Goal: Task Accomplishment & Management: Complete application form

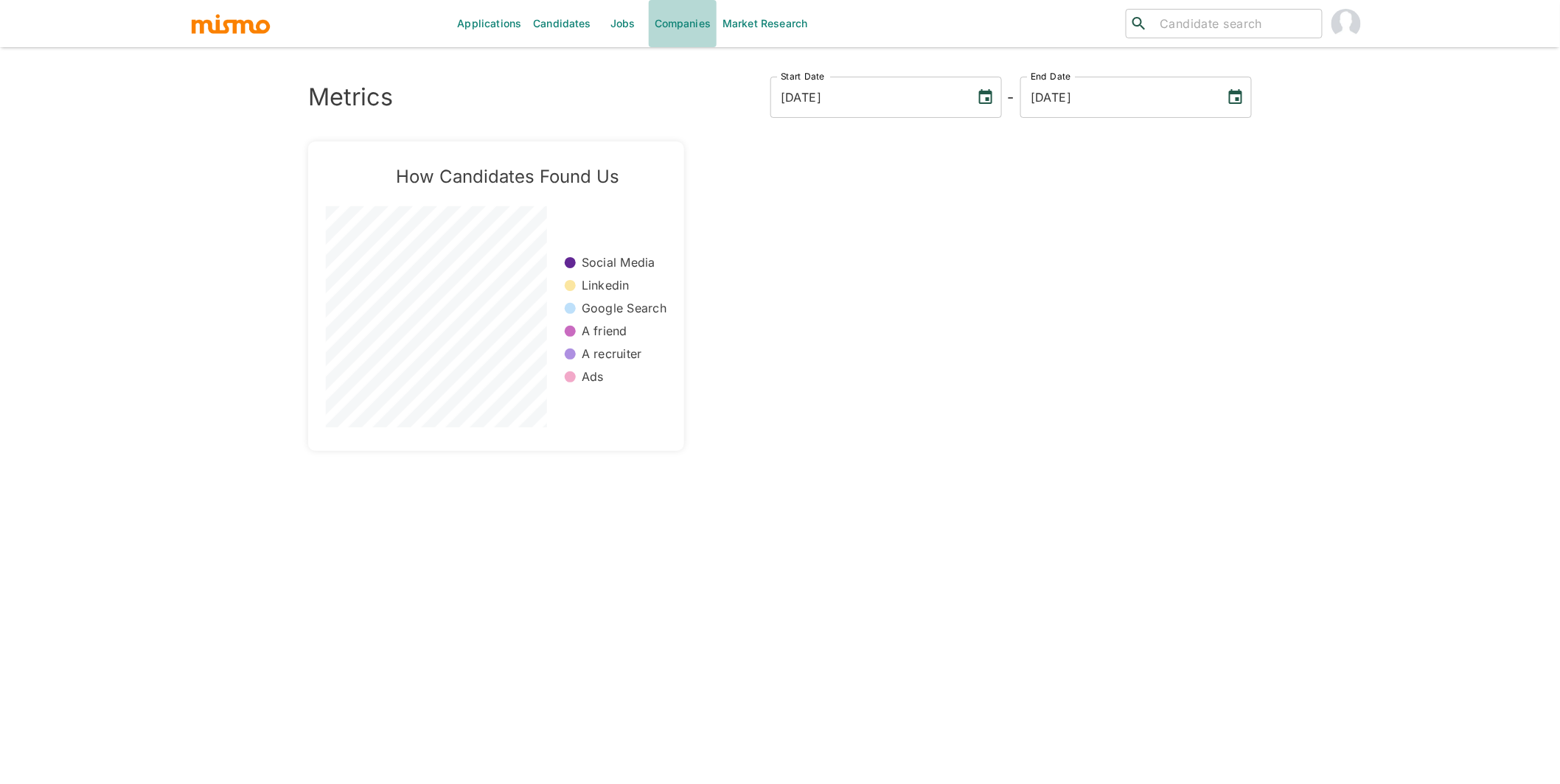
click at [689, 21] on link "Companies" at bounding box center [682, 23] width 68 height 47
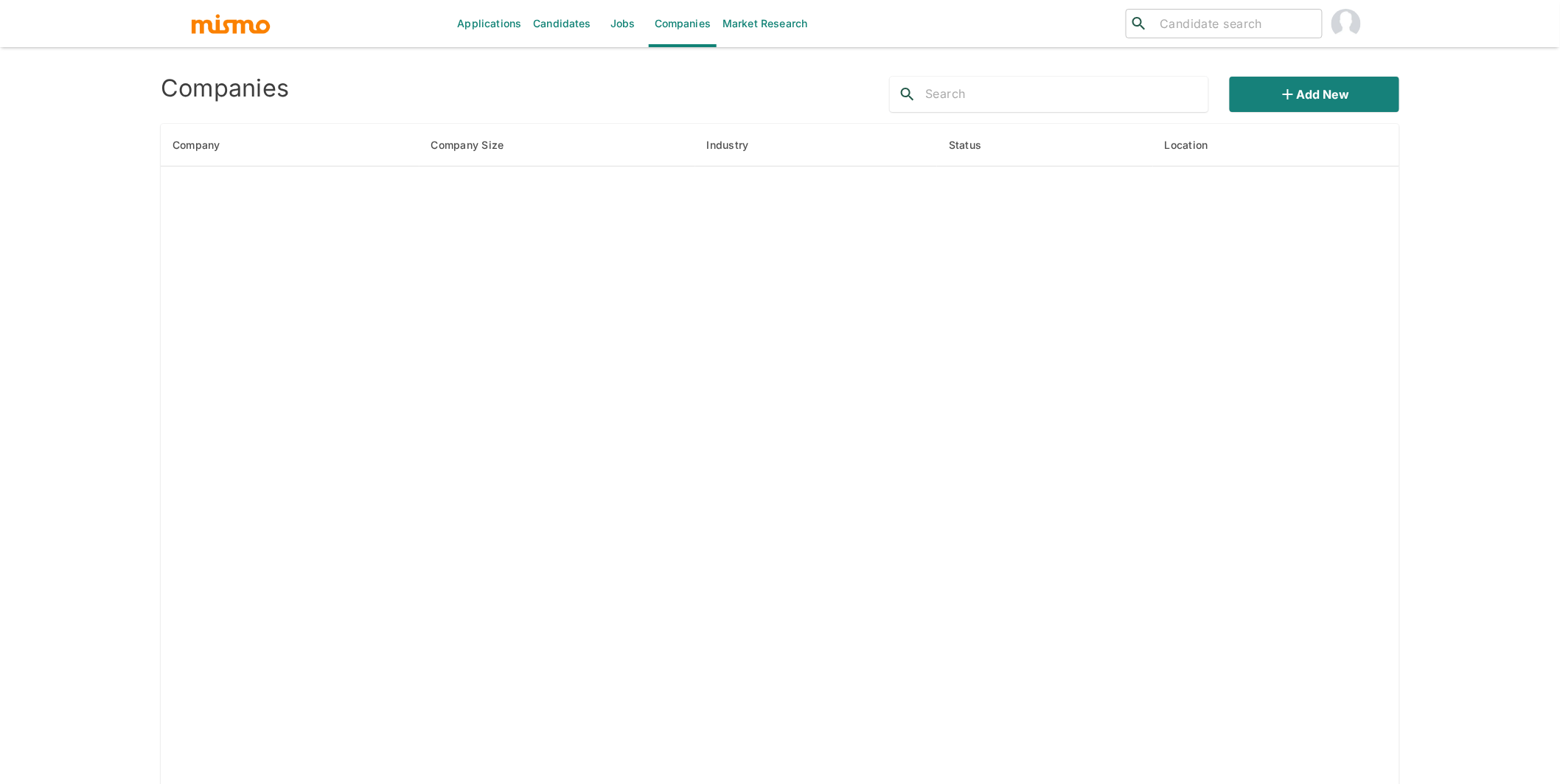
click at [1145, 94] on input "text" at bounding box center [1066, 94] width 283 height 24
type input "vali"
click at [1293, 82] on button "Add new" at bounding box center [1314, 94] width 169 height 35
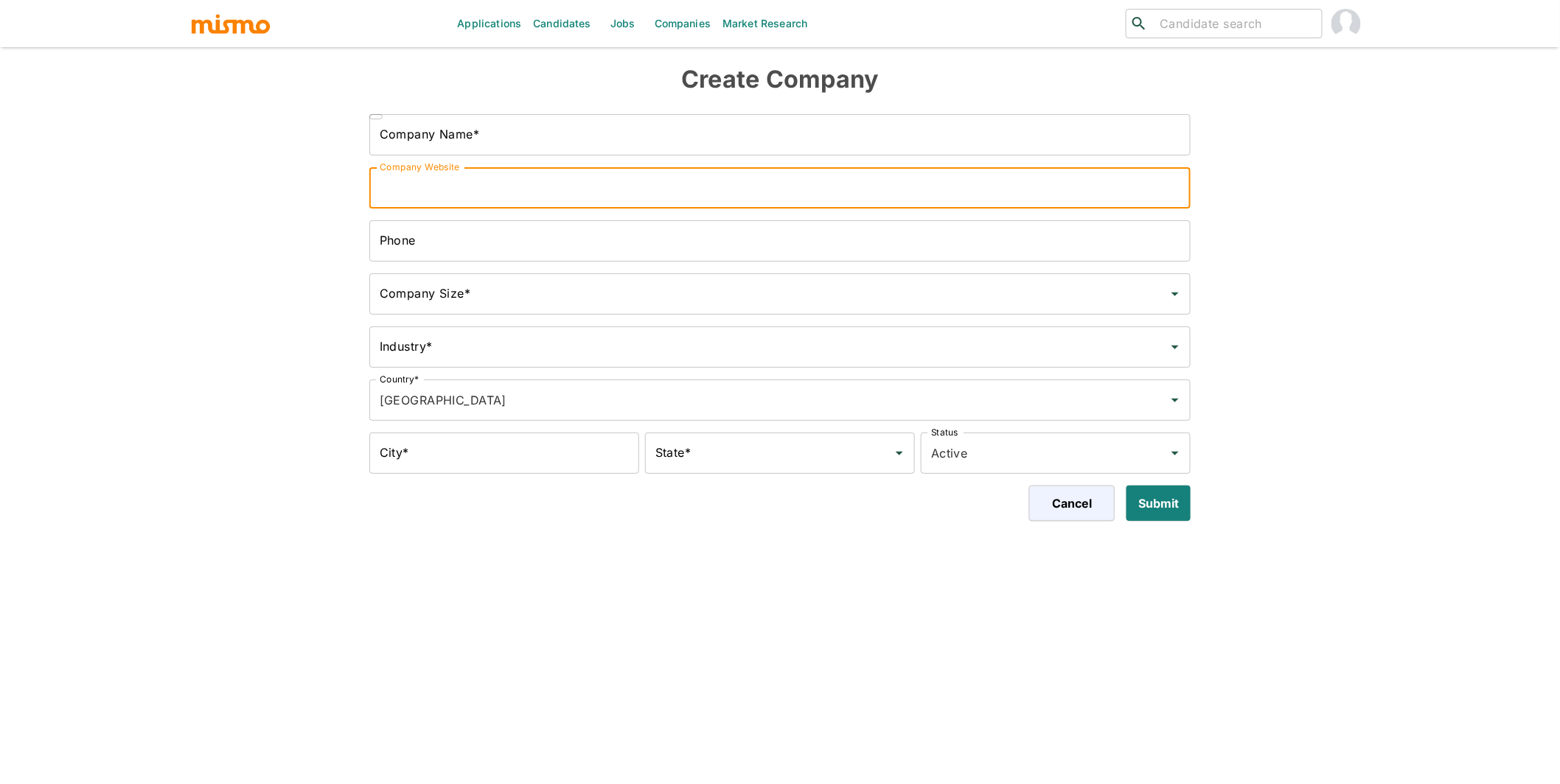
click at [578, 175] on input "Company Website" at bounding box center [780, 188] width 822 height 41
type input "Vali Health"
paste input "https://www.vali.health/"
type input "https://www.vali.health/"
click at [493, 120] on input "Company Name*" at bounding box center [780, 135] width 822 height 41
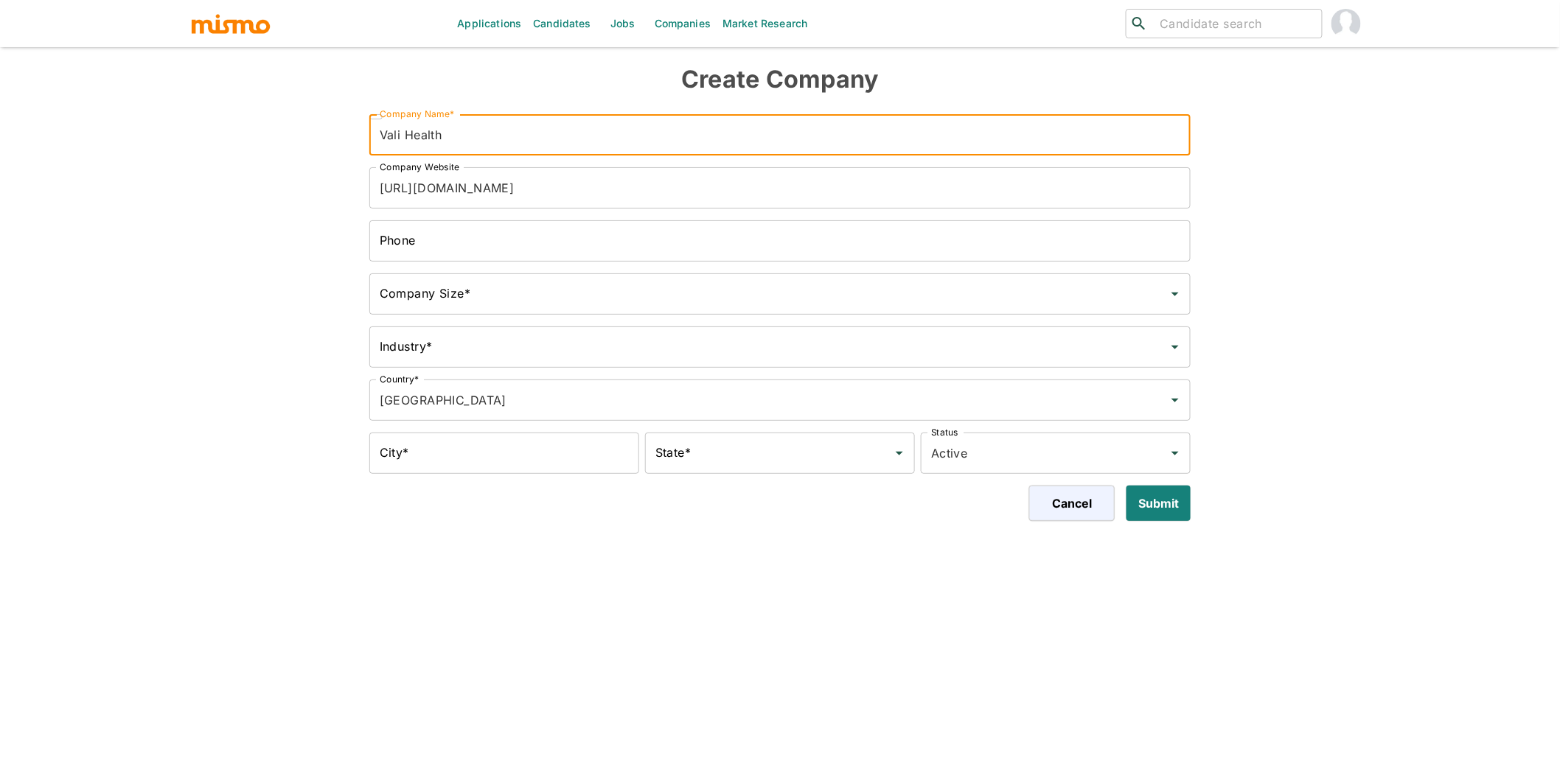
type input "Vali Health"
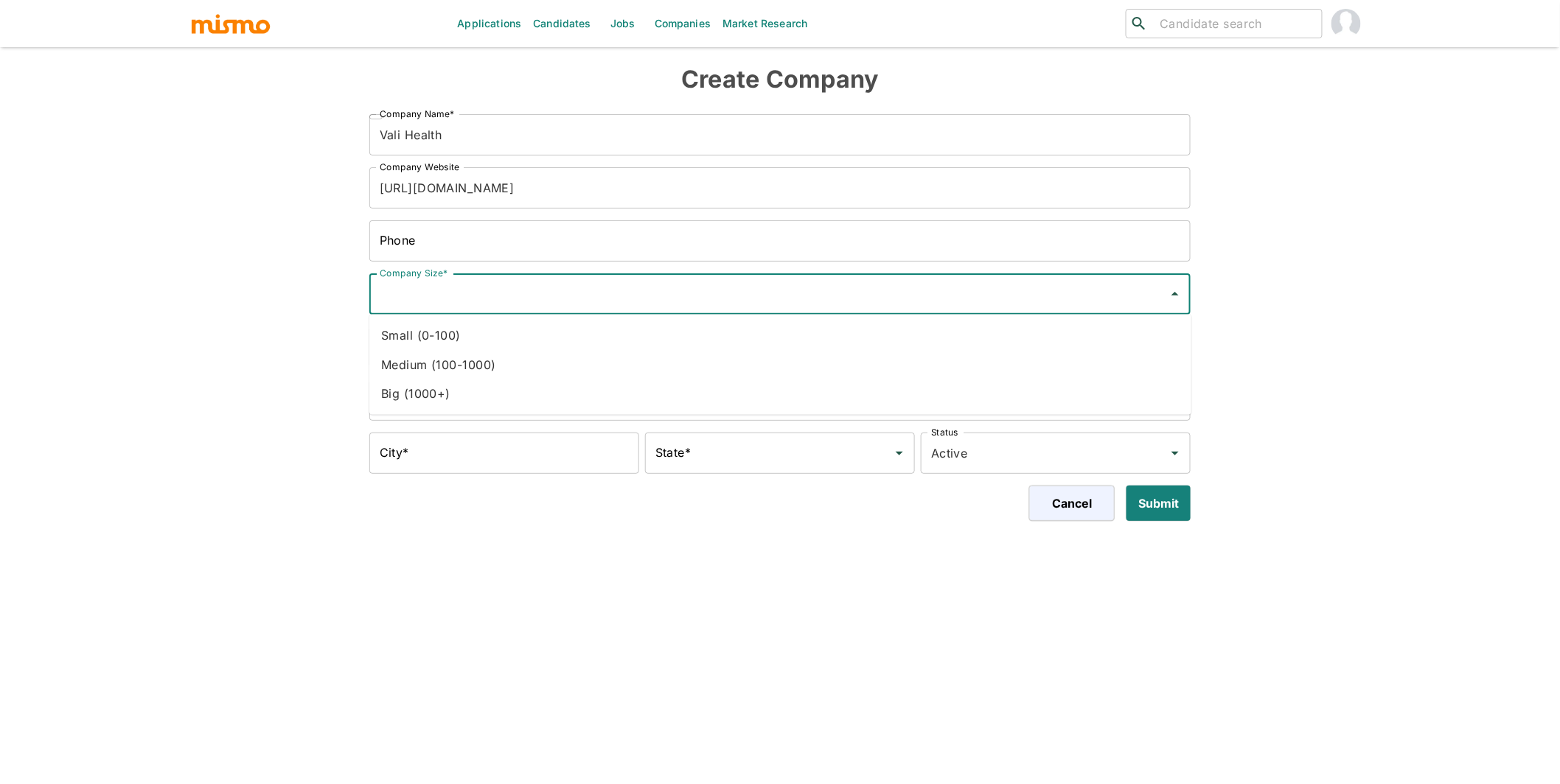
click at [533, 286] on input "Company Size*" at bounding box center [769, 294] width 787 height 28
click at [511, 333] on li "Small (0-100)" at bounding box center [780, 335] width 822 height 30
type input "Small (0-100)"
click at [535, 354] on input "Industry*" at bounding box center [769, 347] width 787 height 28
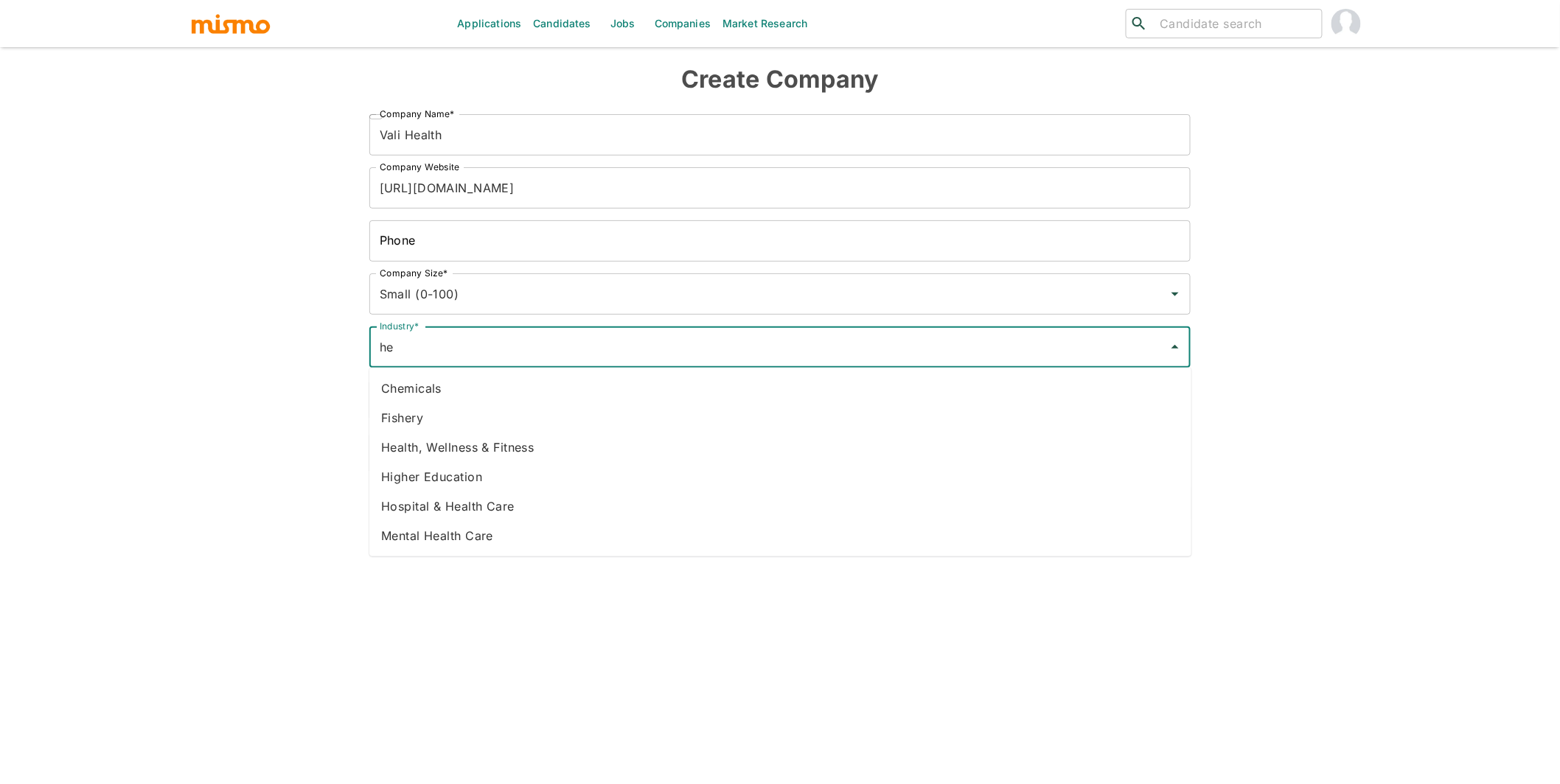
click at [516, 510] on li "Hospital & Health Care" at bounding box center [780, 506] width 822 height 30
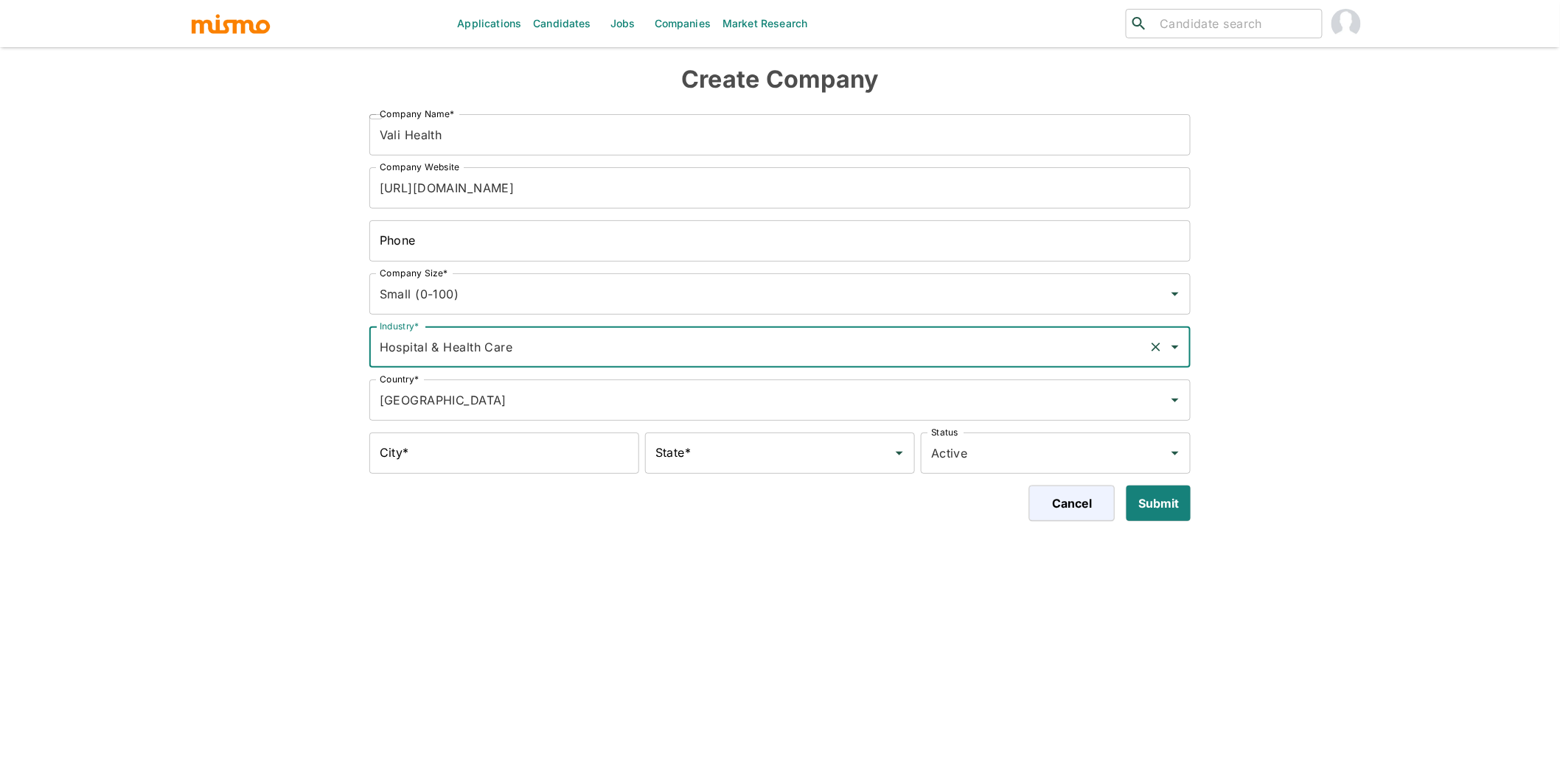
type input "Hospital & Health Care"
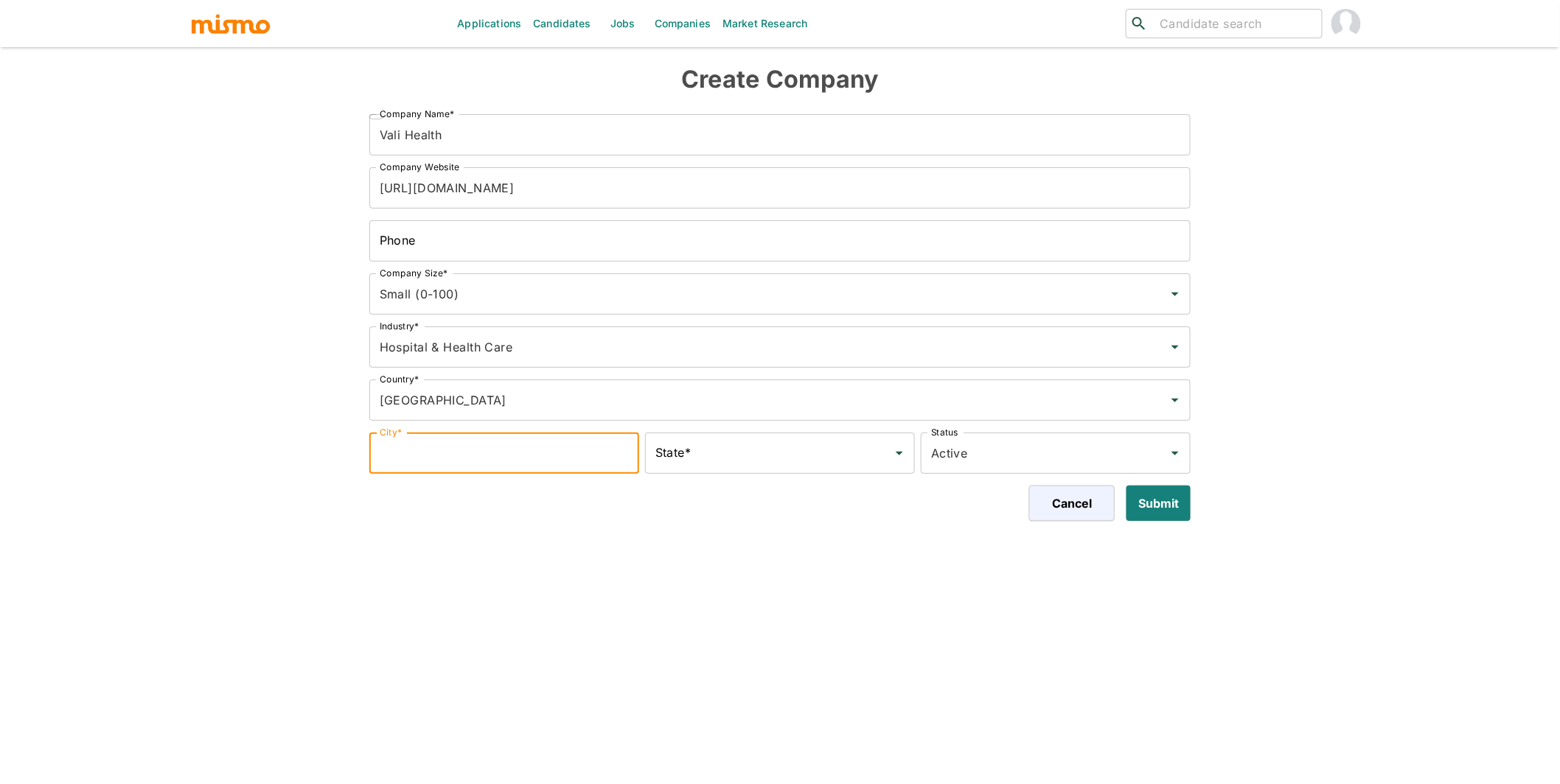
click at [556, 459] on input "City*" at bounding box center [504, 453] width 270 height 41
type input "San Francisco"
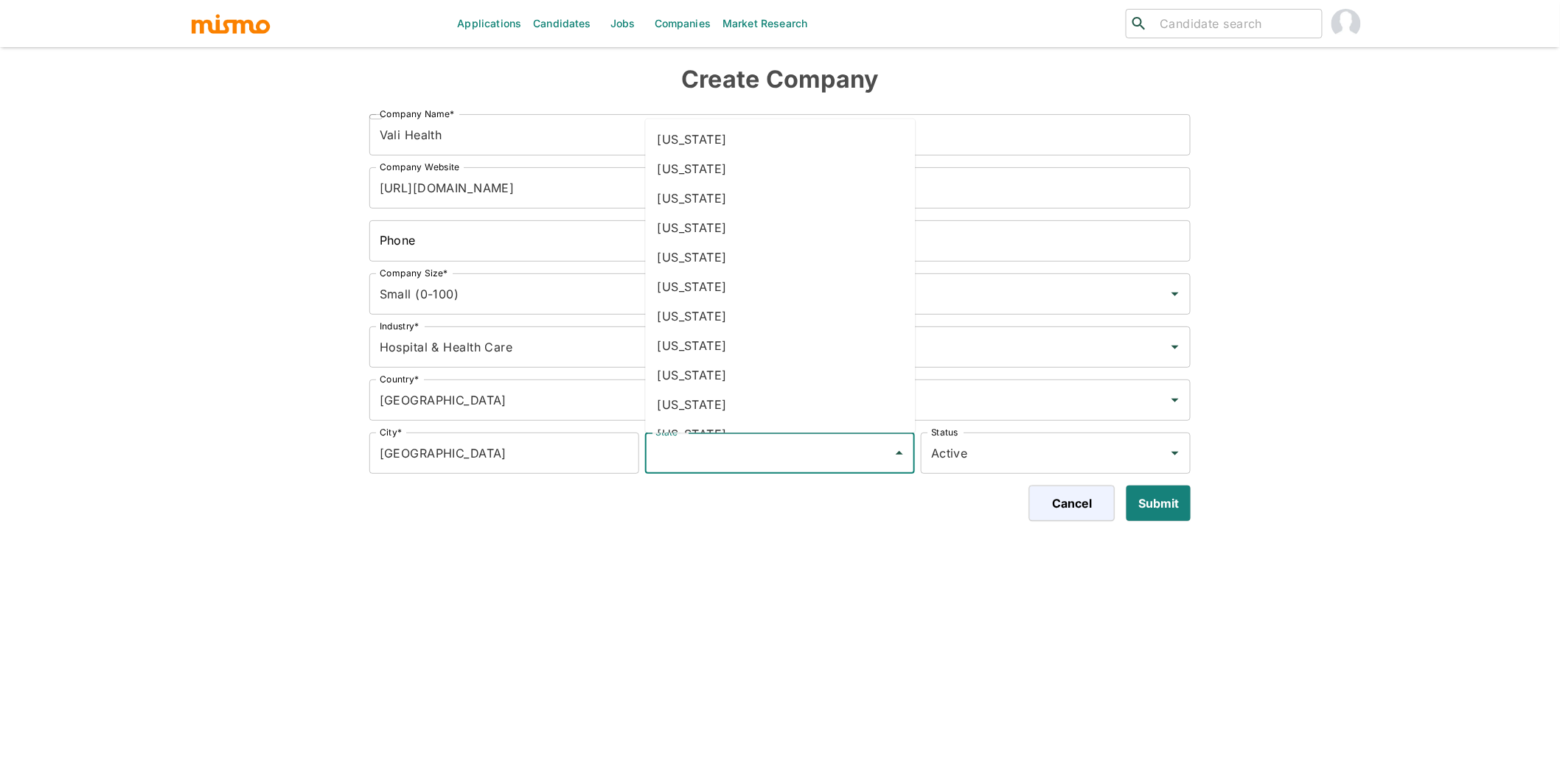
click at [705, 457] on input "State*" at bounding box center [769, 453] width 235 height 28
click at [687, 252] on li "California" at bounding box center [780, 258] width 270 height 30
type input "California"
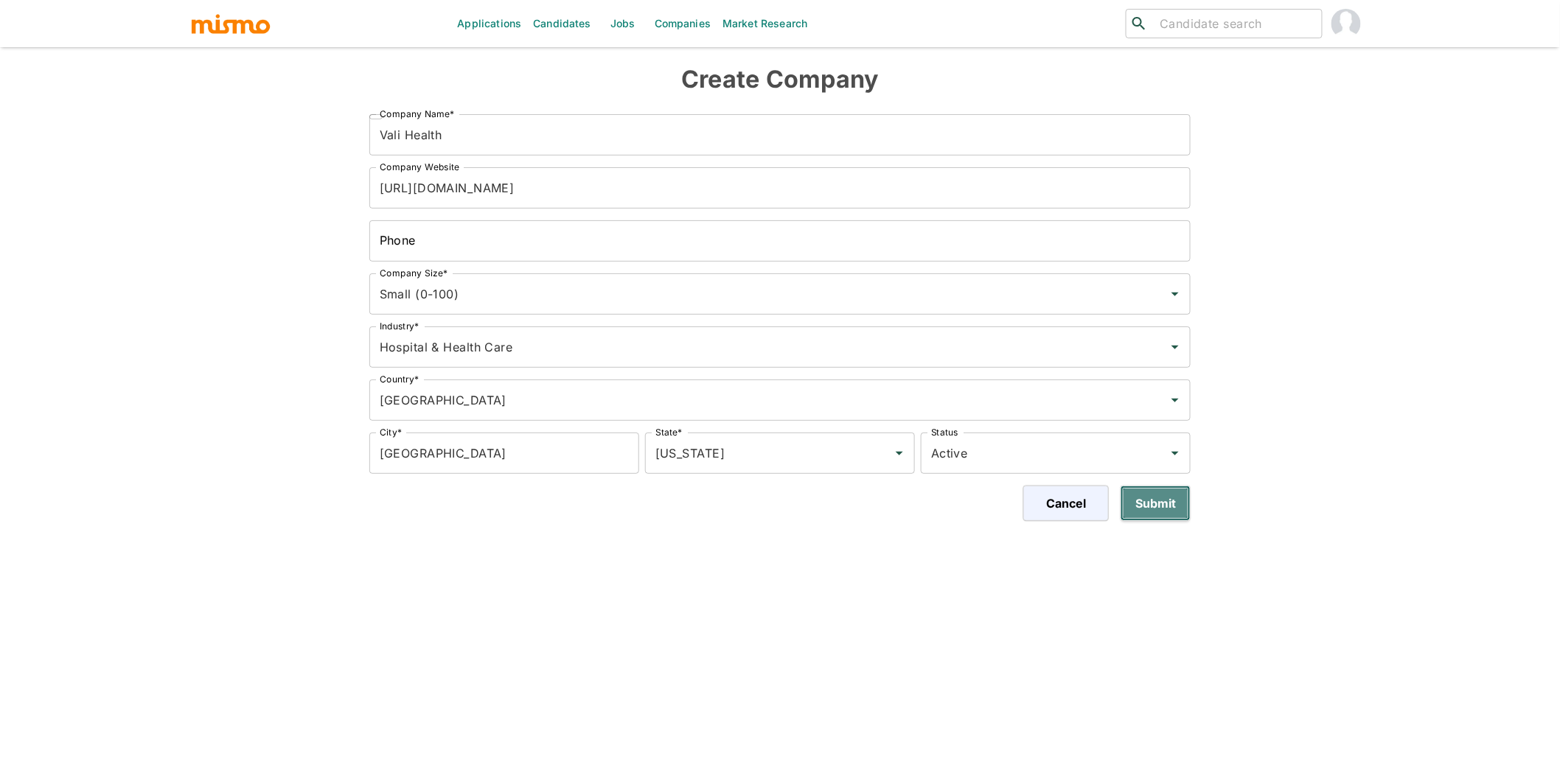
click at [1158, 501] on button "Submit" at bounding box center [1155, 503] width 70 height 35
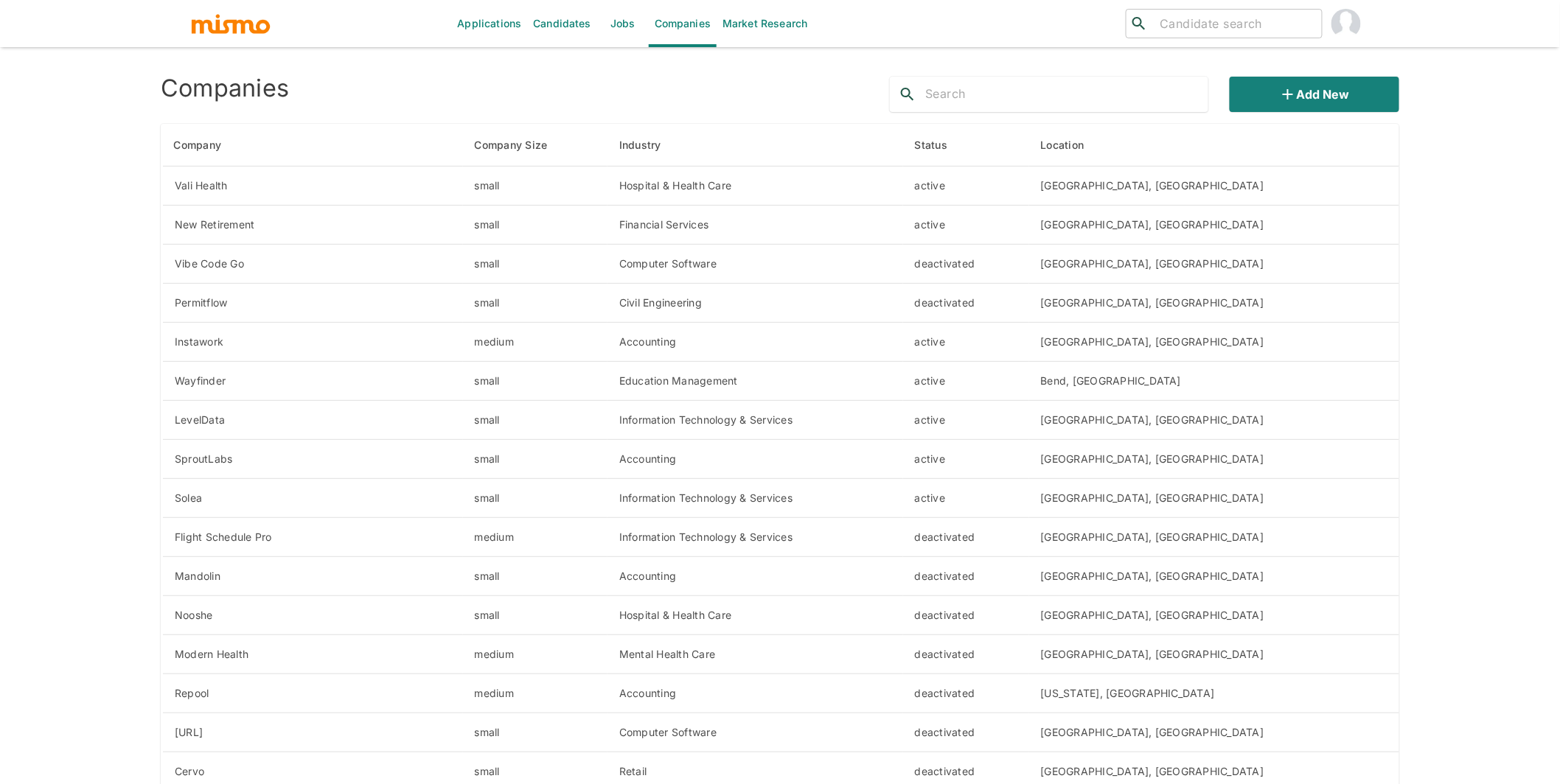
click at [1339, 28] on img "account of current user" at bounding box center [1346, 23] width 30 height 30
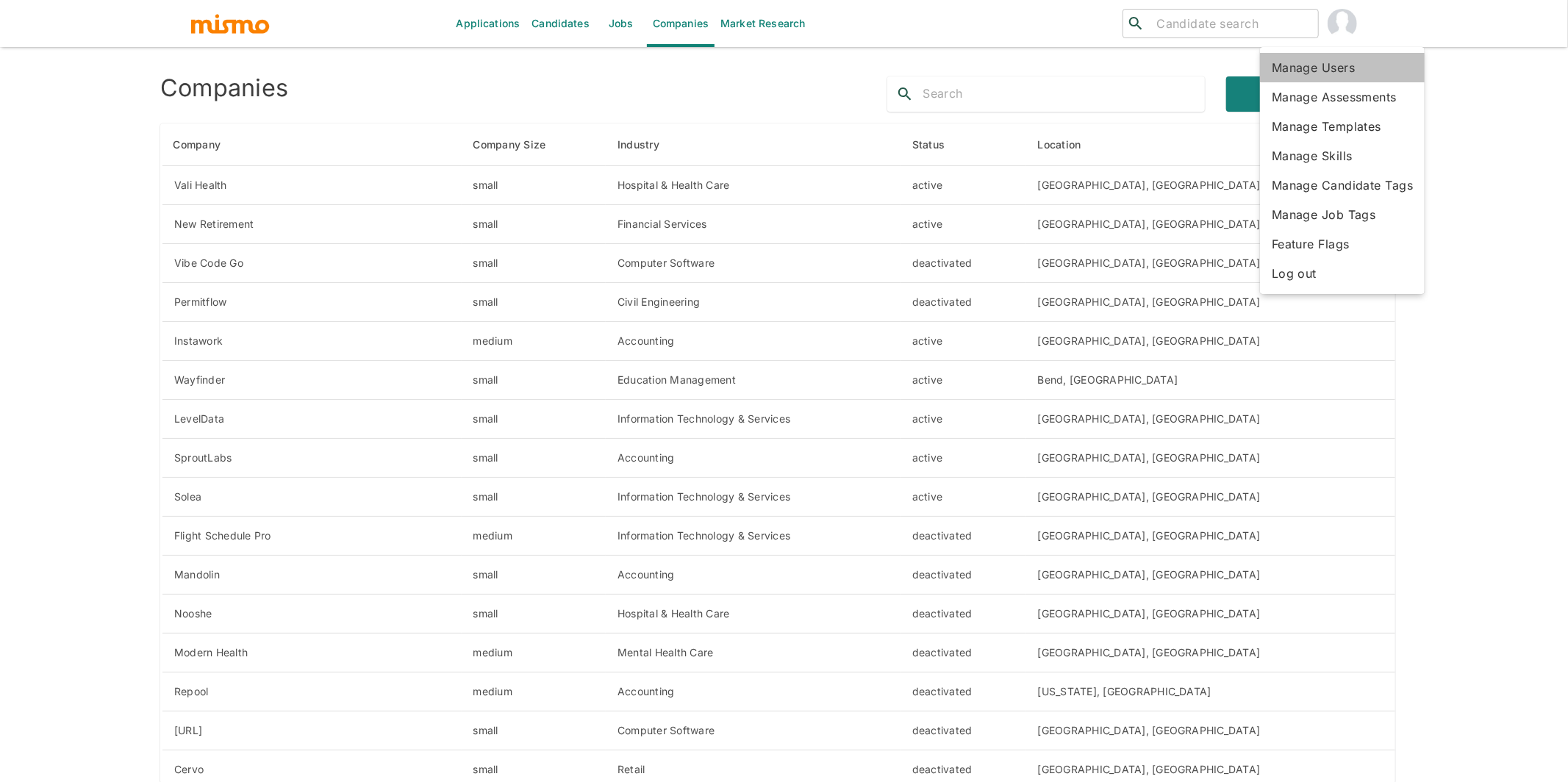
click at [1332, 72] on li "Manage Users" at bounding box center [1342, 68] width 165 height 29
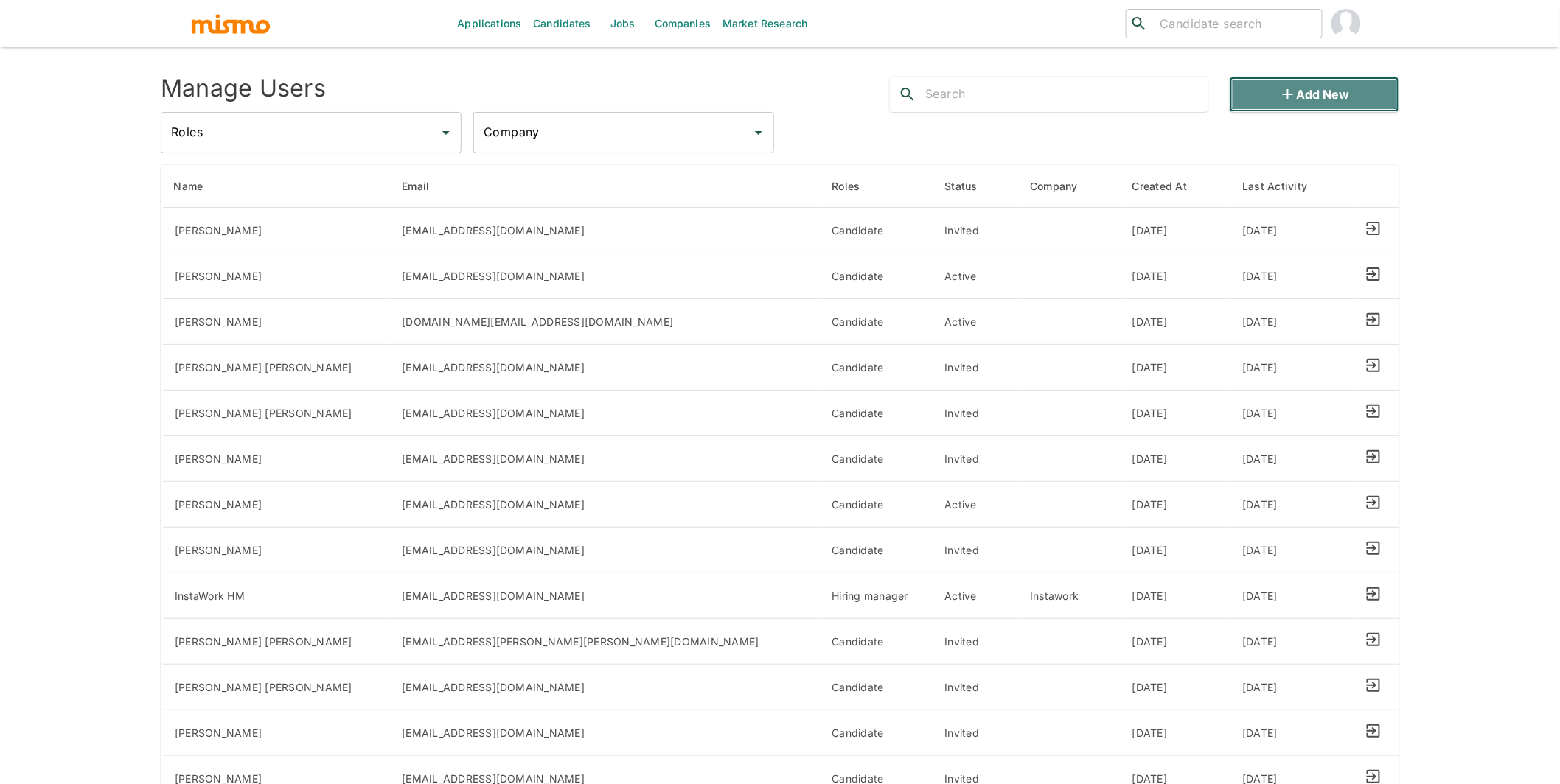
click at [1316, 99] on button "Add new" at bounding box center [1314, 94] width 169 height 35
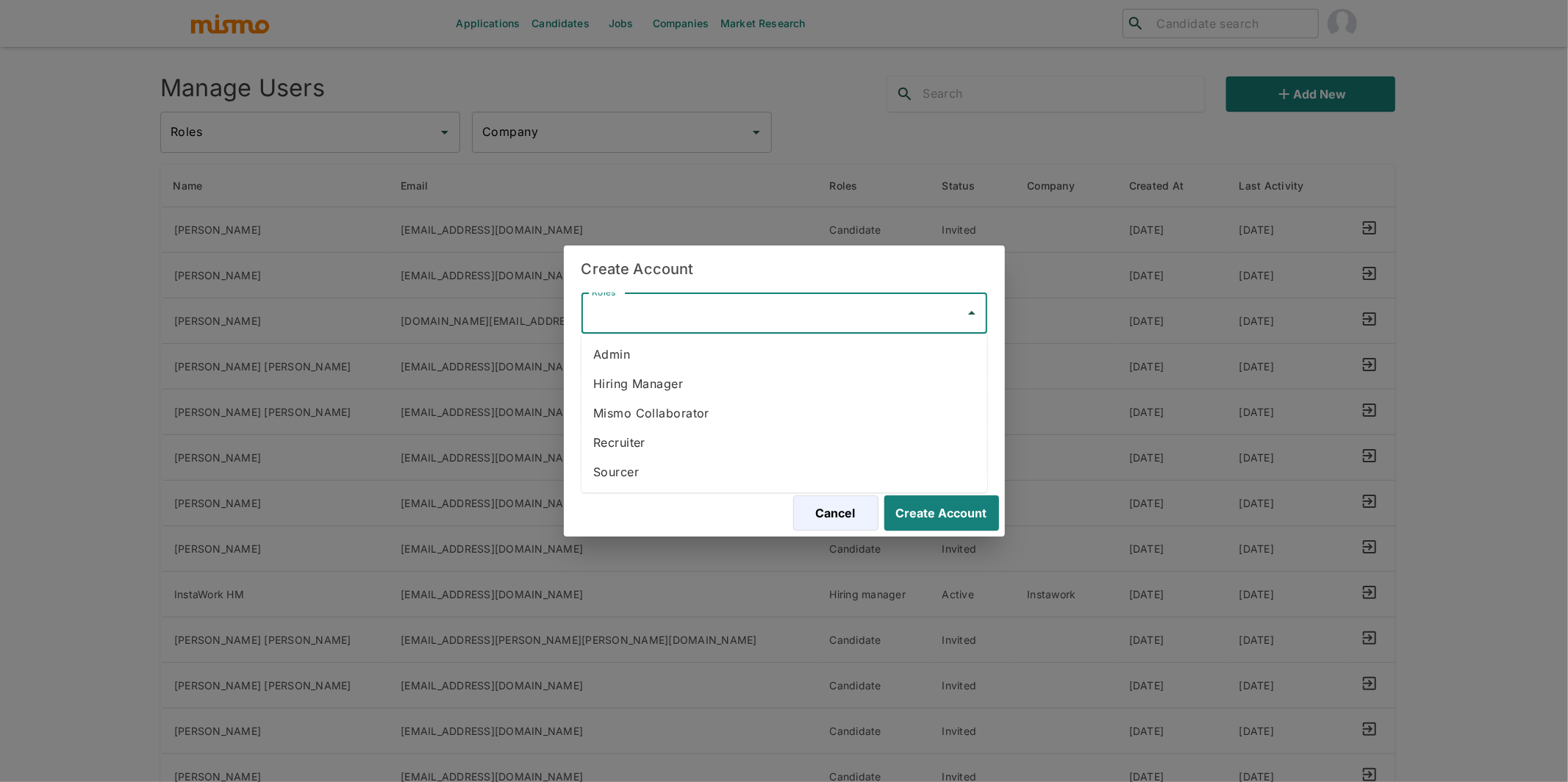
click at [729, 301] on input "Roles*" at bounding box center [773, 313] width 371 height 28
click at [645, 382] on li "Hiring Manager" at bounding box center [784, 383] width 406 height 29
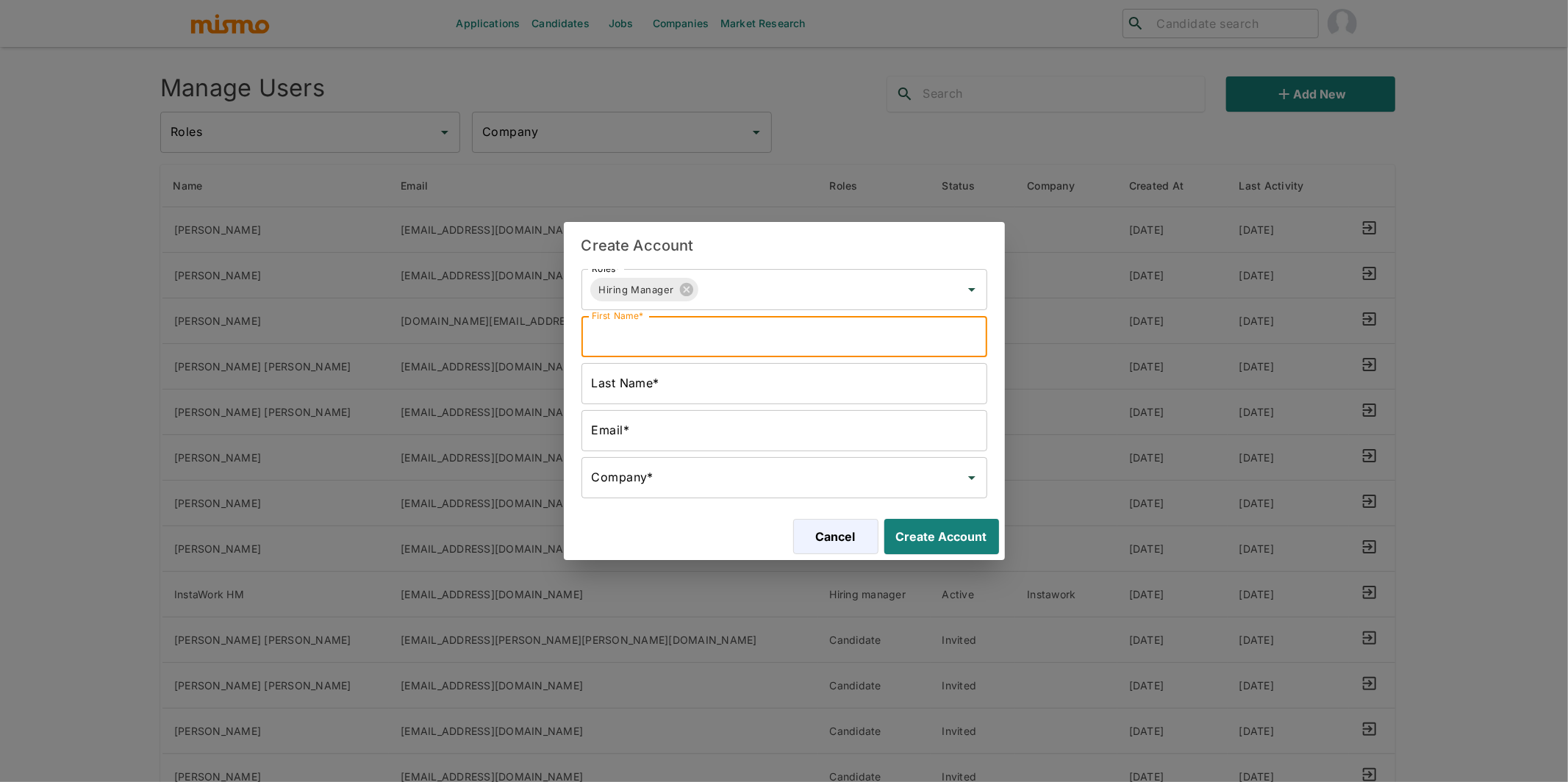
click at [694, 346] on input "First Name*" at bounding box center [784, 337] width 406 height 41
click at [631, 336] on input "Vale" at bounding box center [784, 337] width 406 height 41
type input "Vali health"
type input "HM"
click at [628, 432] on input "Email*" at bounding box center [784, 431] width 406 height 41
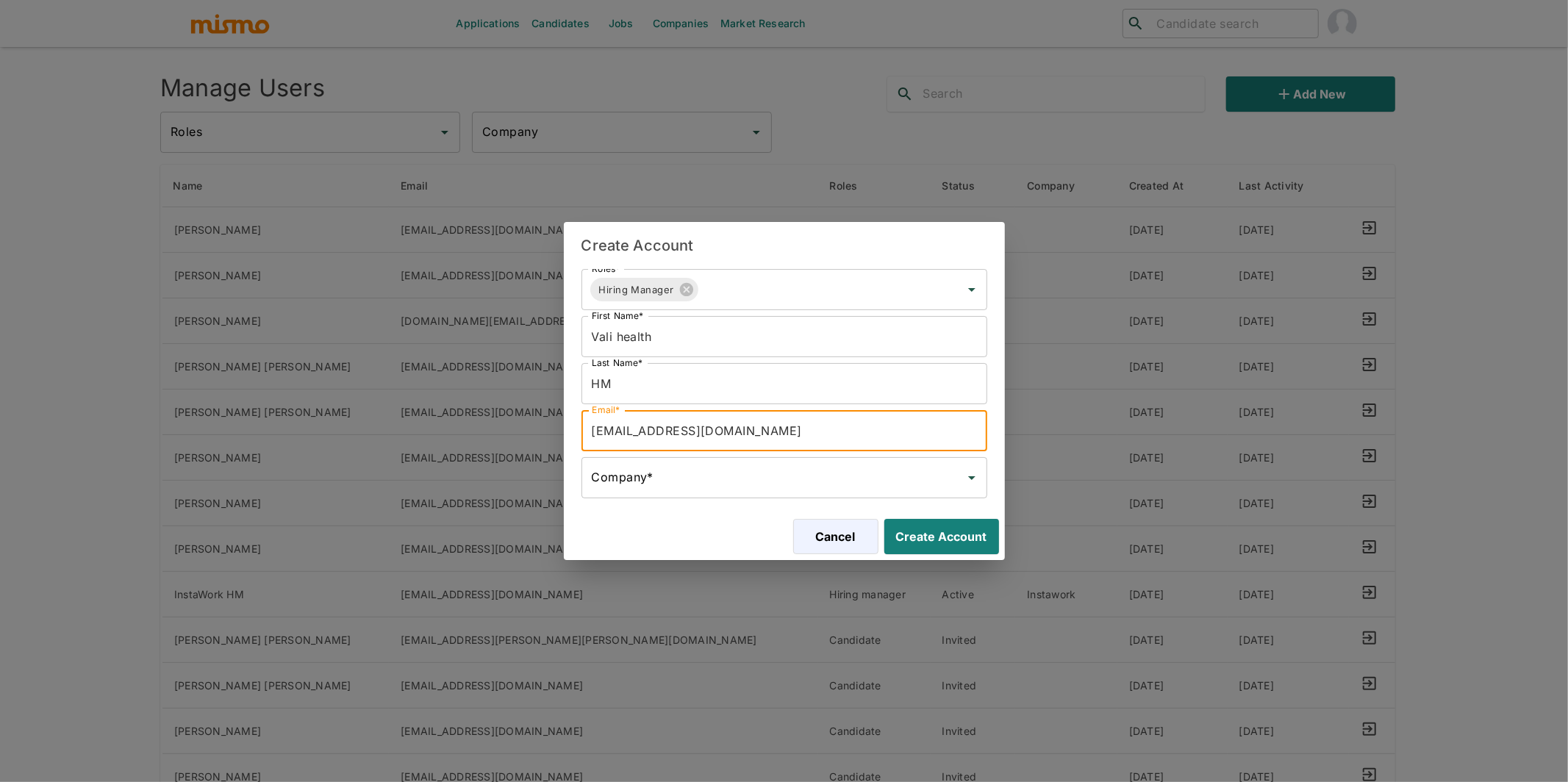
click at [593, 430] on input "mail@vali-healt.com" at bounding box center [784, 431] width 406 height 41
type input "HM-mail@vali-healt.com"
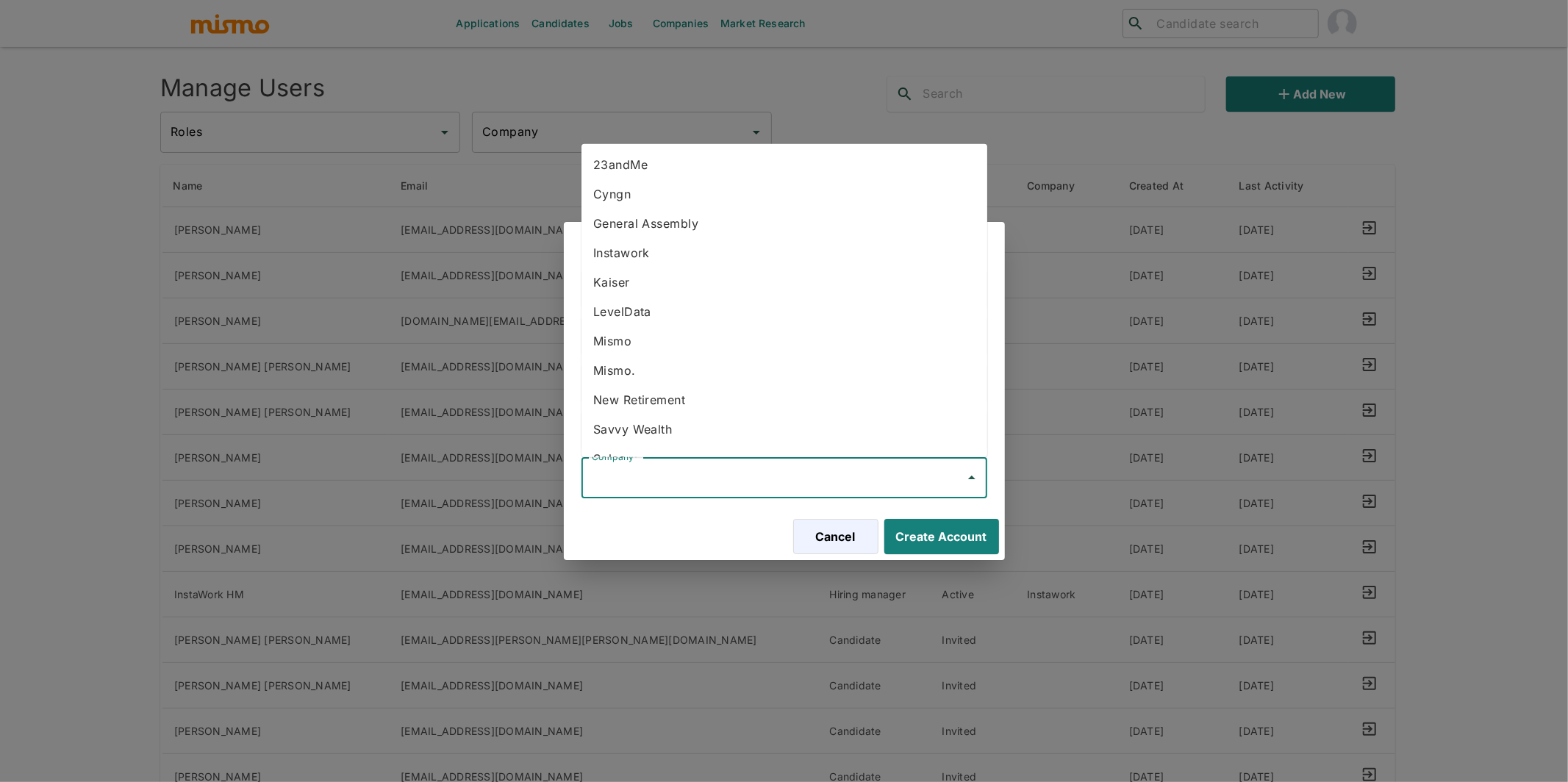
click at [671, 480] on input "Company*" at bounding box center [773, 477] width 371 height 28
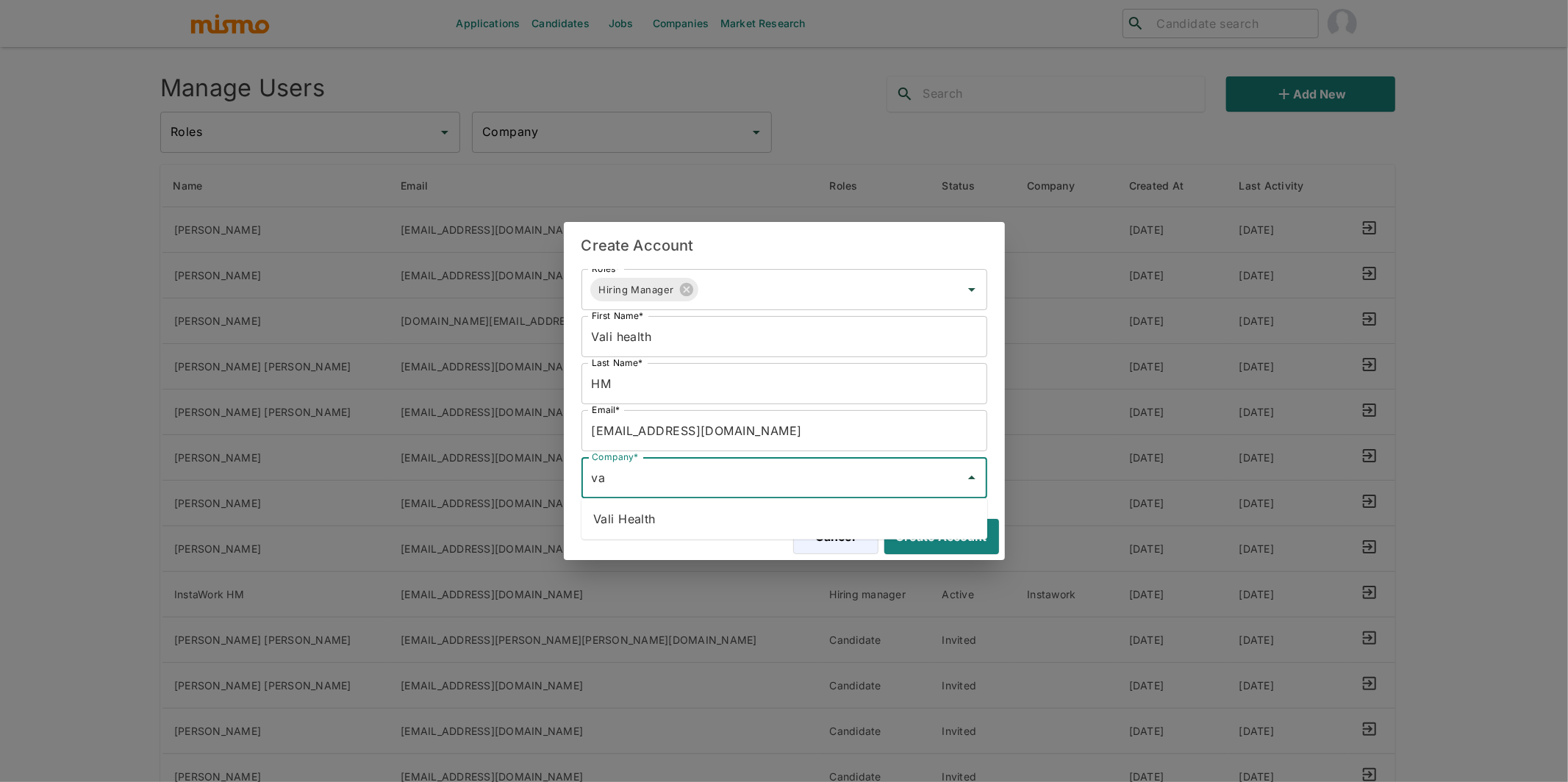
click at [667, 523] on li "Vali Health" at bounding box center [784, 519] width 406 height 29
type input "Vali Health"
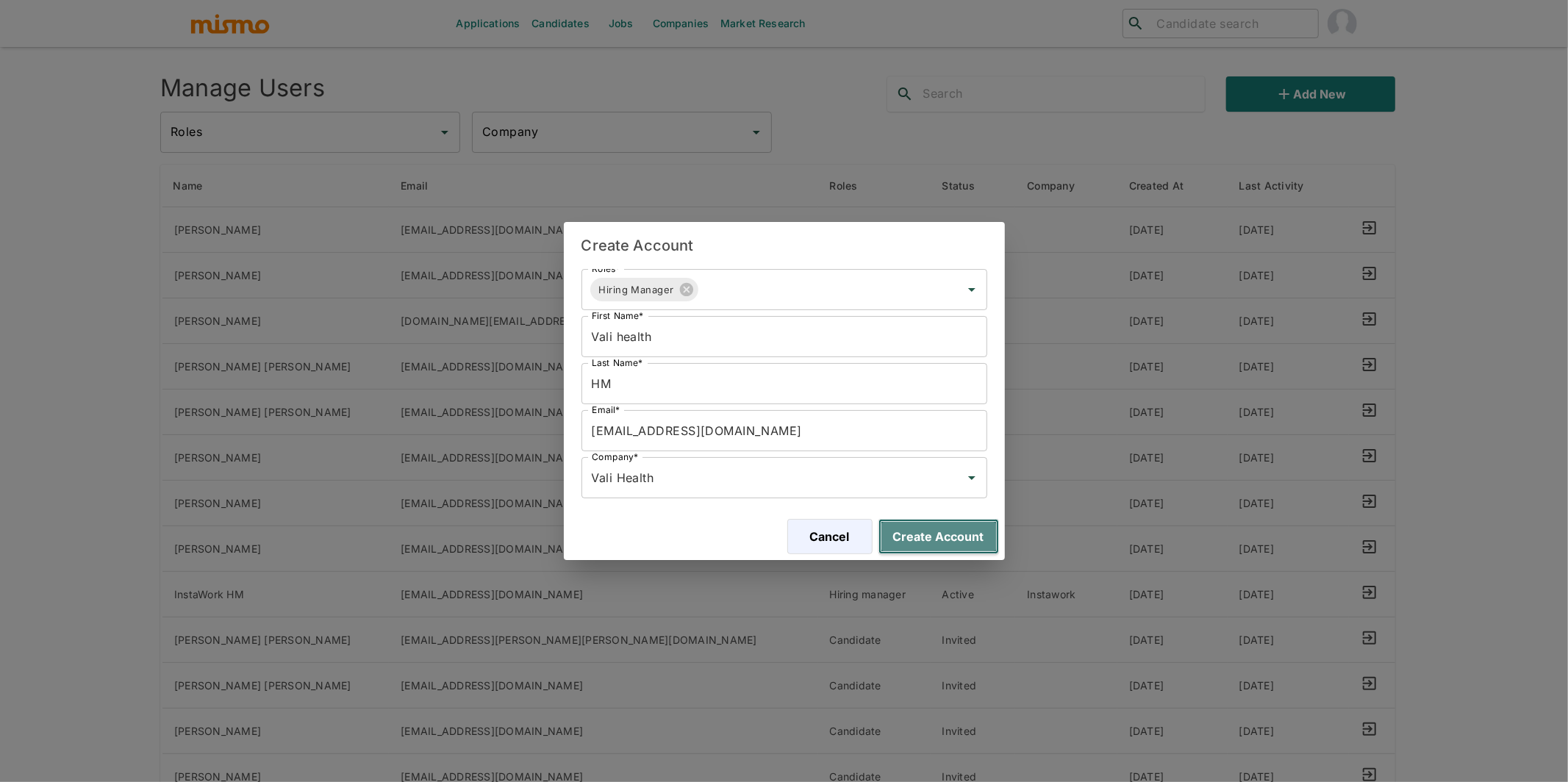
click at [933, 543] on button "Create Account" at bounding box center [939, 536] width 121 height 35
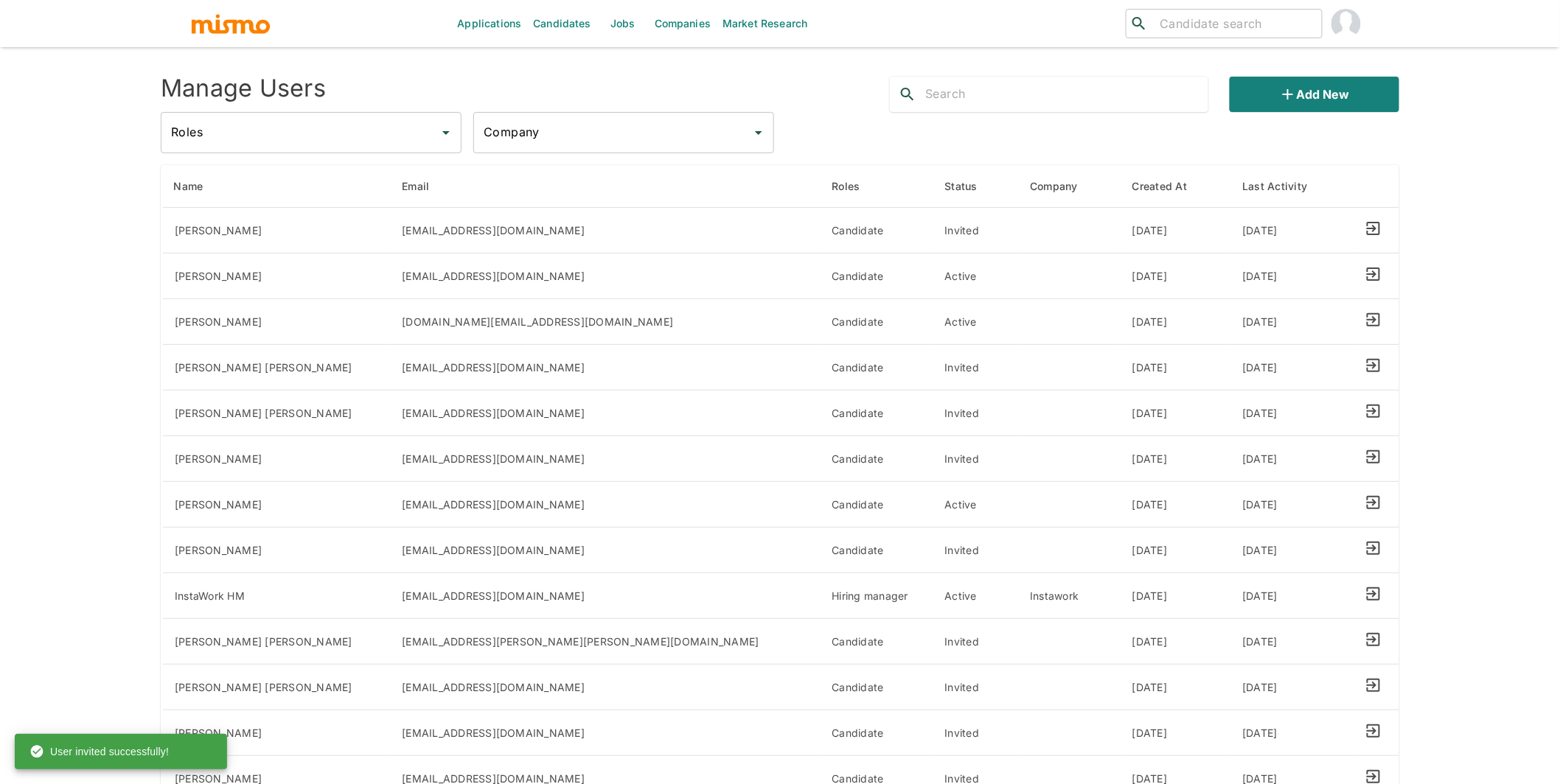
click at [227, 27] on img "button" at bounding box center [231, 24] width 81 height 22
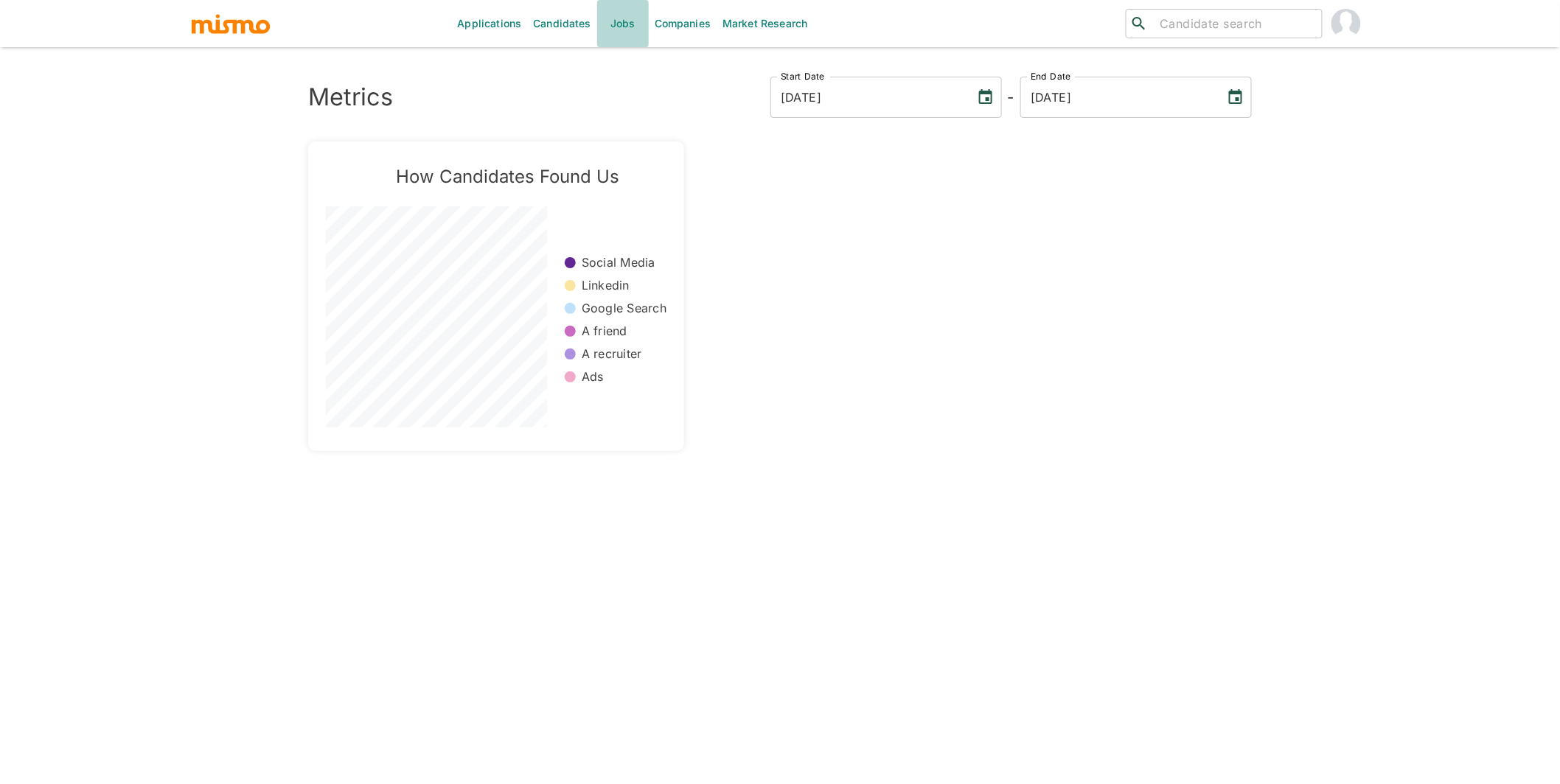
click at [628, 19] on link "Jobs" at bounding box center [622, 23] width 52 height 47
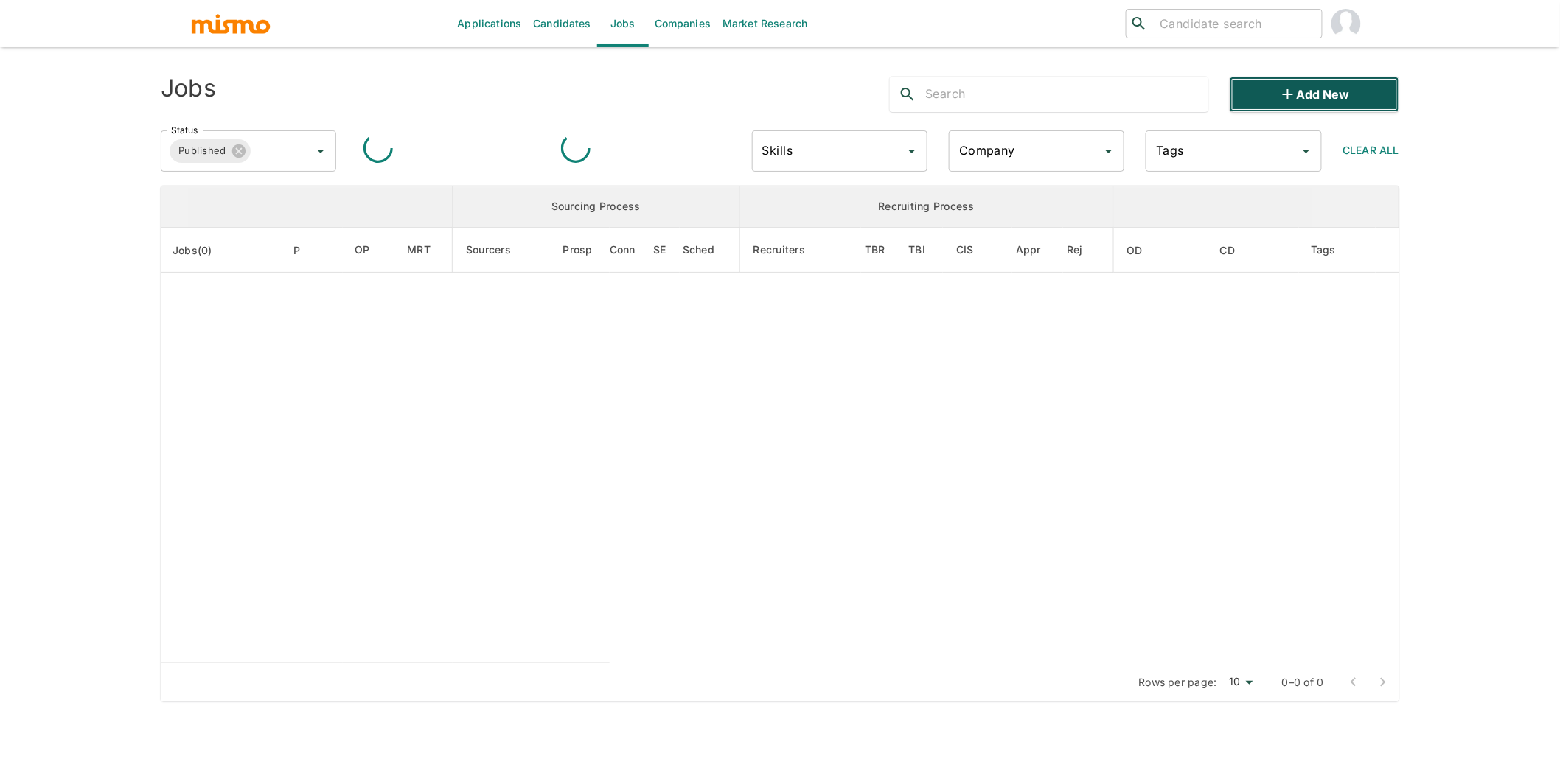
click at [1313, 91] on button "Add new" at bounding box center [1314, 94] width 169 height 35
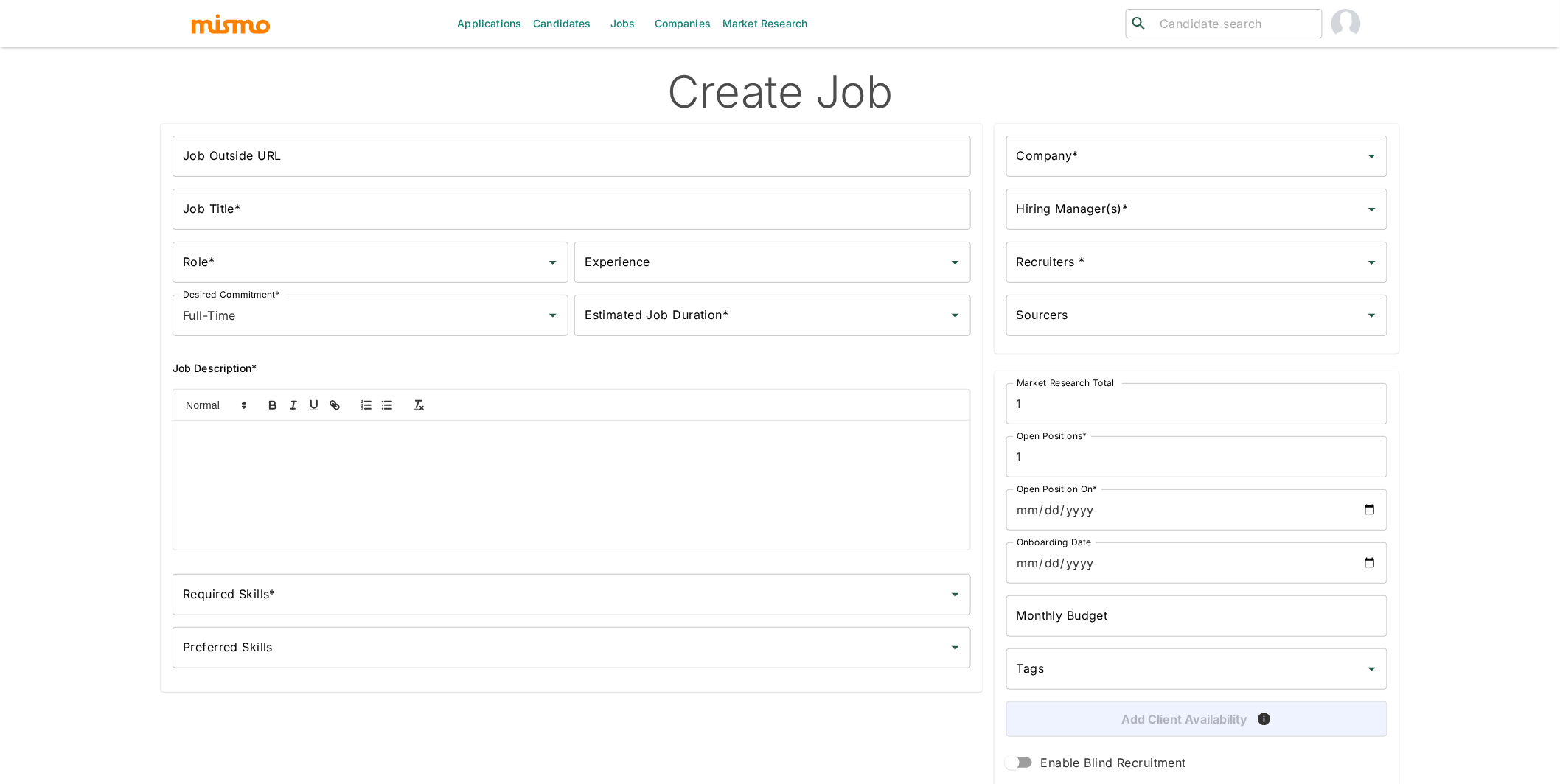
click at [381, 213] on input "Job Title*" at bounding box center [571, 210] width 799 height 41
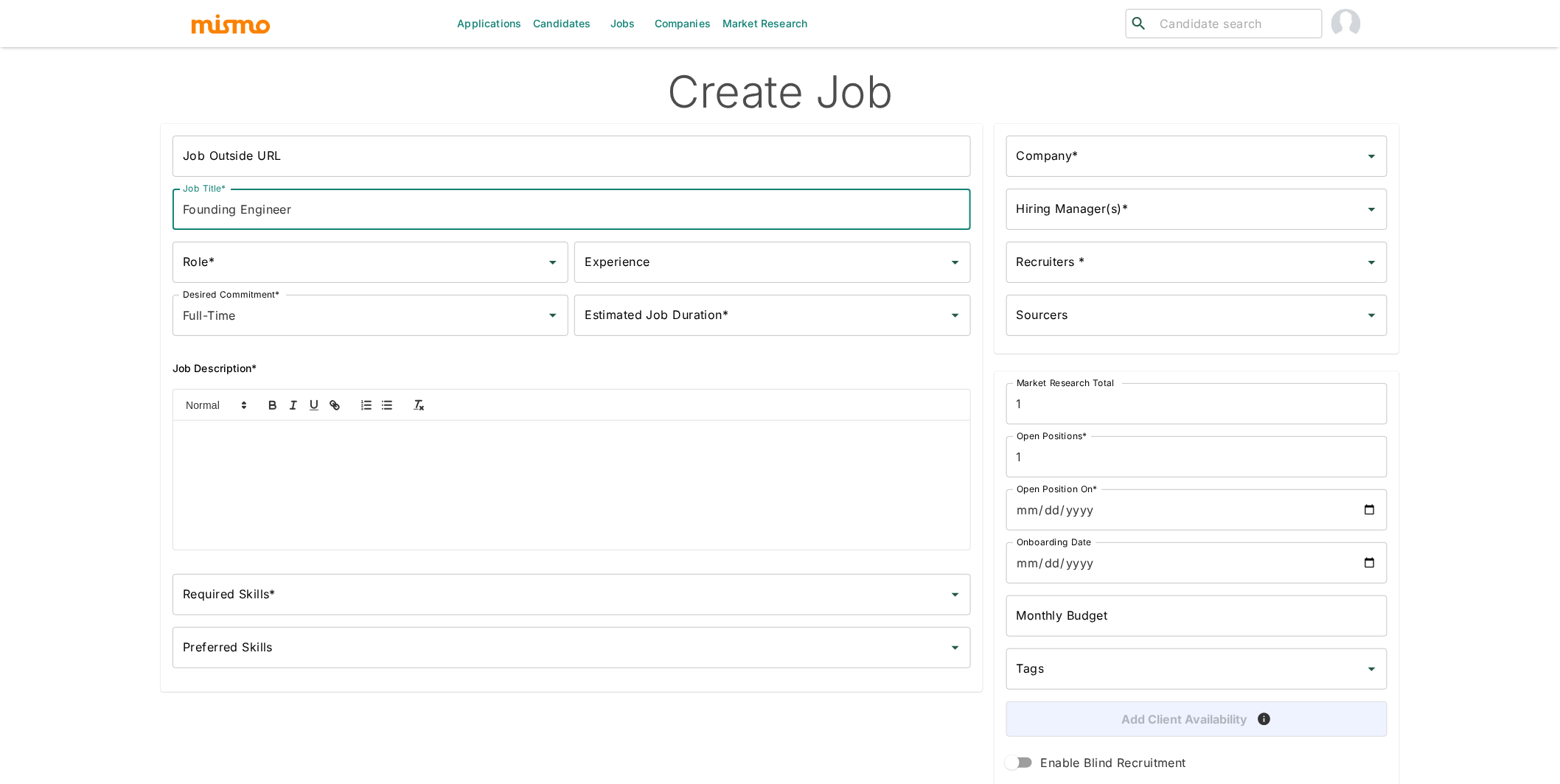
type input "Founding Engineer"
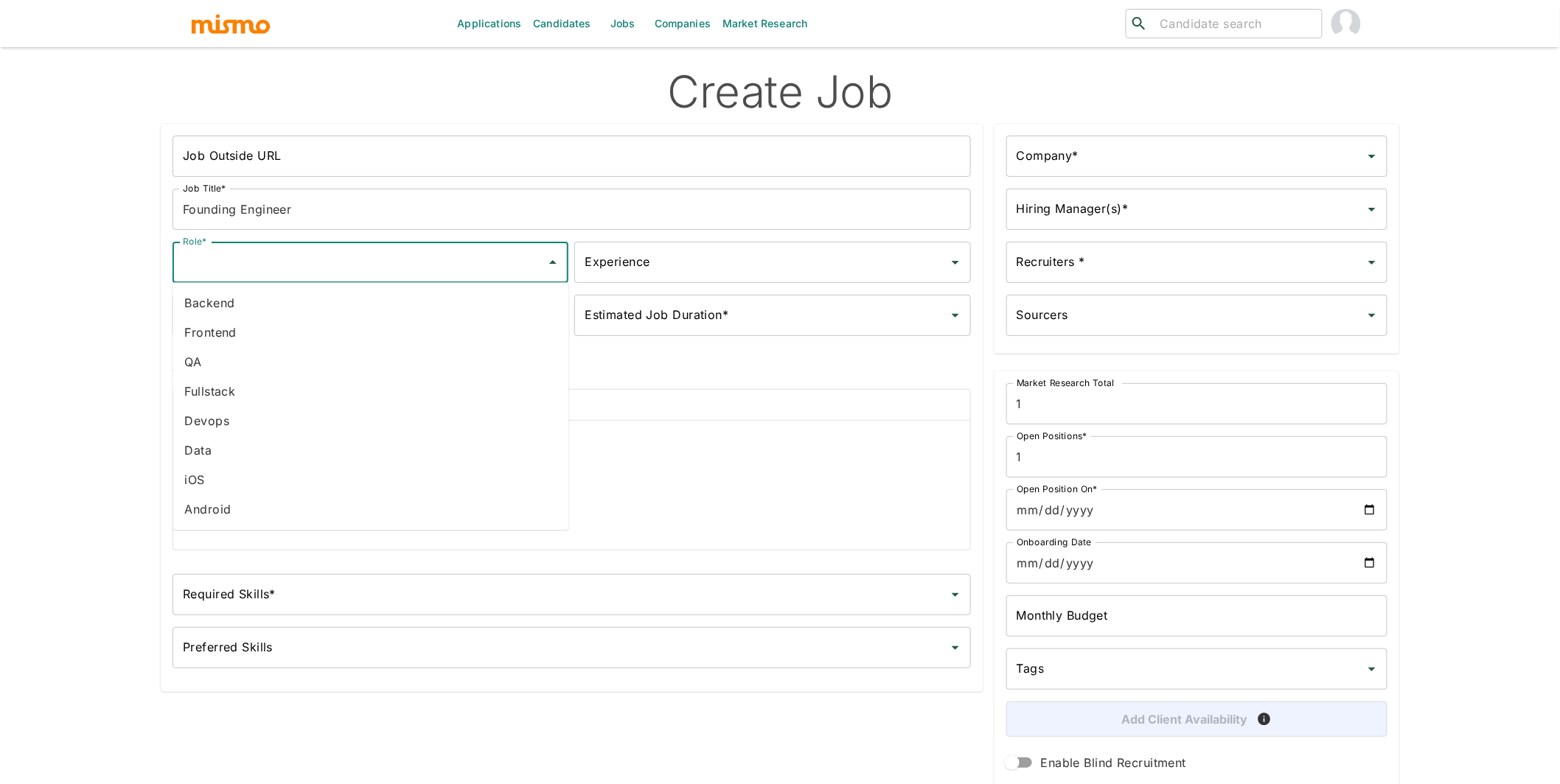
click at [358, 262] on input "Role*" at bounding box center [360, 262] width 361 height 28
click at [271, 391] on li "Fullstack" at bounding box center [370, 391] width 396 height 30
type input "Fullstack"
click at [706, 258] on input "Experience" at bounding box center [761, 262] width 361 height 28
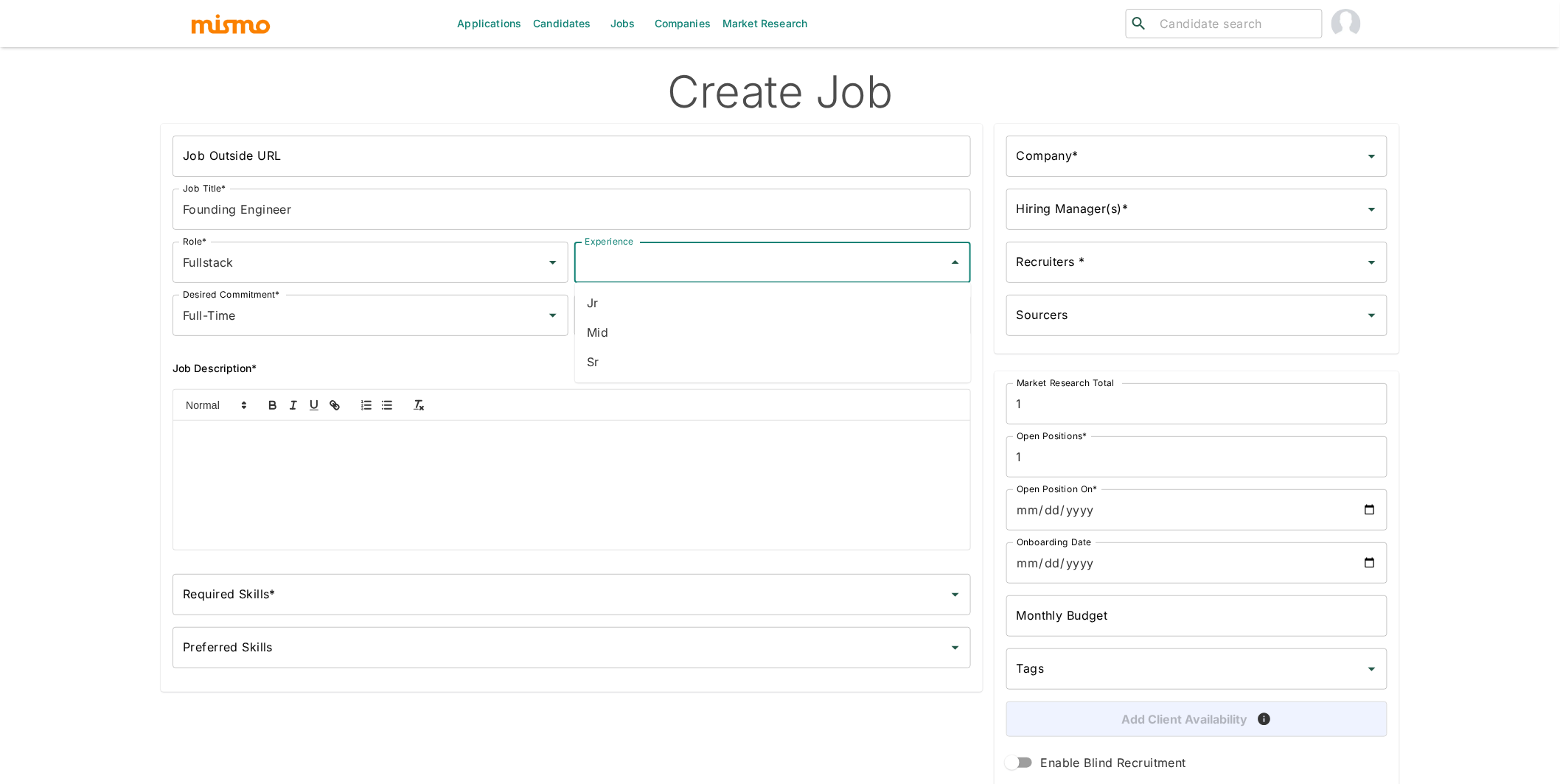
click at [624, 363] on li "Sr" at bounding box center [773, 361] width 396 height 30
type input "Sr"
click at [709, 296] on div "Estimated Job Duration*" at bounding box center [772, 316] width 396 height 41
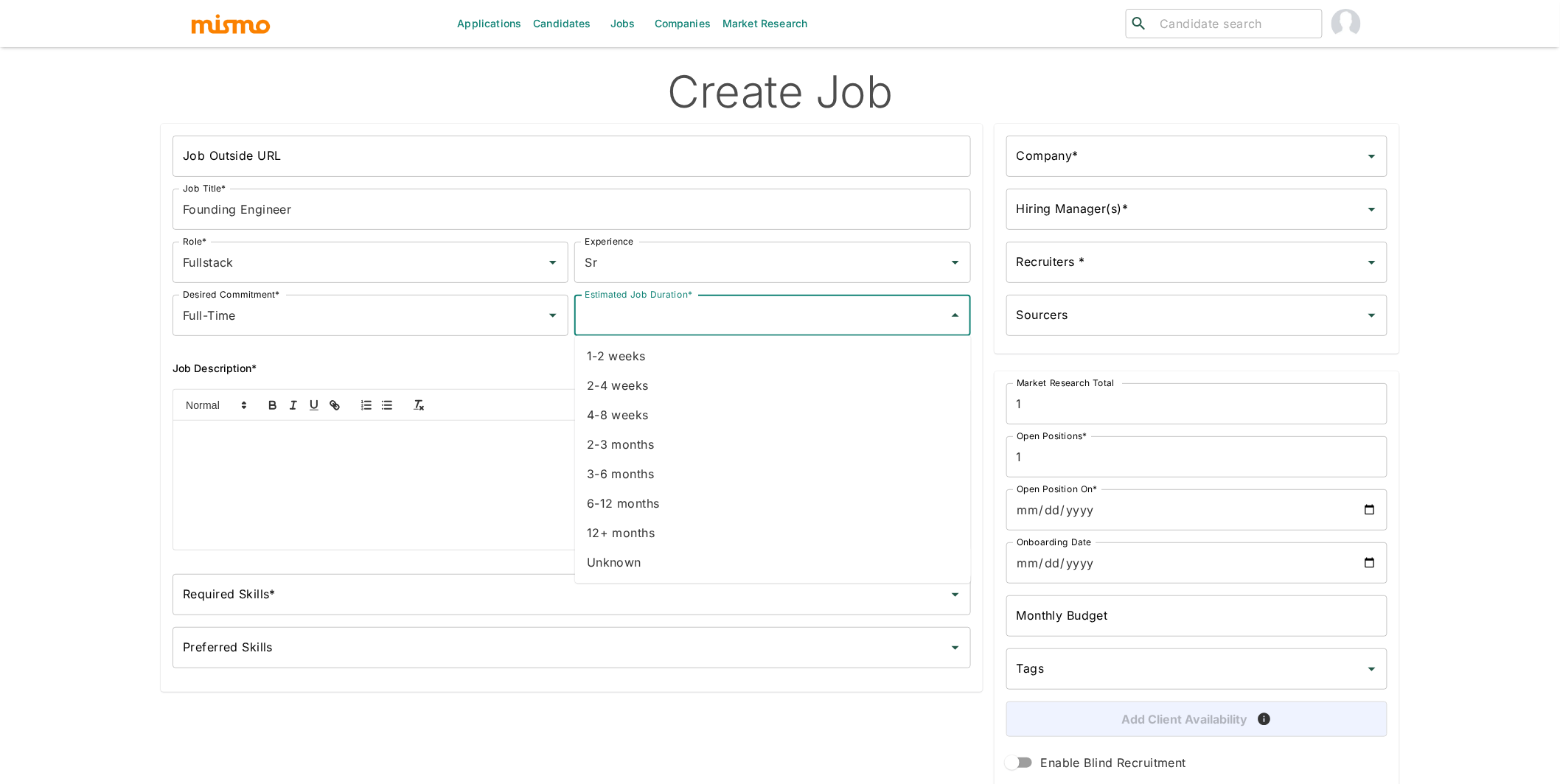
click at [666, 508] on li "6-12 months" at bounding box center [773, 503] width 396 height 30
type input "6-12 months"
click at [440, 456] on div at bounding box center [571, 486] width 797 height 129
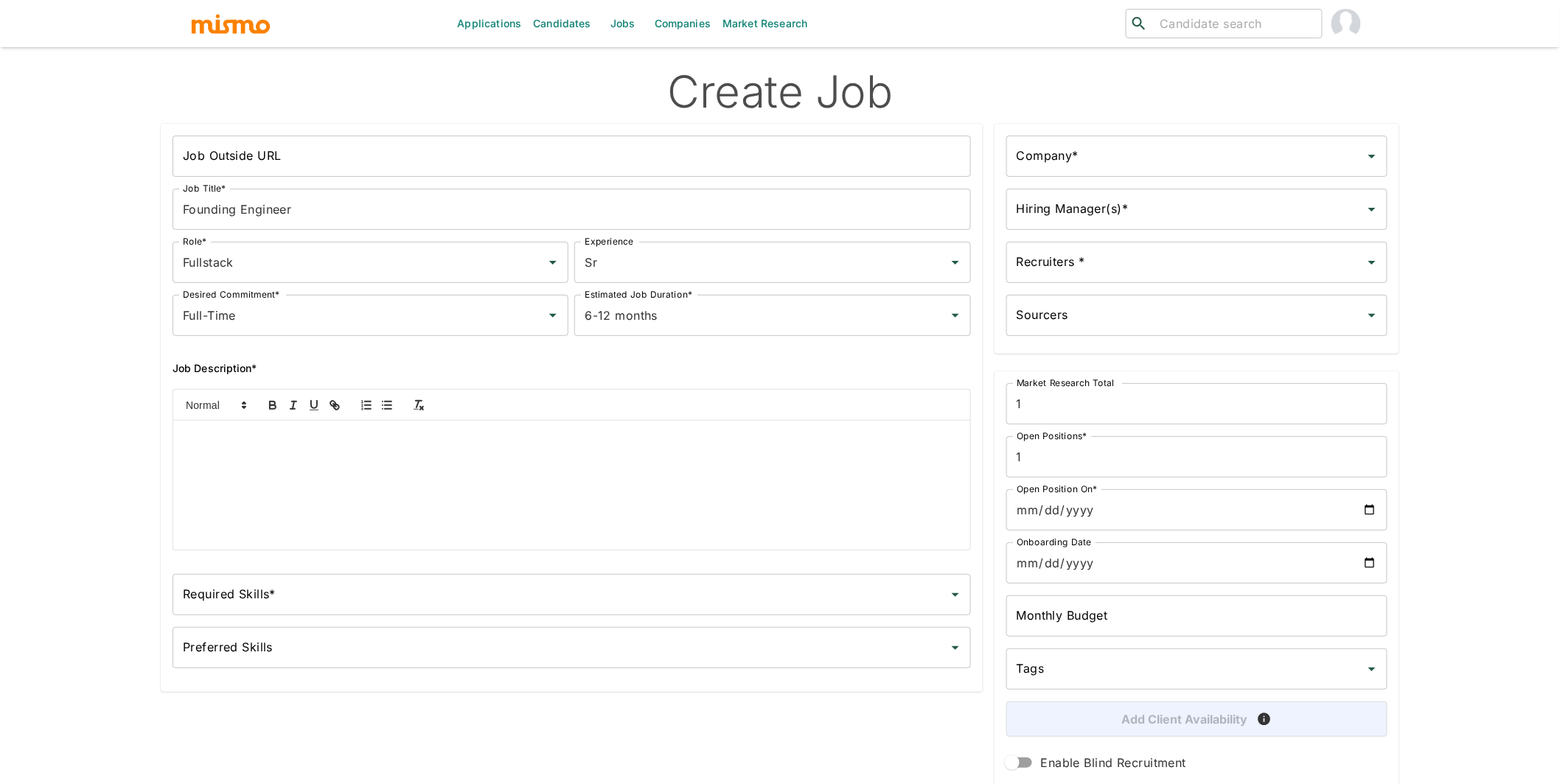
paste div
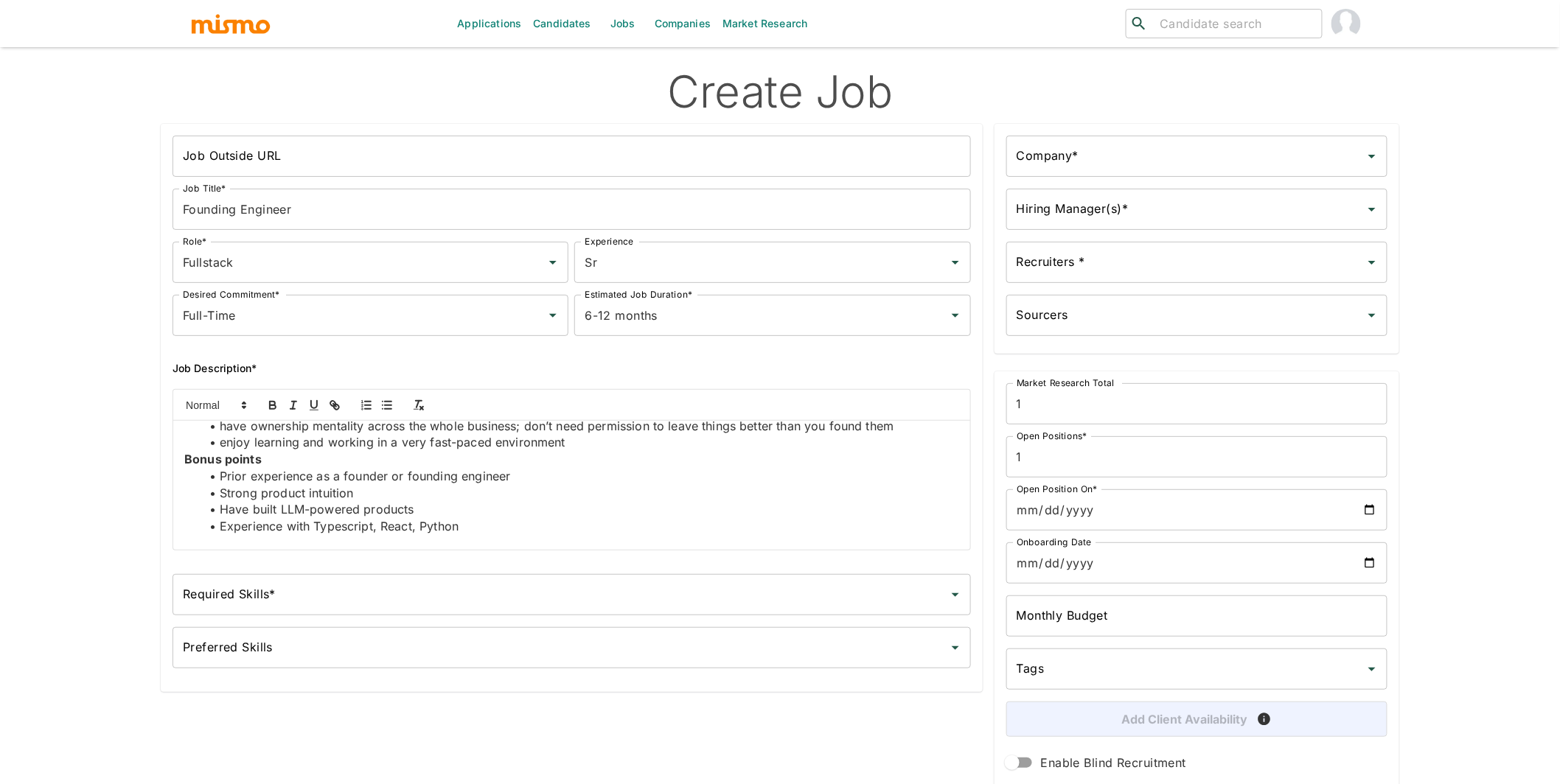
scroll to position [239, 0]
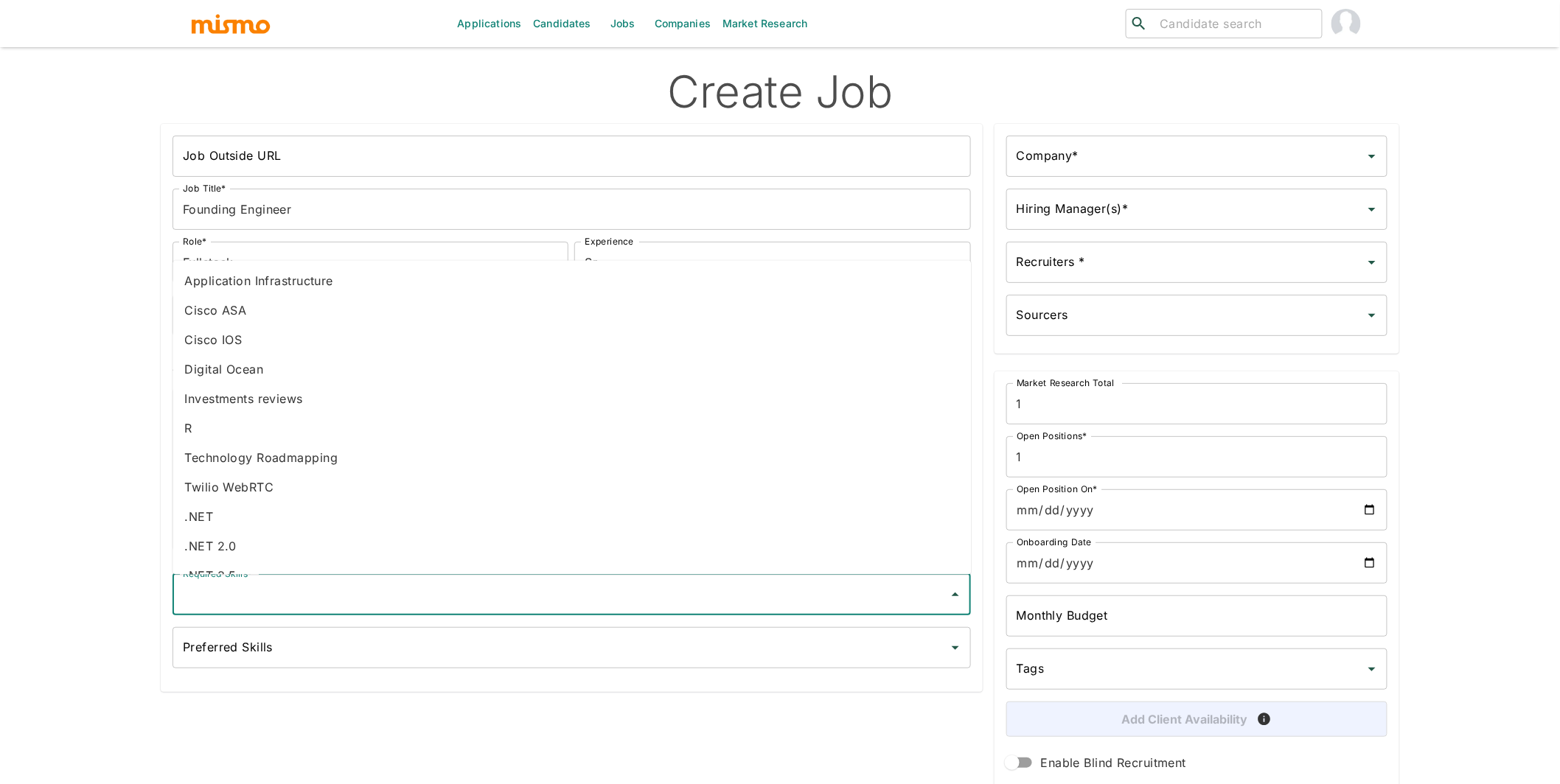
click at [295, 597] on input "Required Skills*" at bounding box center [561, 594] width 763 height 28
type input "LLM"
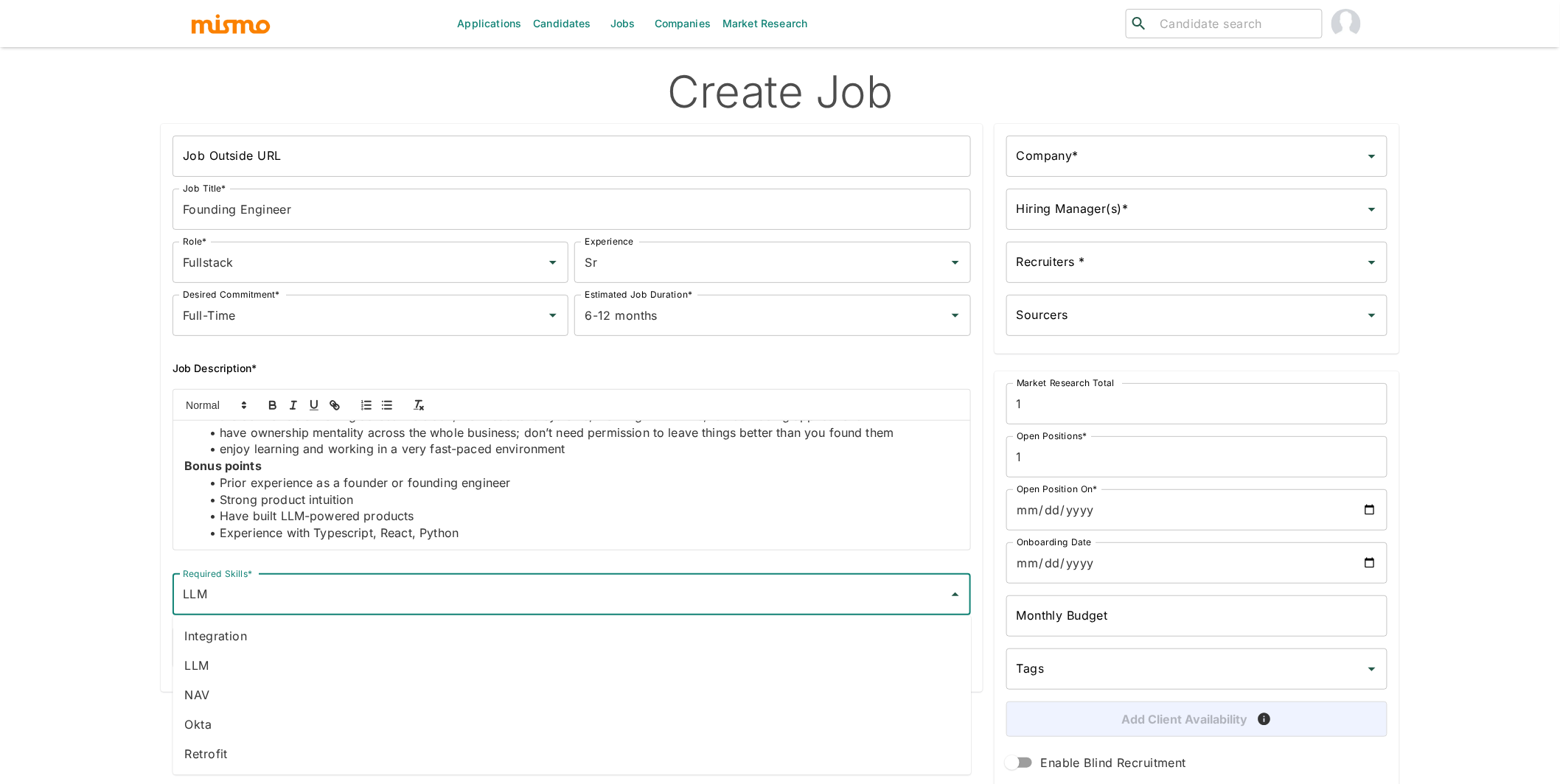
click at [269, 656] on li "LLM" at bounding box center [571, 666] width 799 height 30
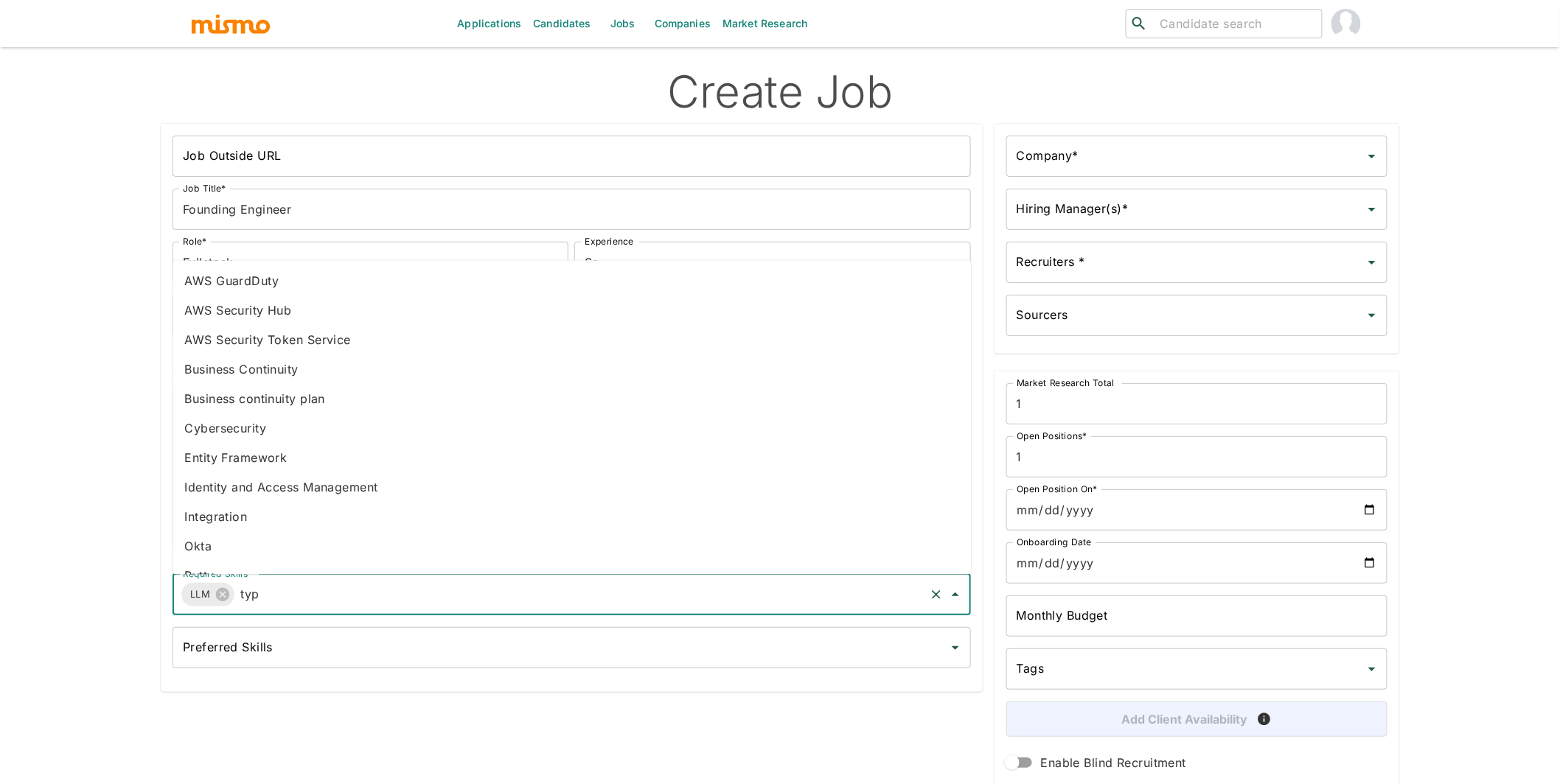
type input "type"
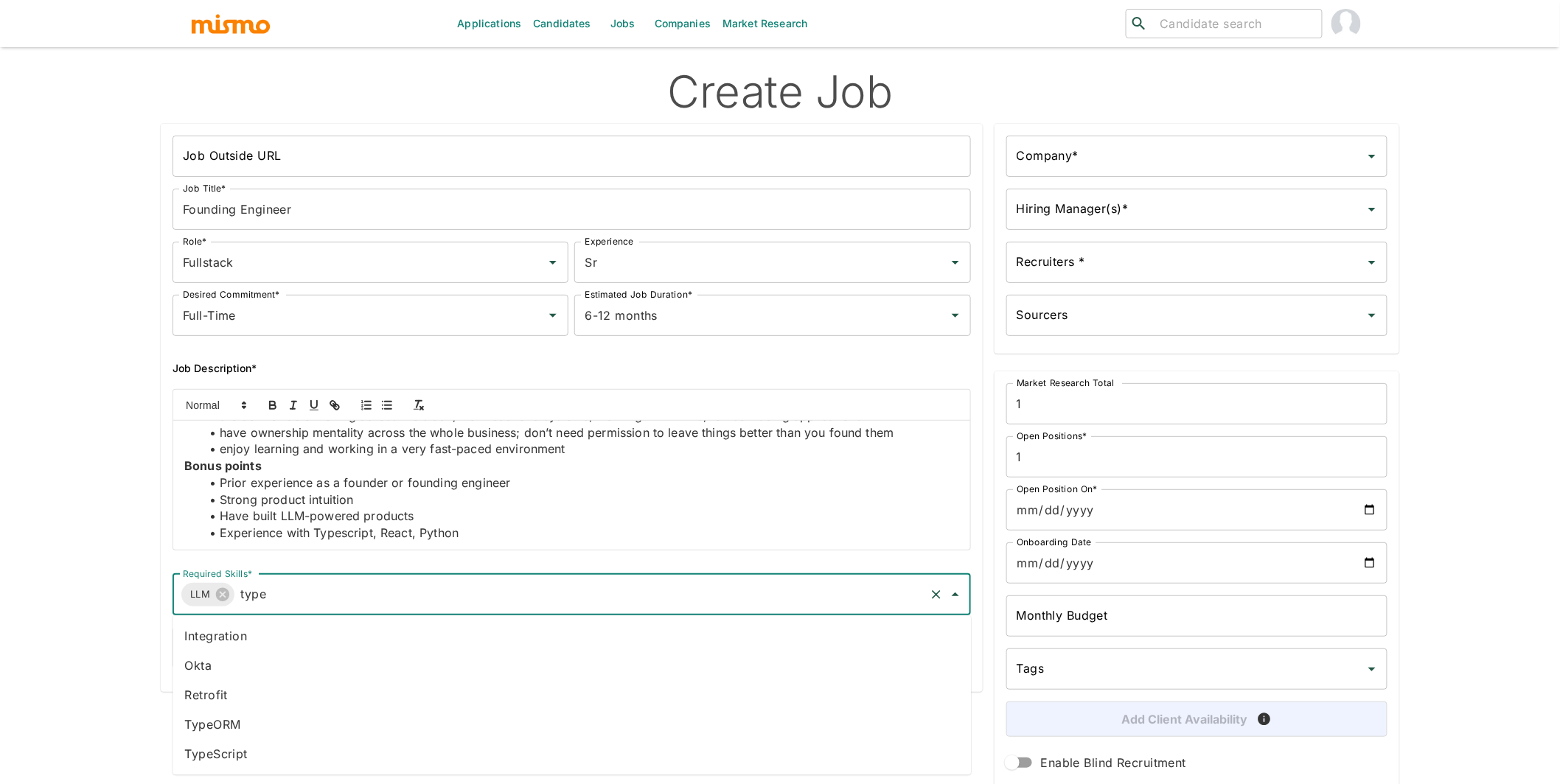
click at [240, 755] on li "TypeScript" at bounding box center [571, 754] width 799 height 30
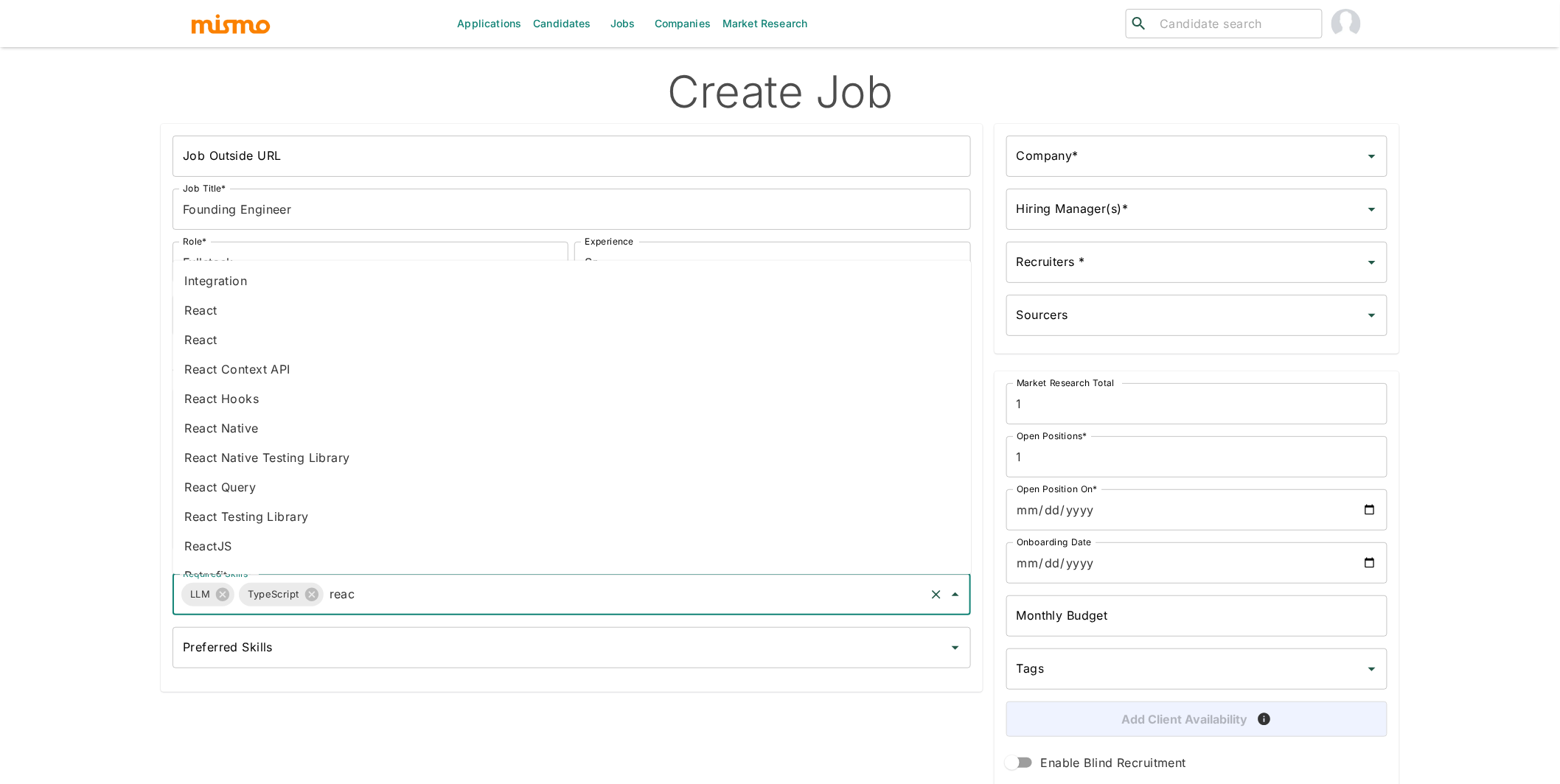
type input "react"
click at [233, 338] on li "React" at bounding box center [571, 340] width 799 height 30
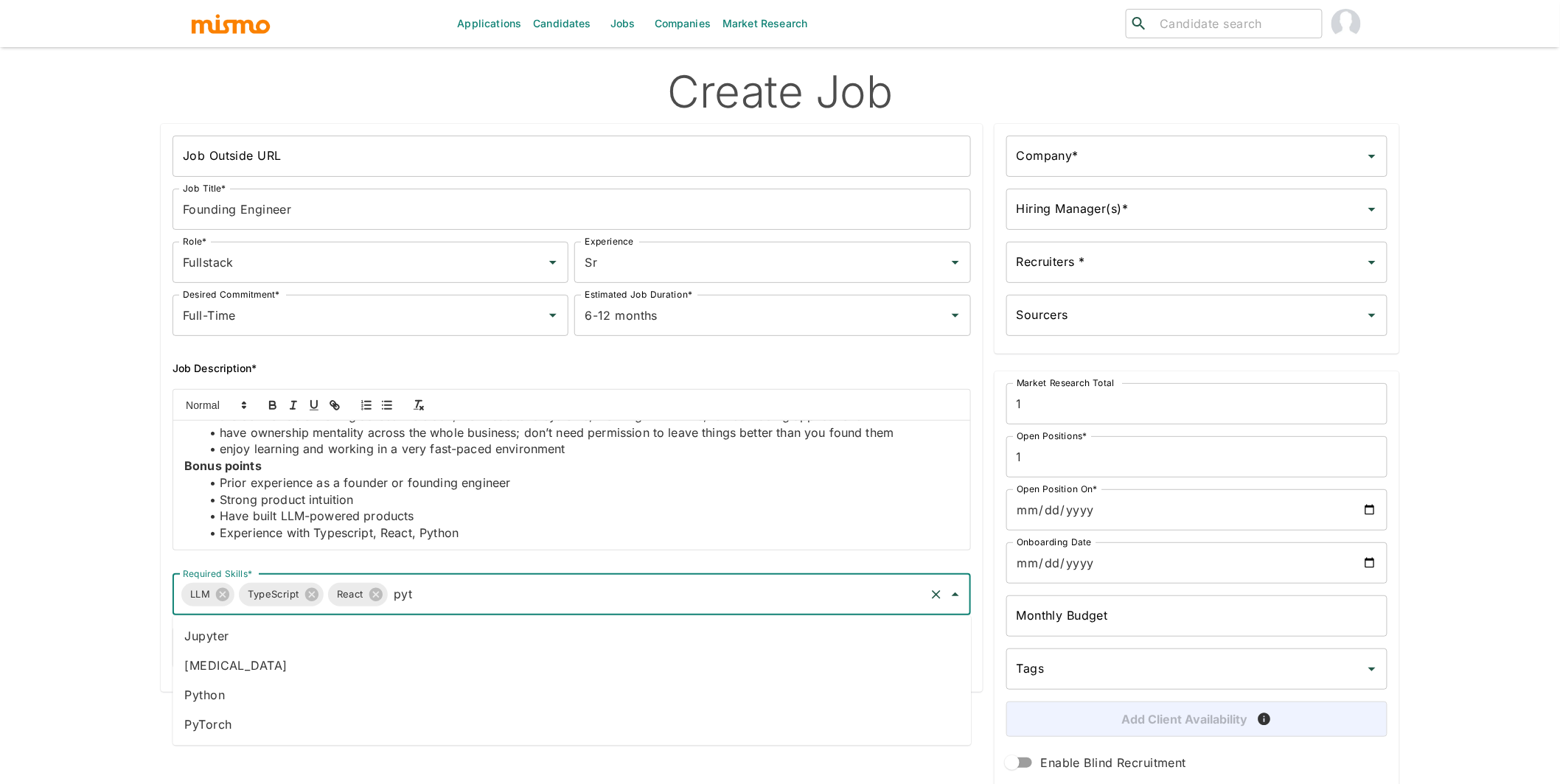
type input "pyth"
click at [547, 628] on li "Python" at bounding box center [571, 636] width 799 height 30
click at [1367, 510] on input "Open Position On*" at bounding box center [1197, 510] width 381 height 41
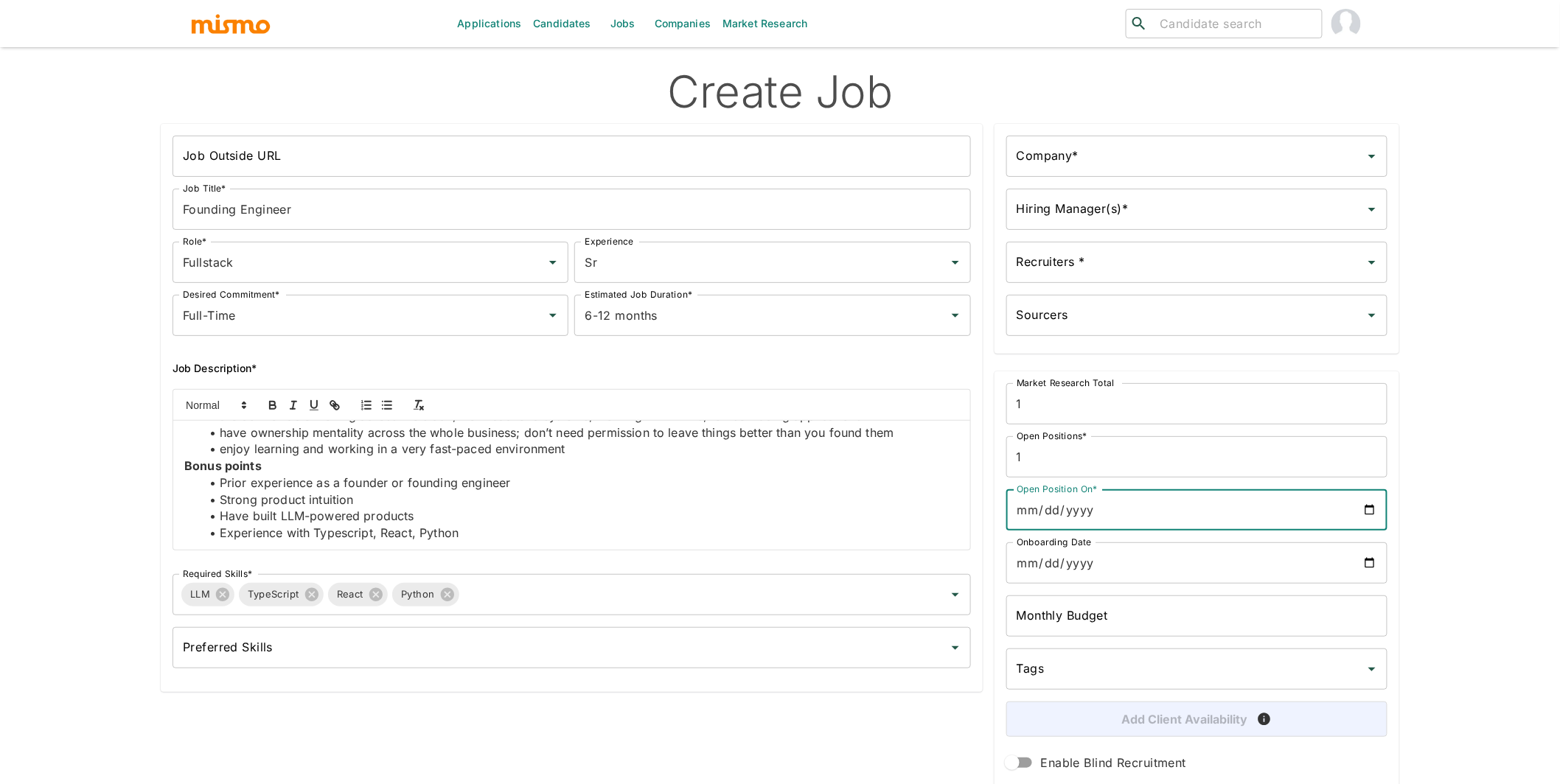
type input "2025-09-25"
click at [1372, 561] on input "Onboarding Date" at bounding box center [1197, 563] width 381 height 41
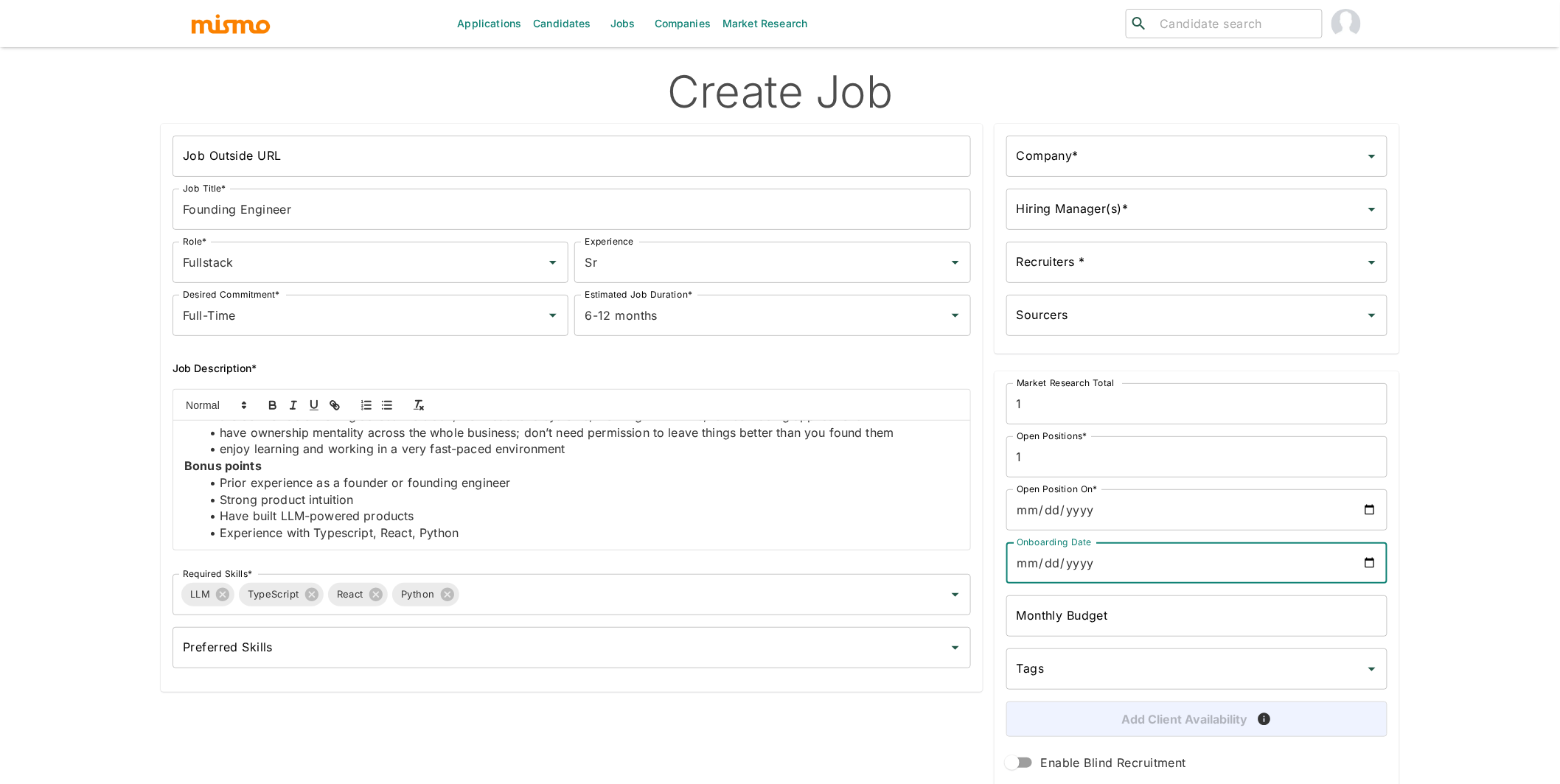
type input "2025-09-26"
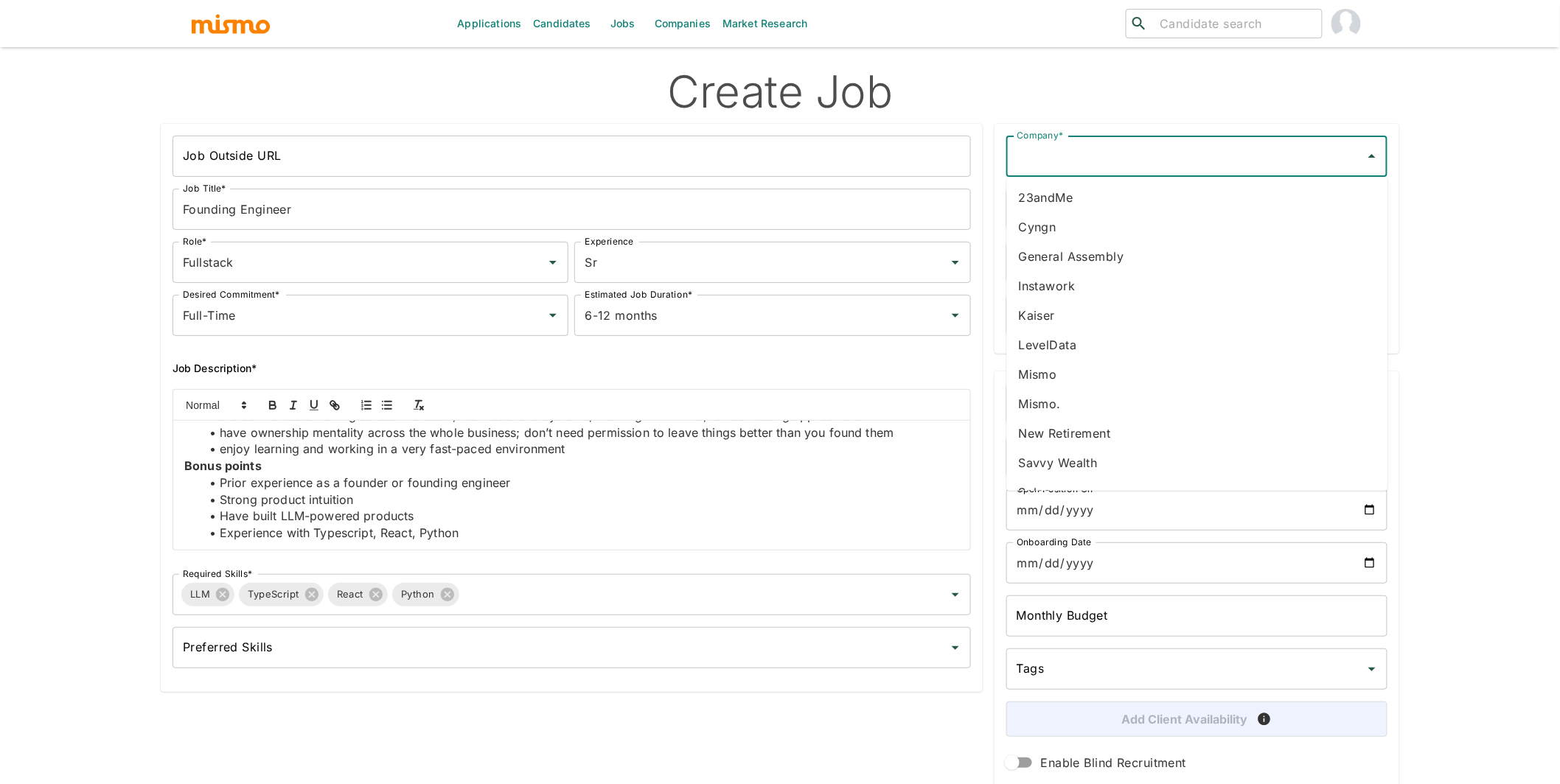
click at [1135, 152] on input "Company*" at bounding box center [1185, 156] width 346 height 28
click at [1128, 199] on li "Vali Health" at bounding box center [1198, 197] width 381 height 30
type input "Vali Health"
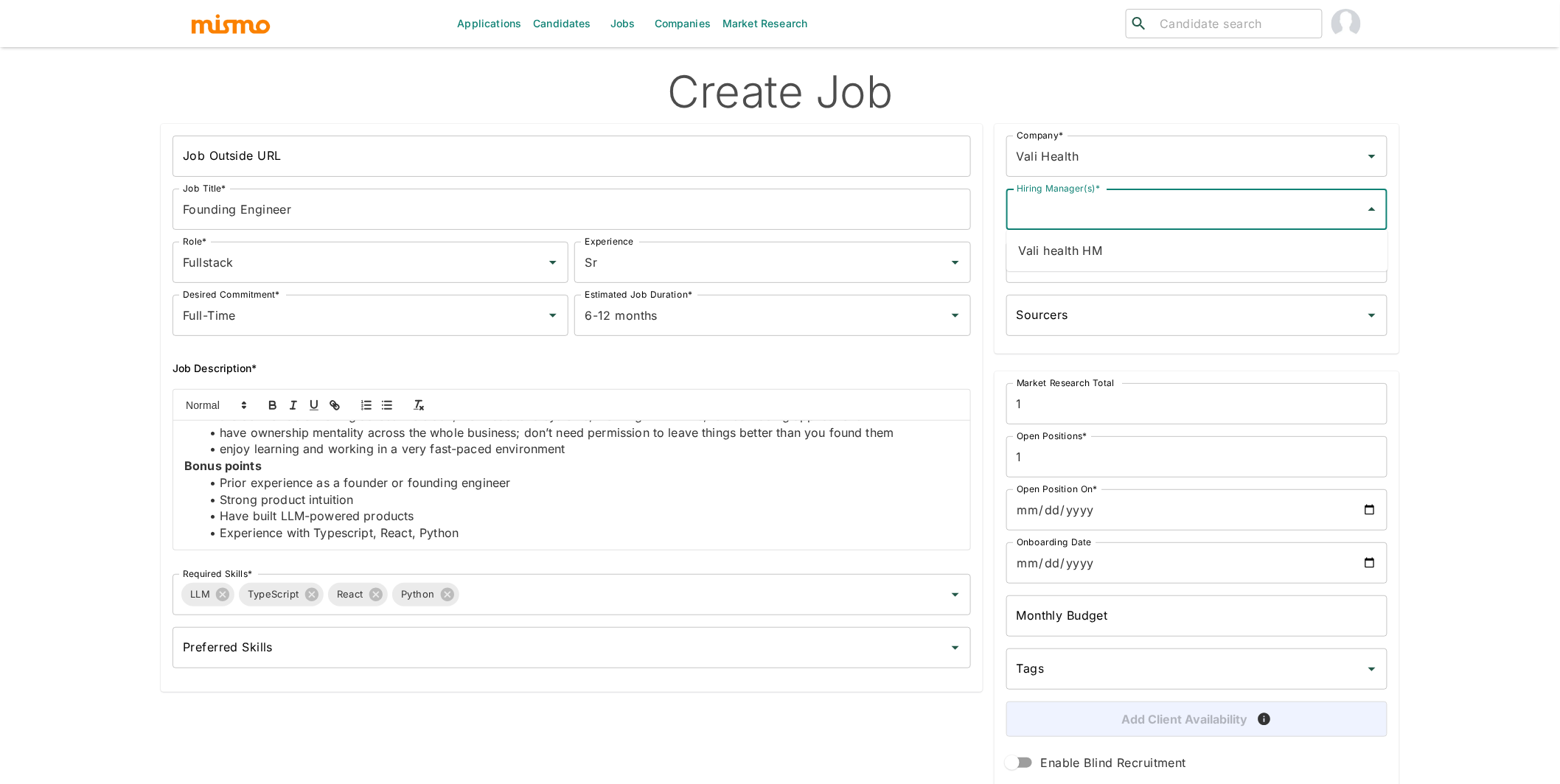
click at [1134, 213] on input "Hiring Manager(s)*" at bounding box center [1185, 209] width 346 height 28
click at [1095, 245] on li "Vali health HM" at bounding box center [1198, 250] width 381 height 30
click at [1110, 262] on input "Recruiters *" at bounding box center [1185, 262] width 346 height 28
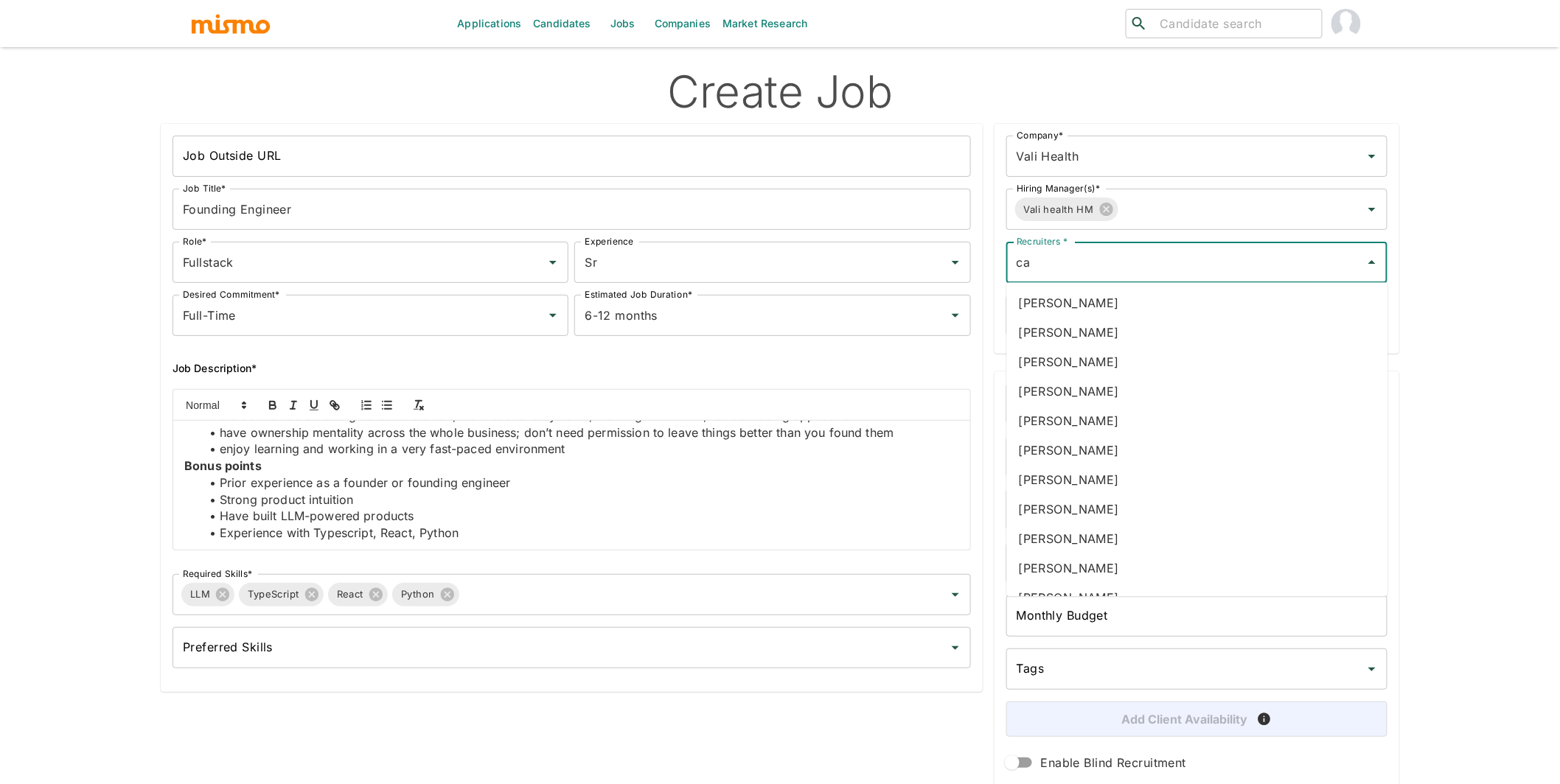
type input "car"
click at [1094, 396] on li "Carmen Vilachá" at bounding box center [1198, 391] width 381 height 30
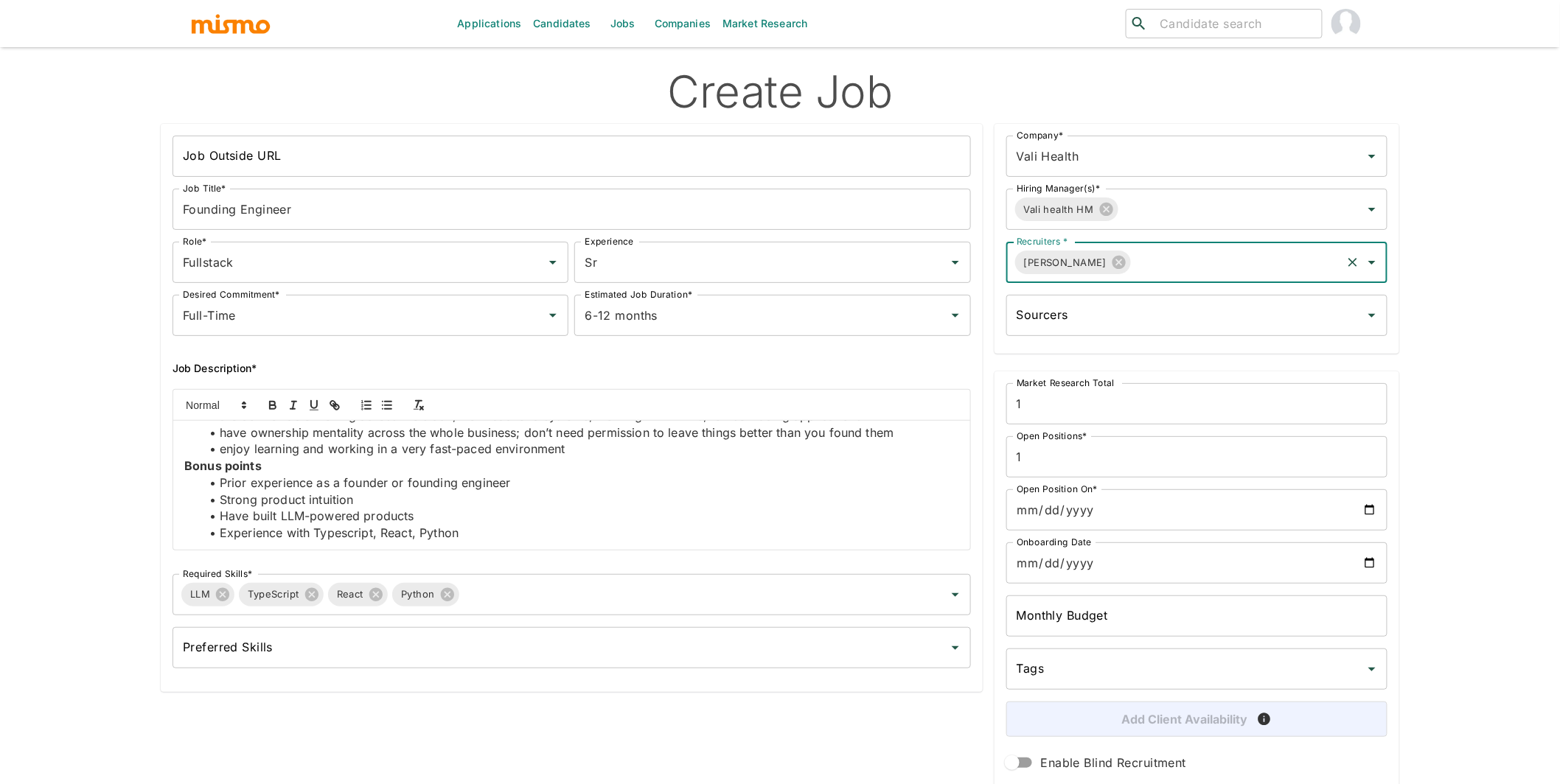
scroll to position [56, 0]
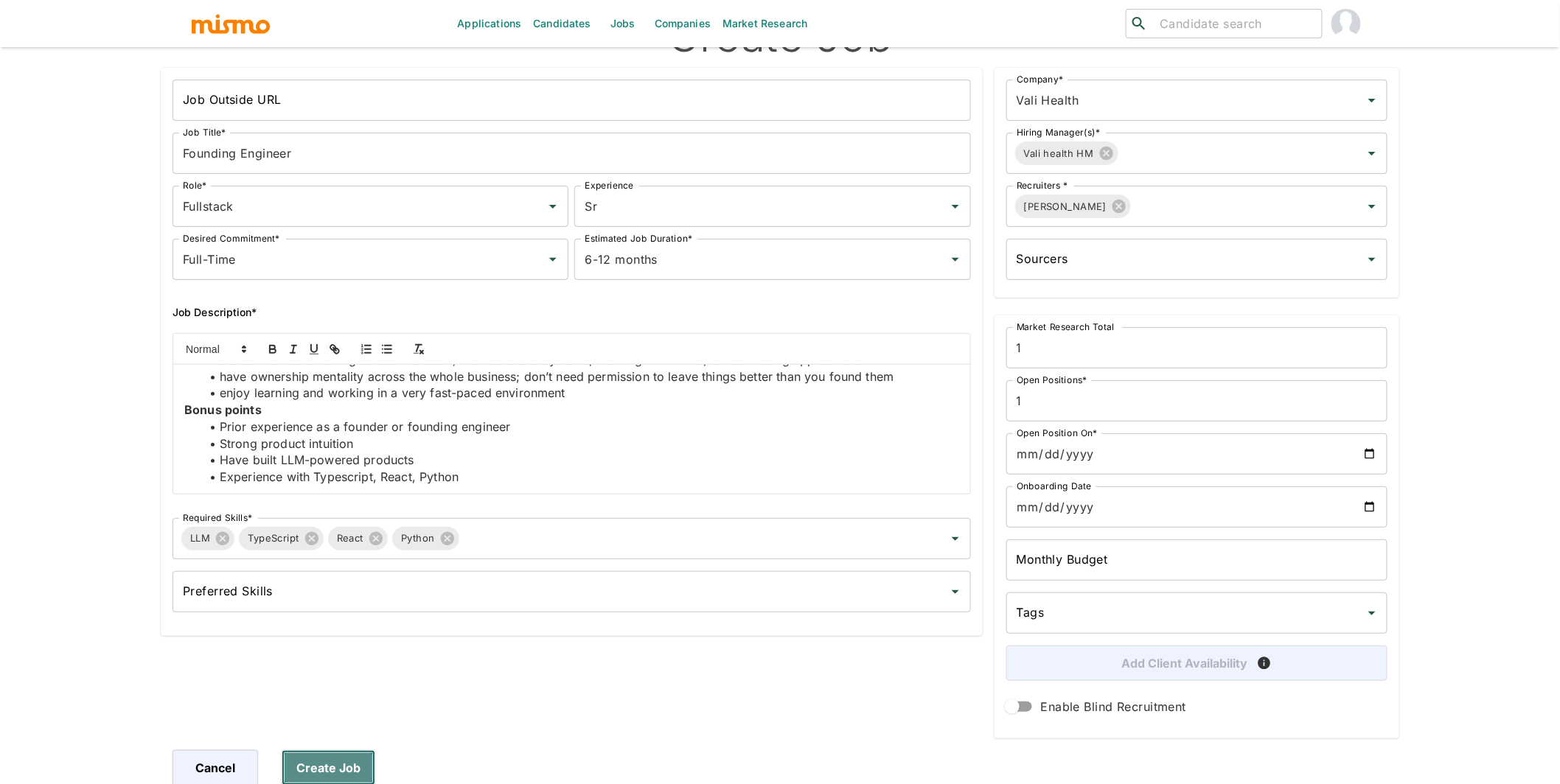
click at [347, 765] on button "Create Job" at bounding box center [328, 768] width 93 height 35
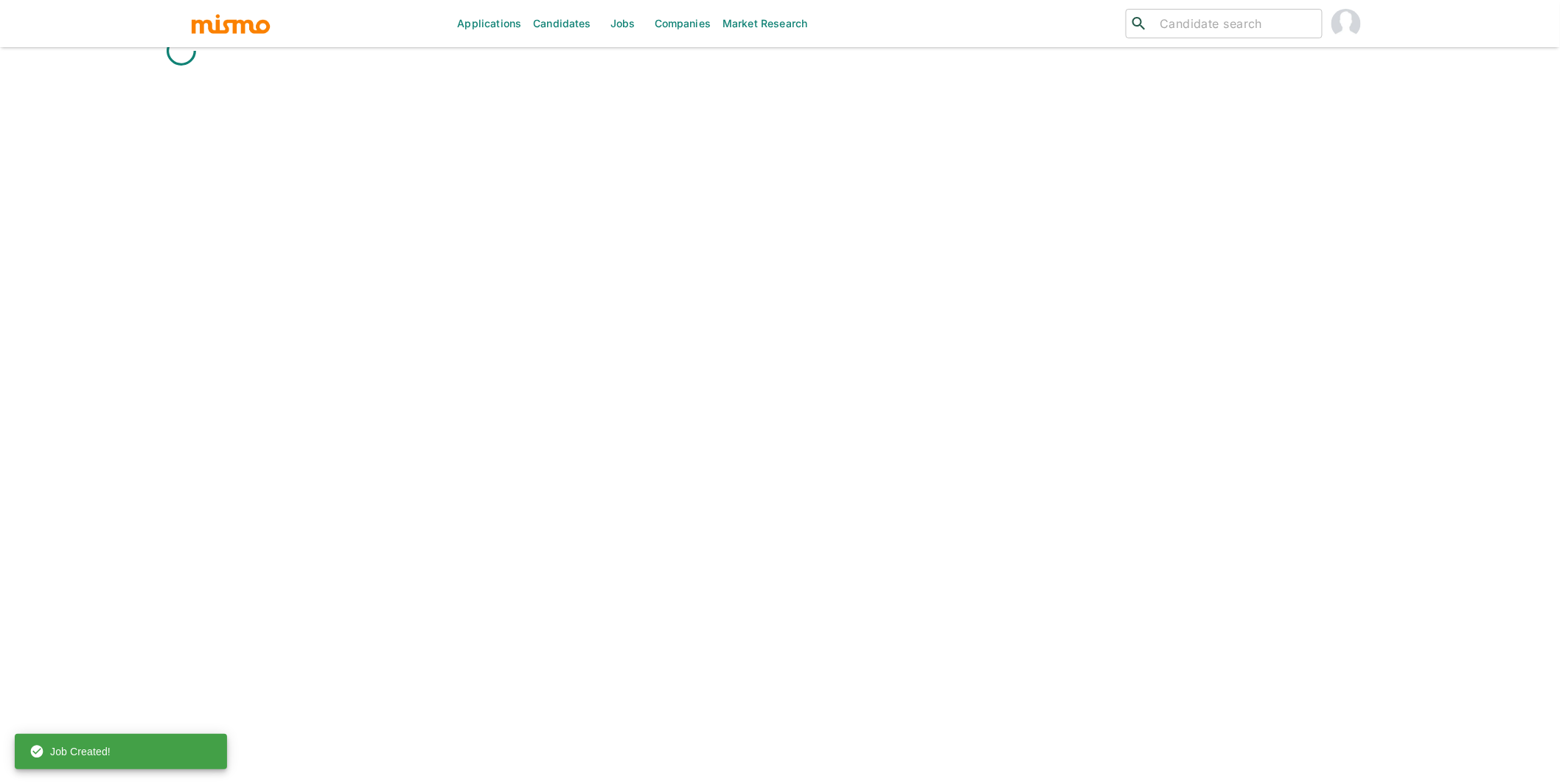
scroll to position [62, 0]
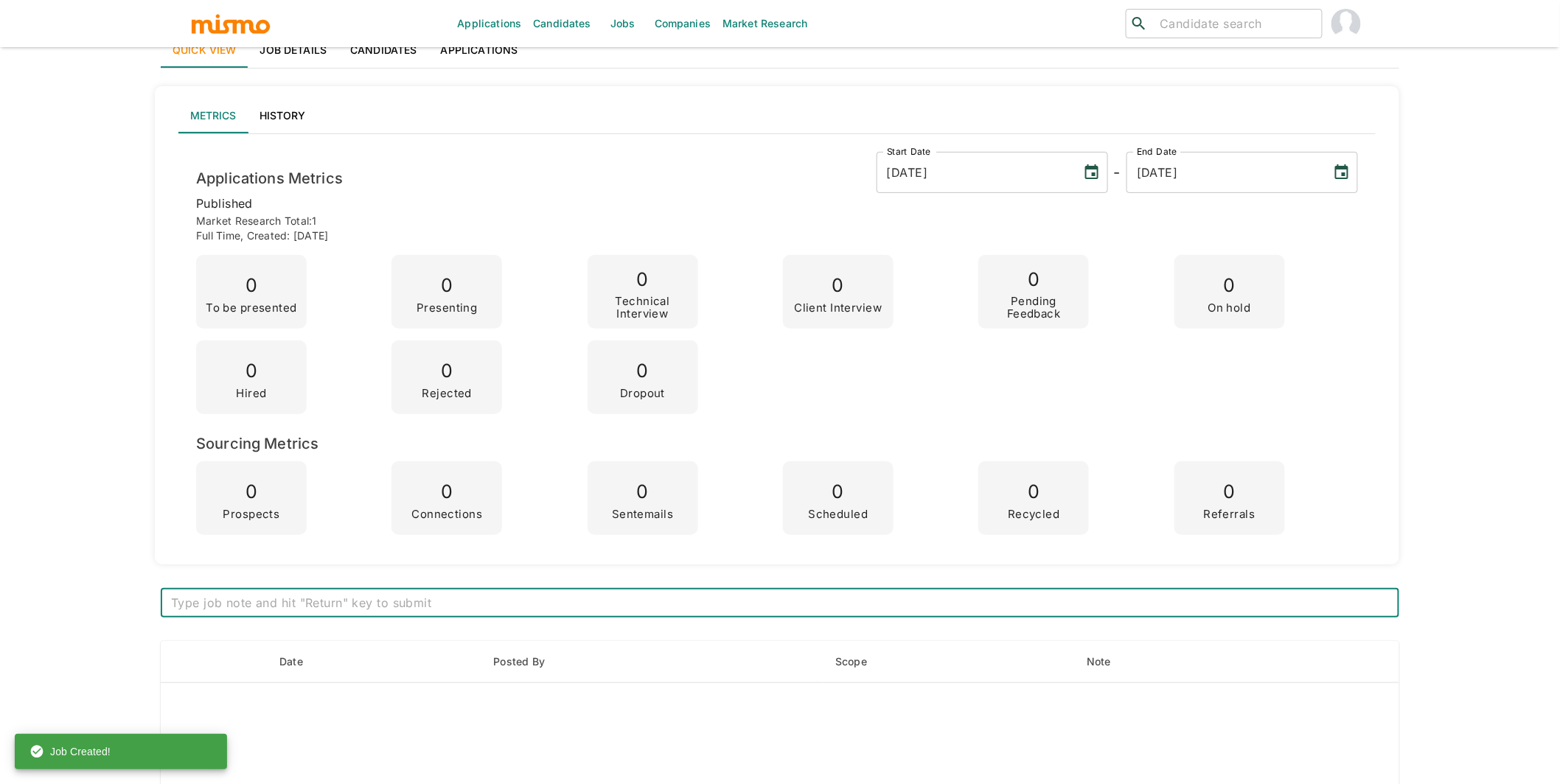
click at [104, 178] on div "Applications Candidates Jobs Companies Market Research ​ ​ Vali Health - Foundi…" at bounding box center [780, 347] width 1560 height 819
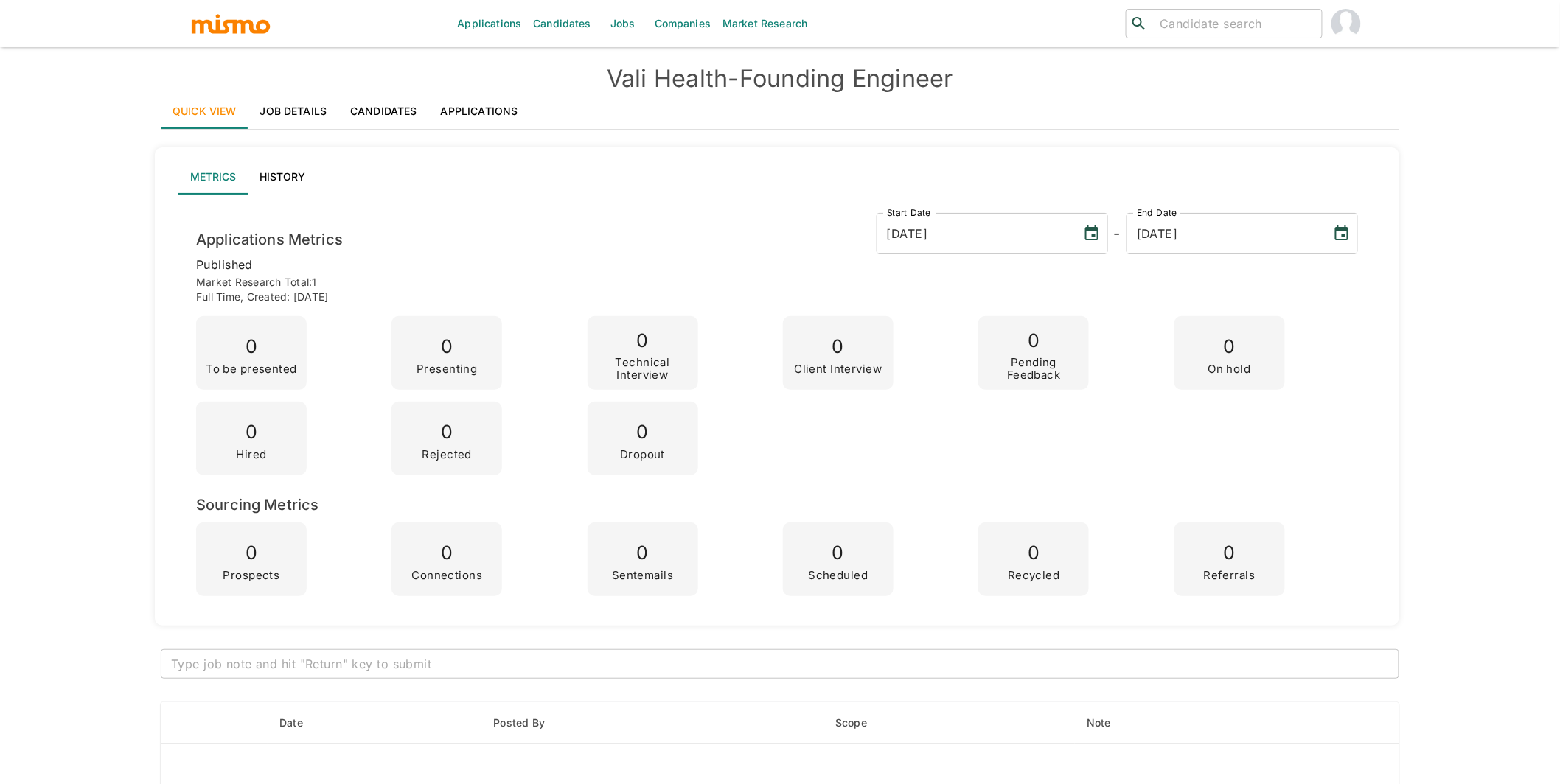
scroll to position [0, 0]
click at [385, 110] on link "Candidates" at bounding box center [384, 112] width 91 height 35
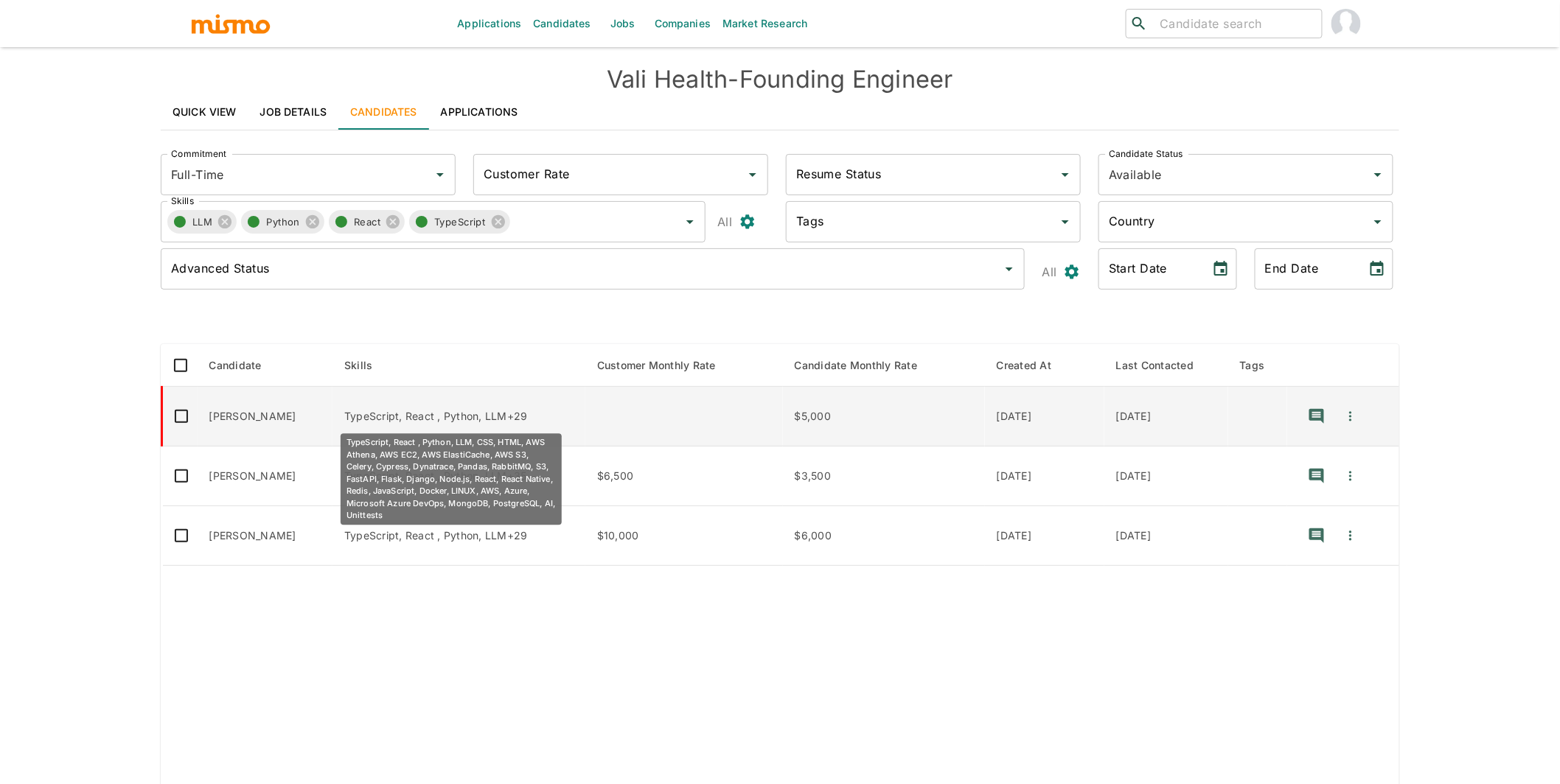
click at [488, 409] on p "TypeScript, React , Python, LLM+29" at bounding box center [458, 416] width 229 height 14
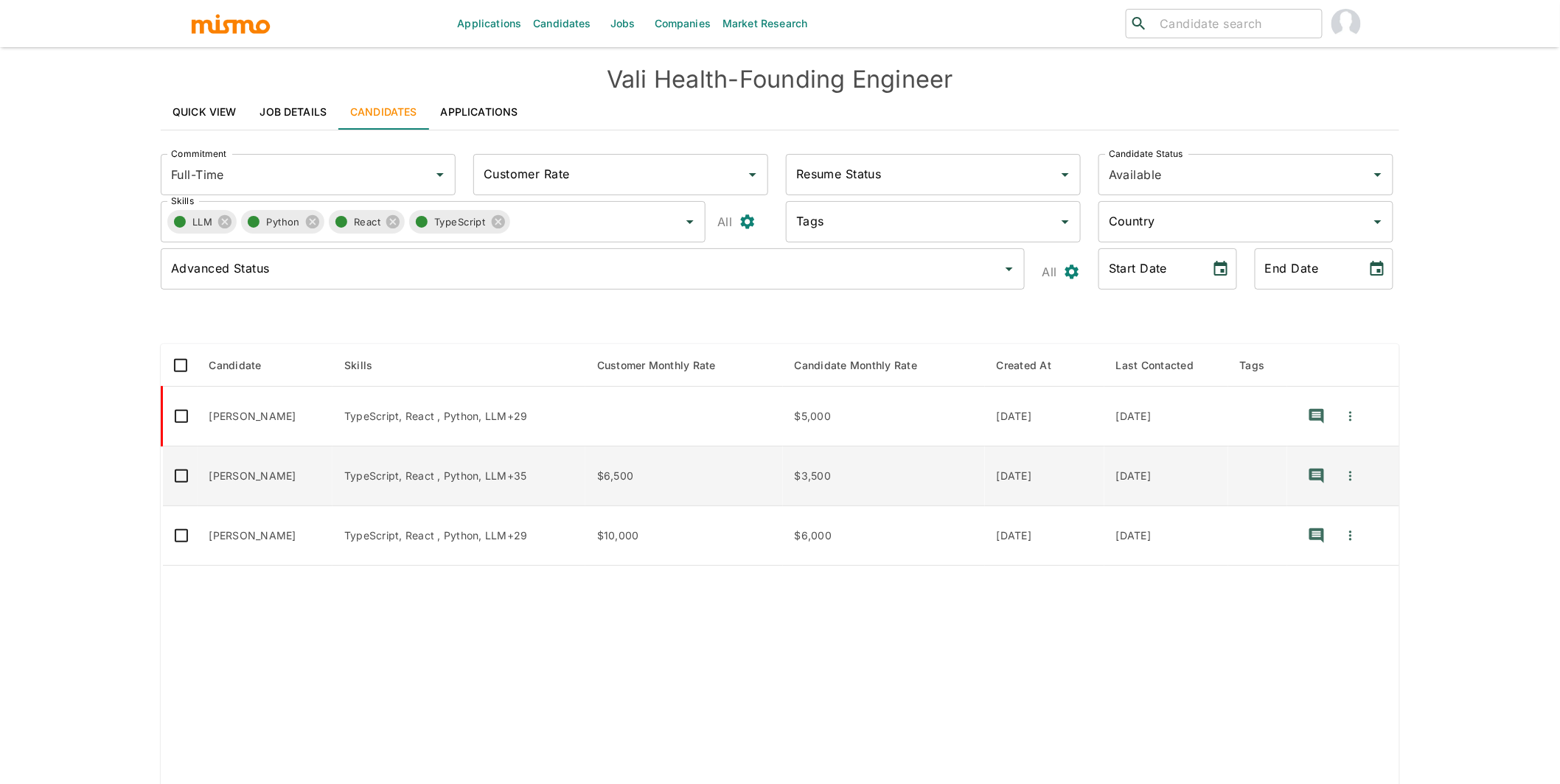
click at [270, 460] on td "Rennan Moreira" at bounding box center [266, 476] width 136 height 60
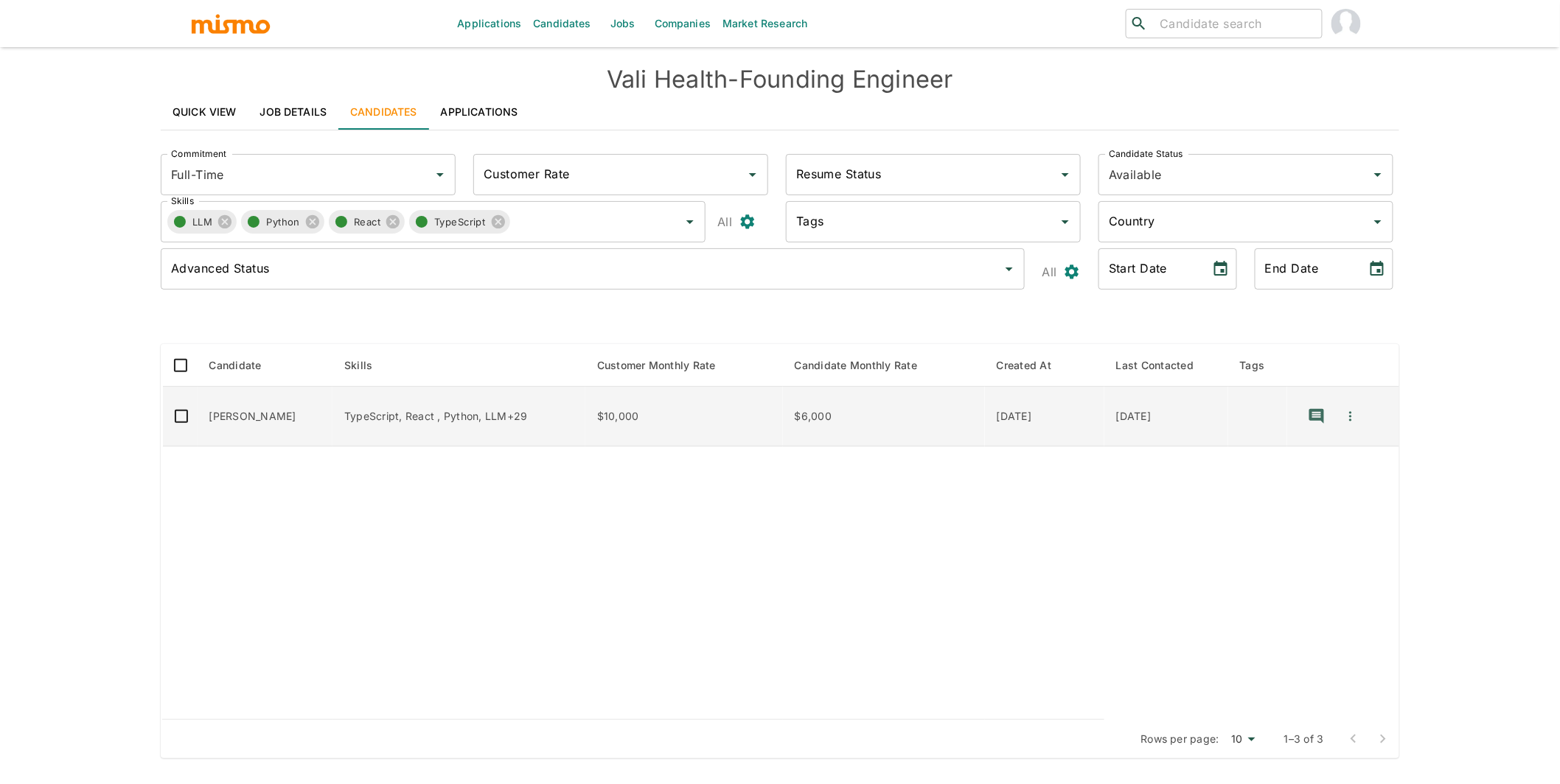
click at [277, 432] on td "Rodrigo Toledo" at bounding box center [266, 416] width 136 height 60
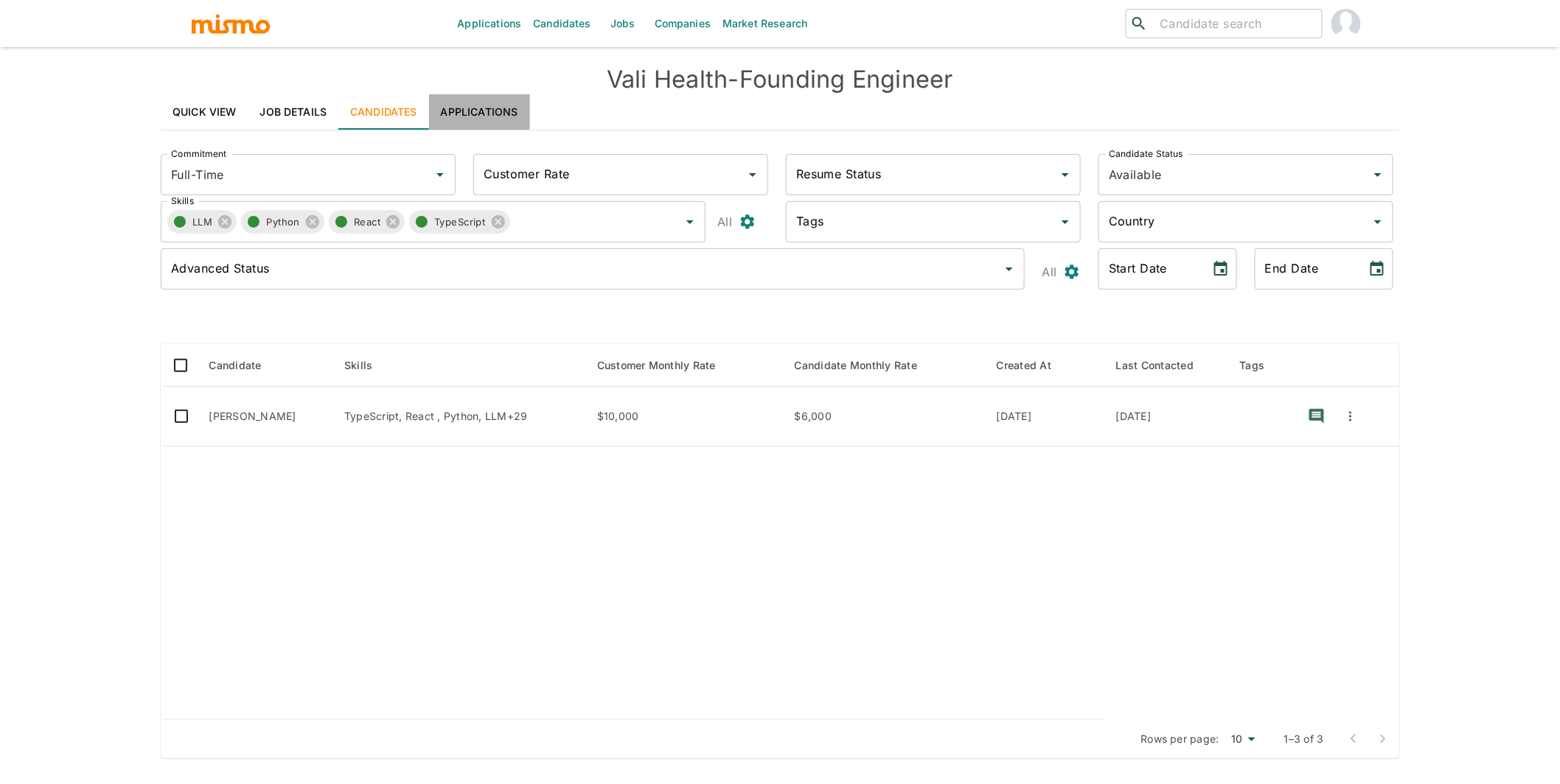
click at [477, 103] on link "Applications" at bounding box center [480, 112] width 101 height 35
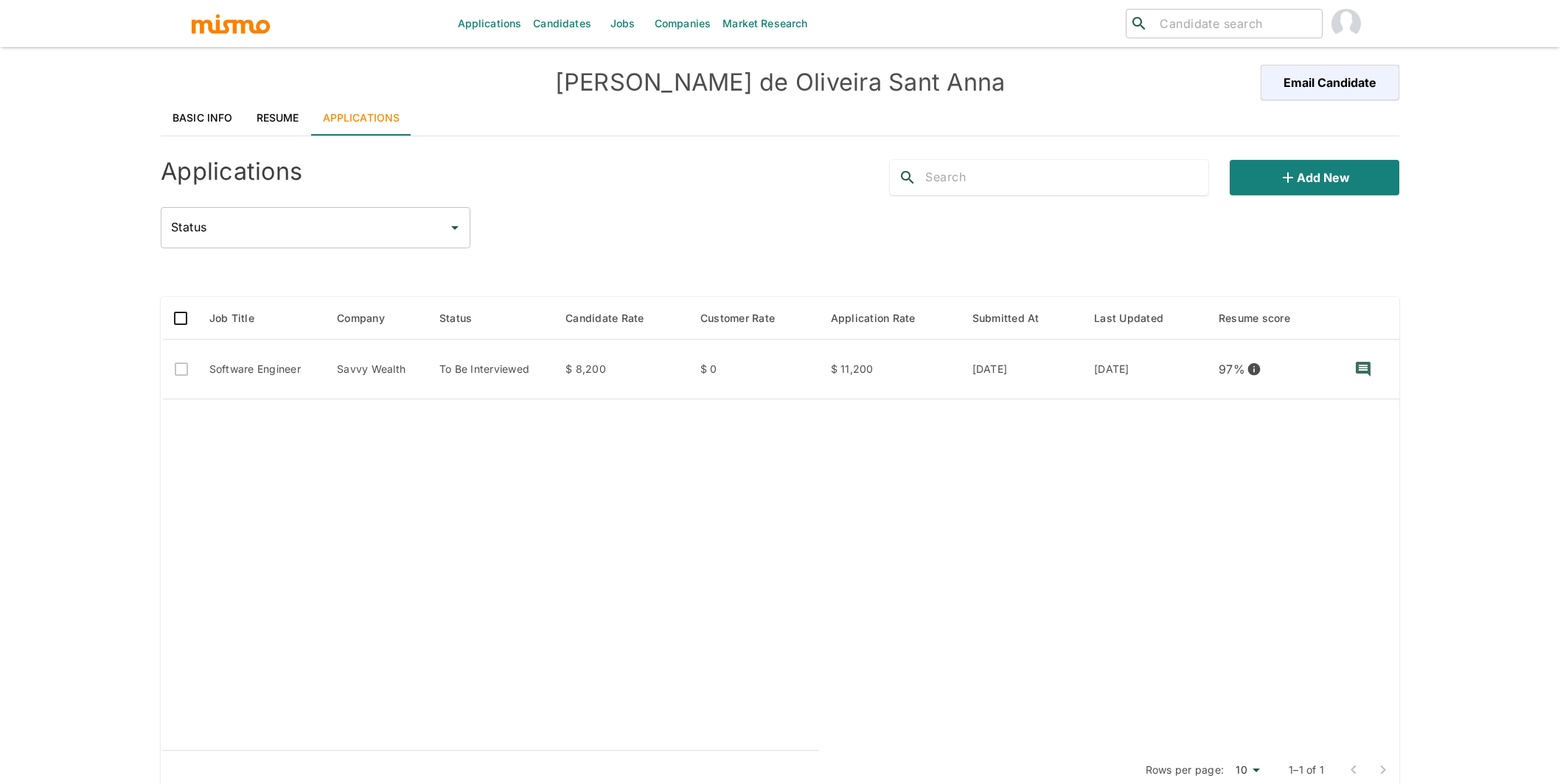
scroll to position [34, 0]
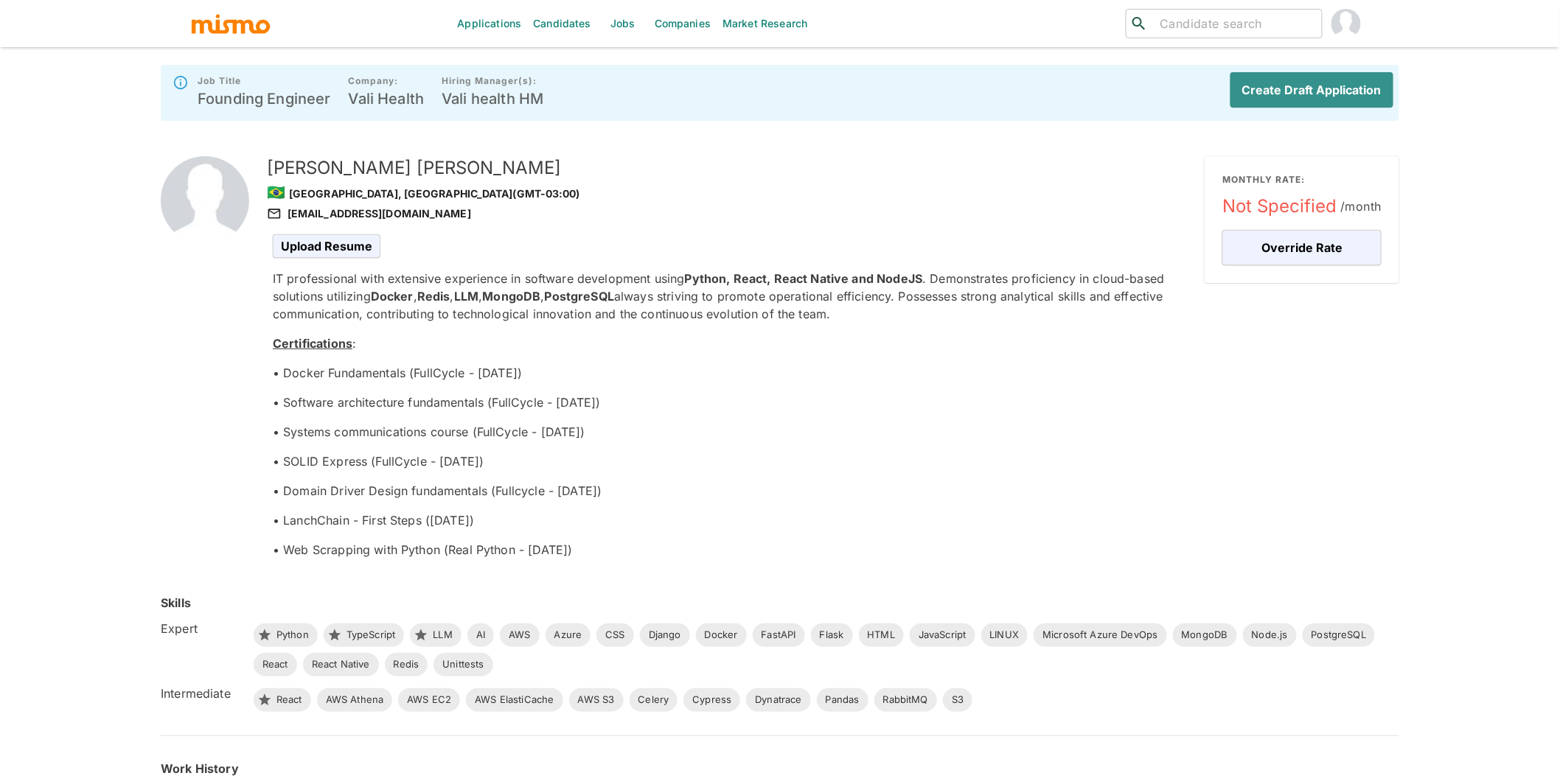
click at [927, 390] on div "IT professional with extensive experience in software development using Python,…" at bounding box center [727, 414] width 908 height 289
click at [1339, 91] on button "Create Draft Application" at bounding box center [1309, 90] width 169 height 35
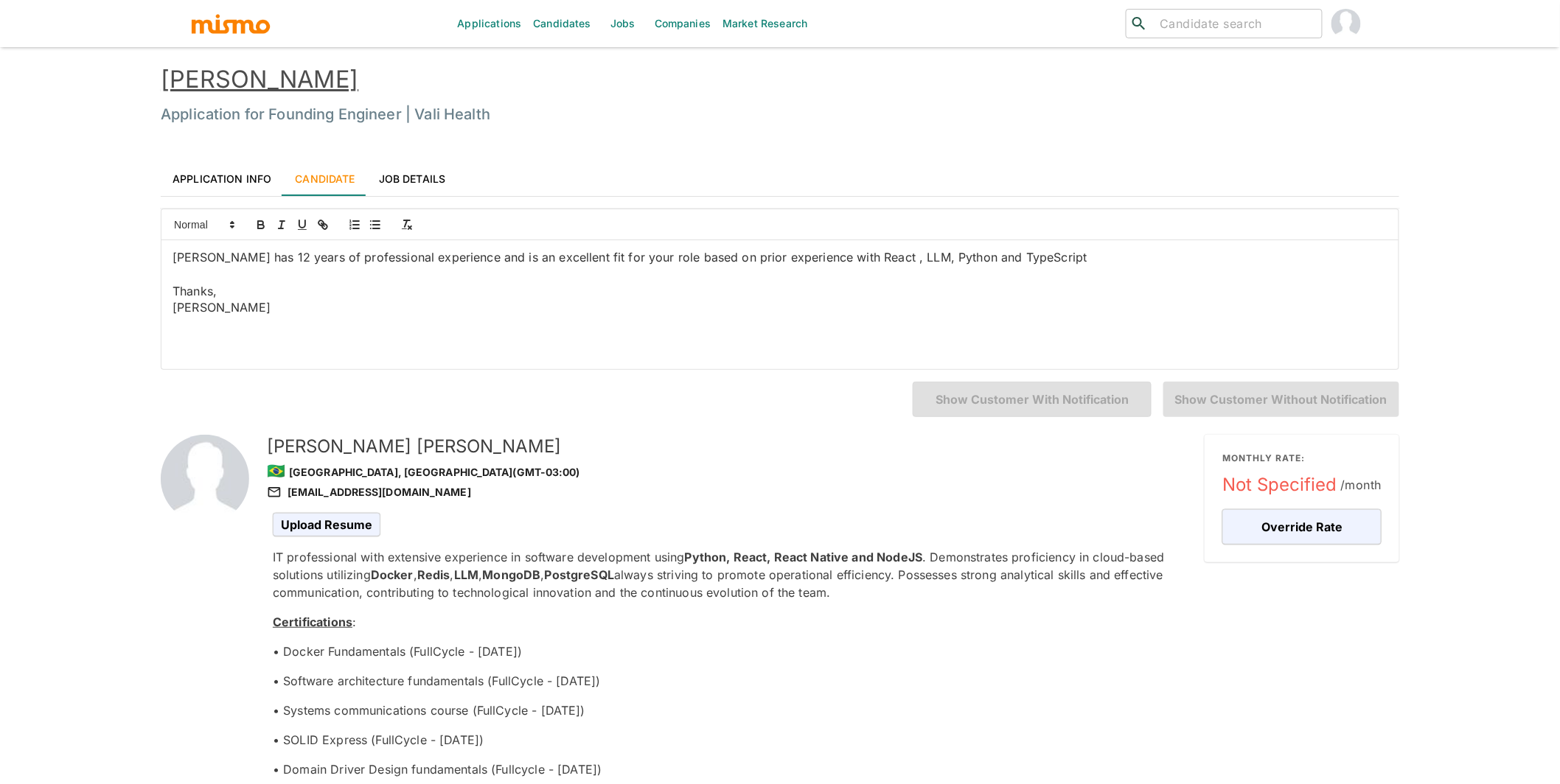
click at [258, 77] on link "Elton Persike" at bounding box center [259, 79] width 198 height 29
click at [210, 72] on link "Elton Persike" at bounding box center [259, 79] width 198 height 29
click at [1332, 523] on button "Override Rate" at bounding box center [1302, 526] width 160 height 35
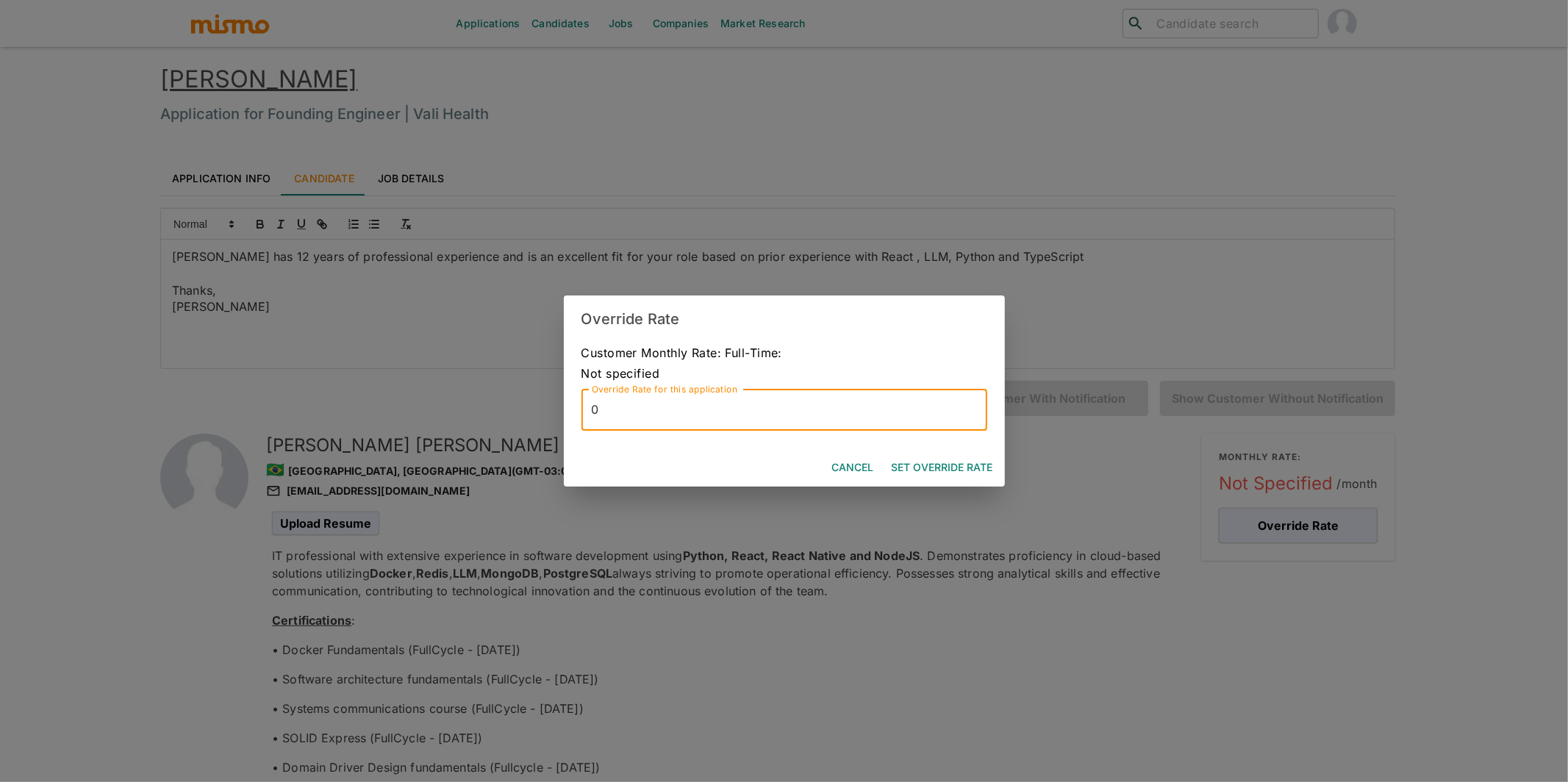
click at [823, 407] on input "0" at bounding box center [784, 410] width 406 height 41
type input "8500"
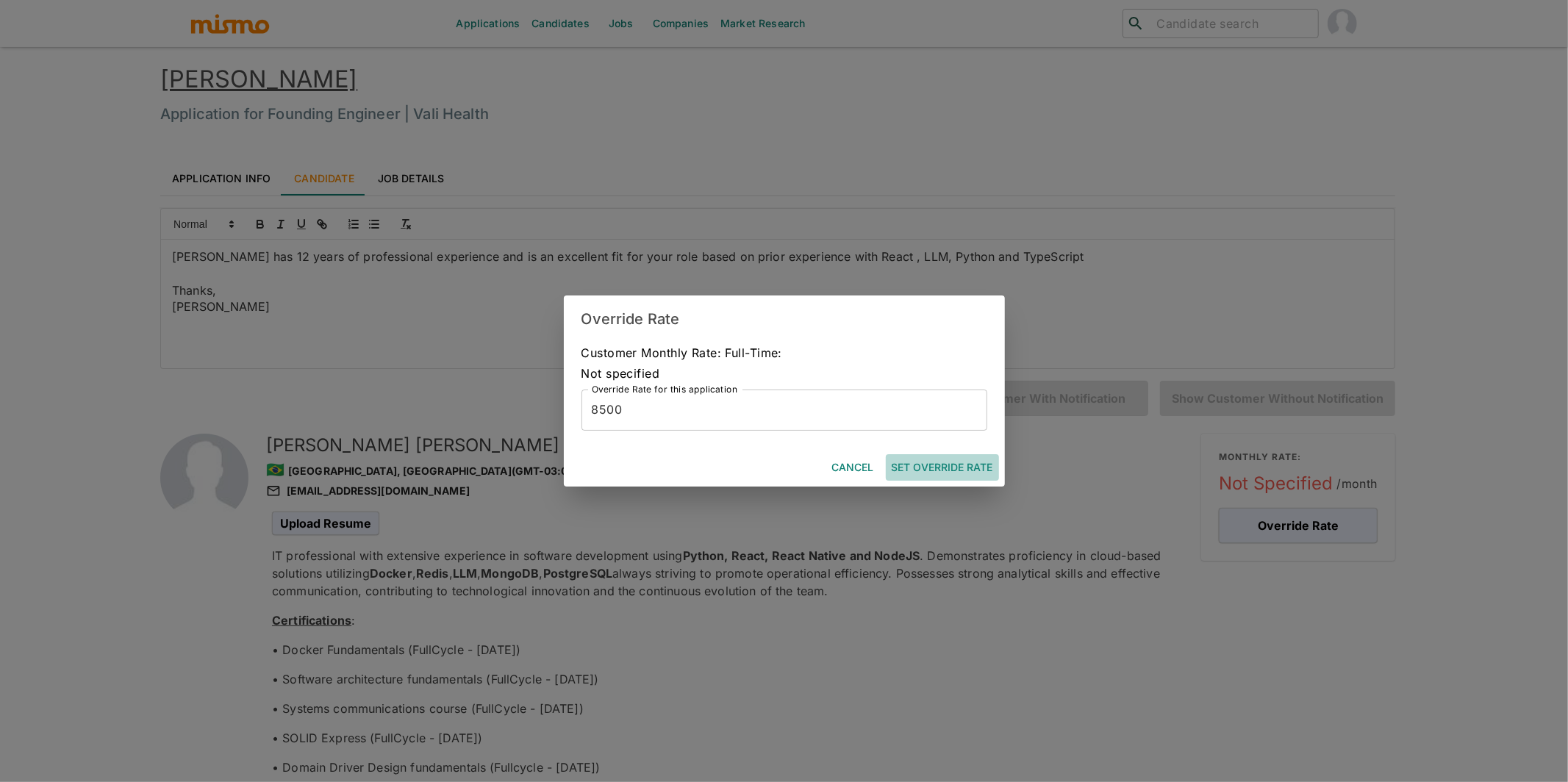
click at [951, 465] on button "Set Override Rate" at bounding box center [942, 468] width 113 height 27
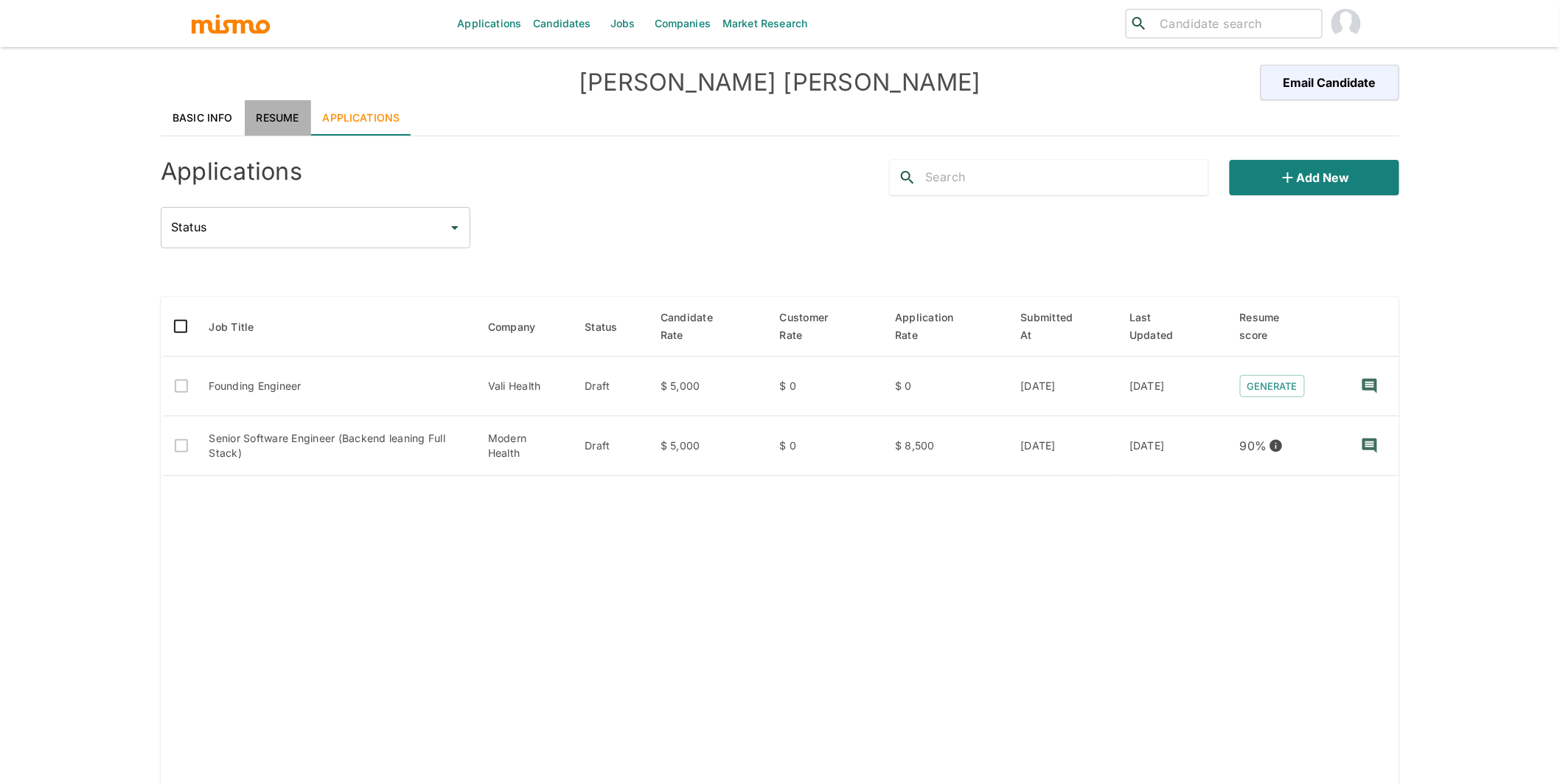
click at [267, 112] on link "Resume" at bounding box center [278, 118] width 66 height 35
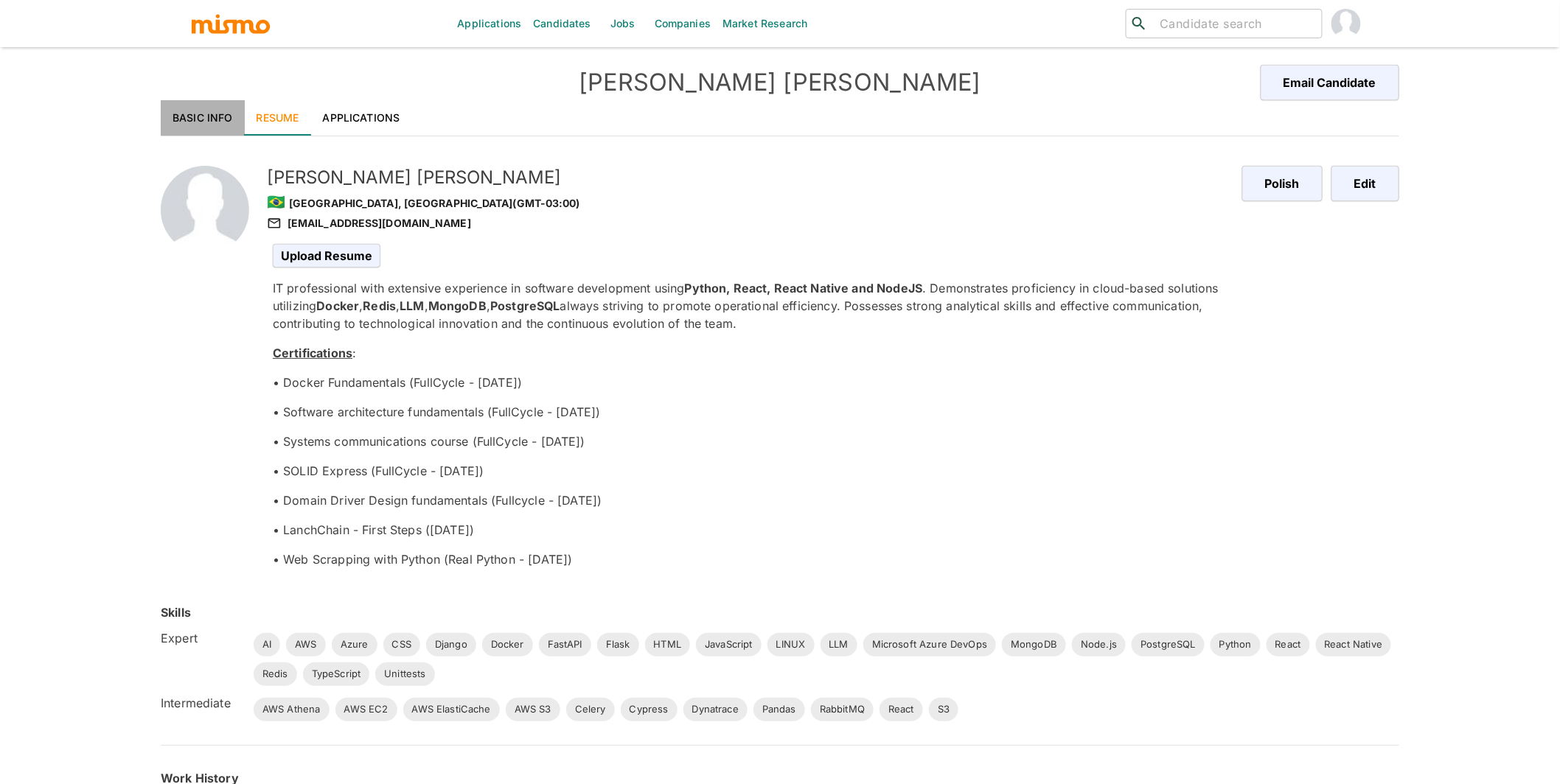
click at [193, 124] on link "Basic Info" at bounding box center [202, 118] width 84 height 35
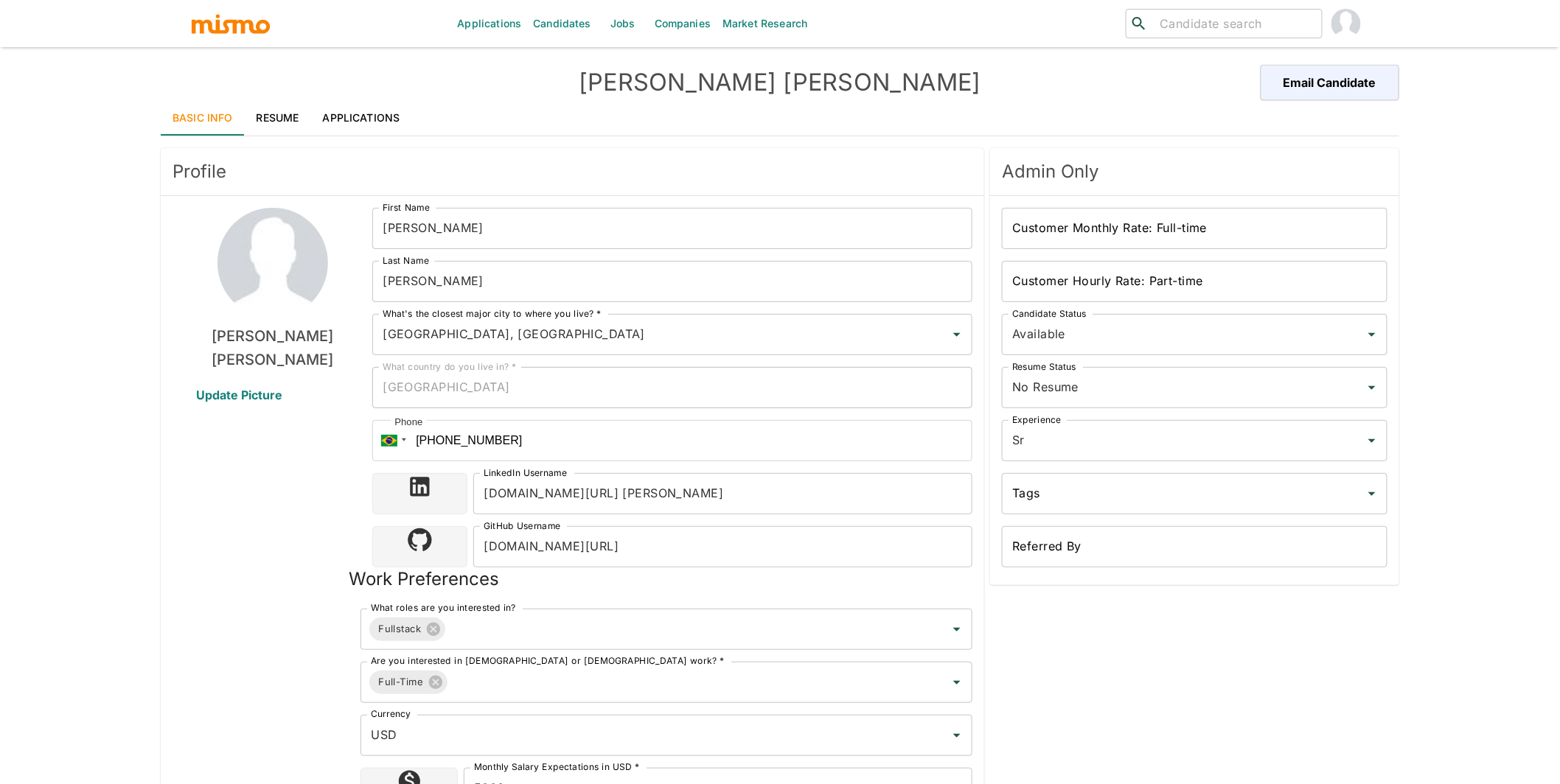
click at [220, 538] on div "[PERSON_NAME] Update Picture" at bounding box center [272, 535] width 199 height 654
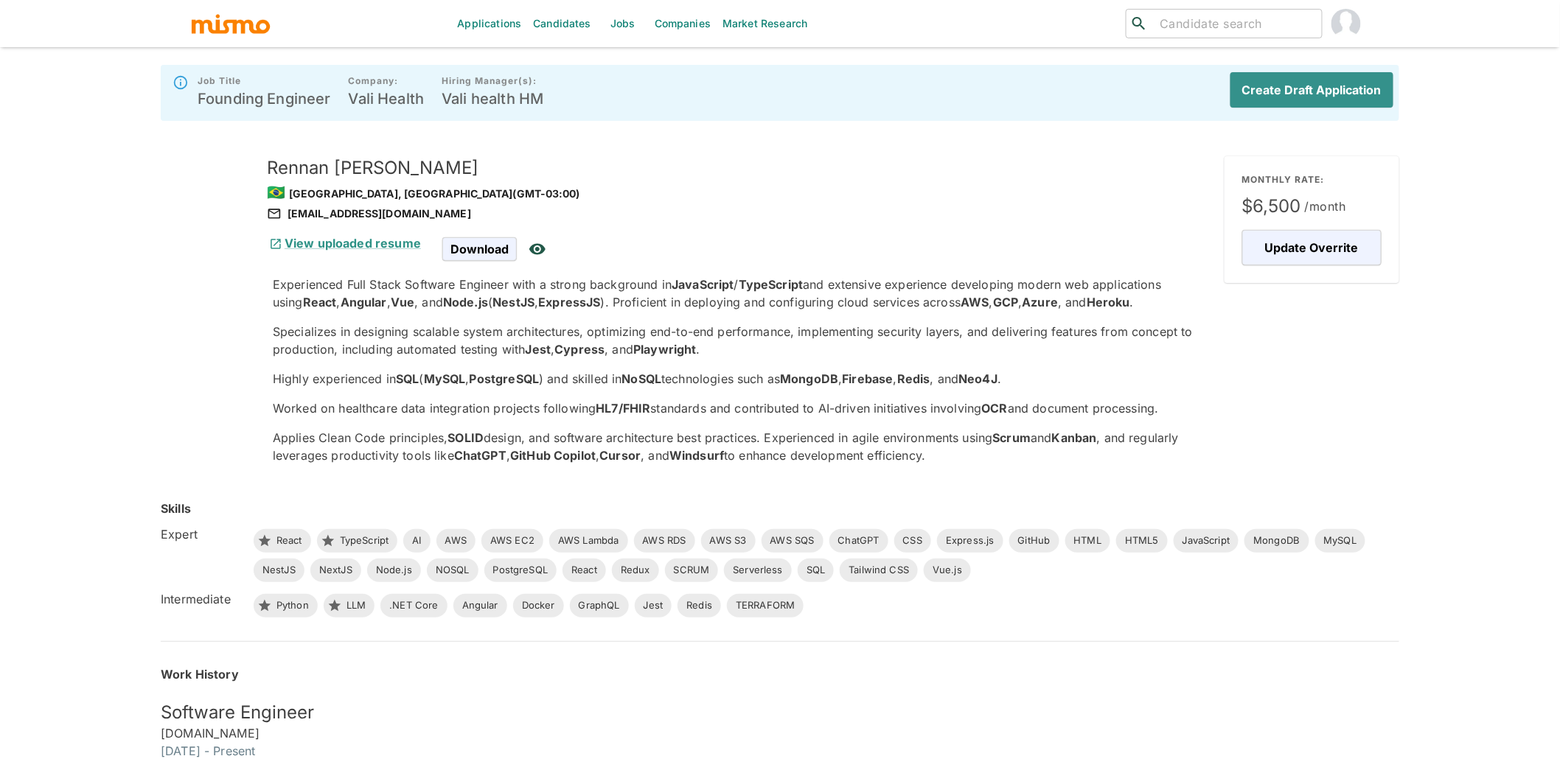
click at [551, 419] on div "Experienced Full Stack Software Engineer with a strong background in JavaScript…" at bounding box center [743, 370] width 940 height 189
click at [1338, 98] on button "Create Draft Application" at bounding box center [1309, 90] width 169 height 35
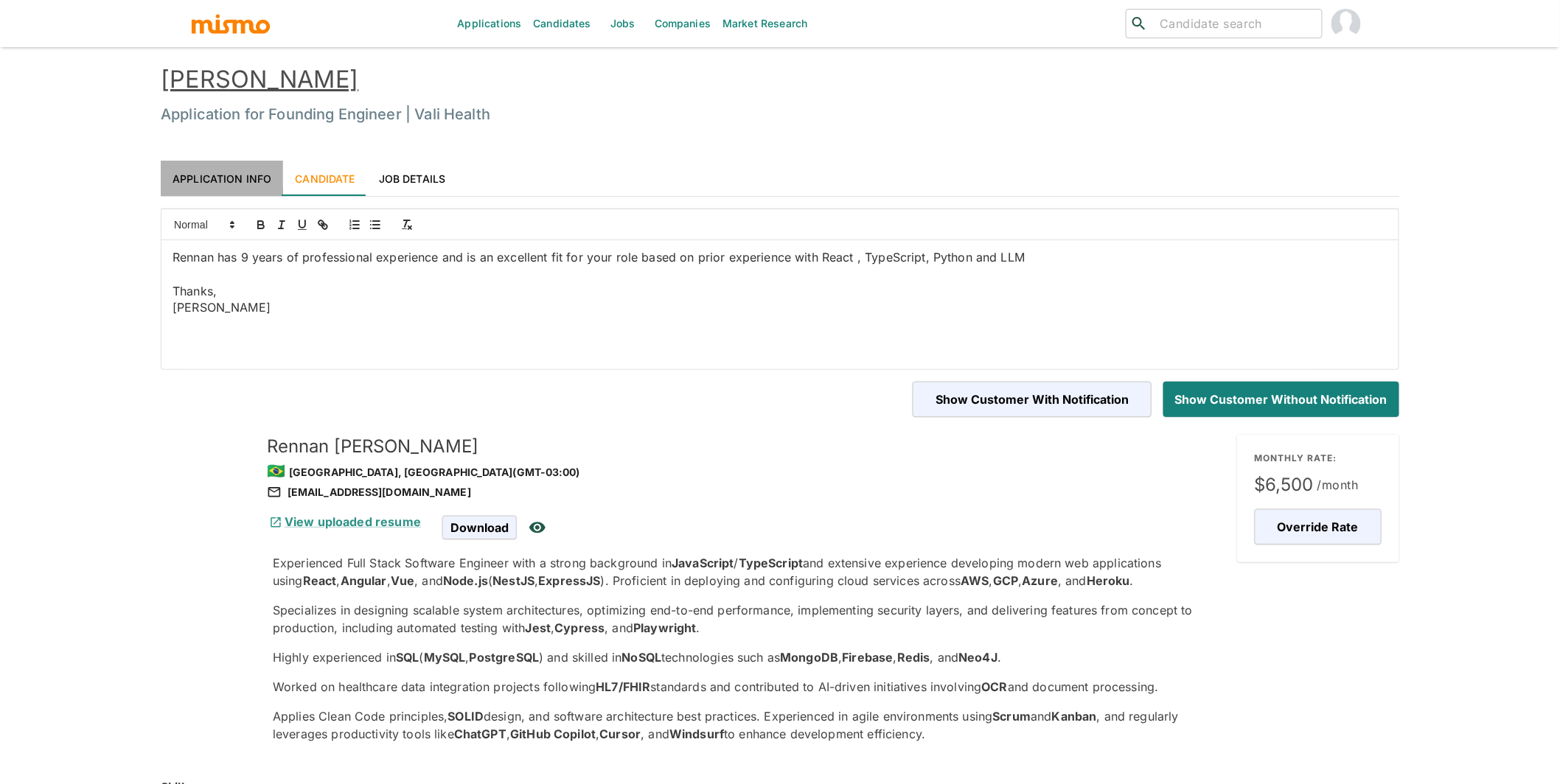
click at [237, 170] on link "Application Info" at bounding box center [221, 178] width 122 height 35
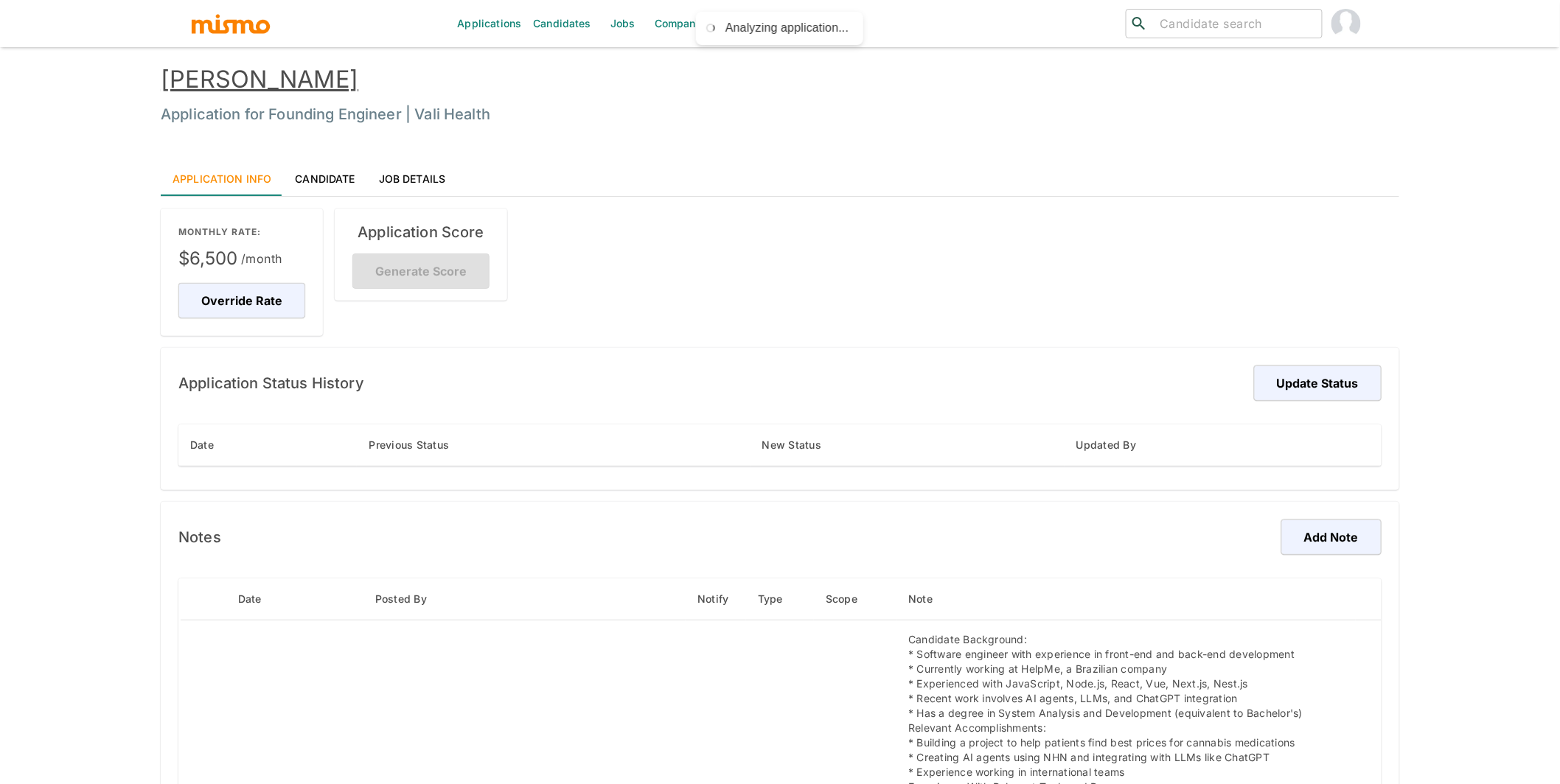
click at [452, 275] on div "Application Score Generate Score" at bounding box center [421, 254] width 172 height 92
click at [305, 77] on link "Rennan Moreira" at bounding box center [259, 79] width 198 height 29
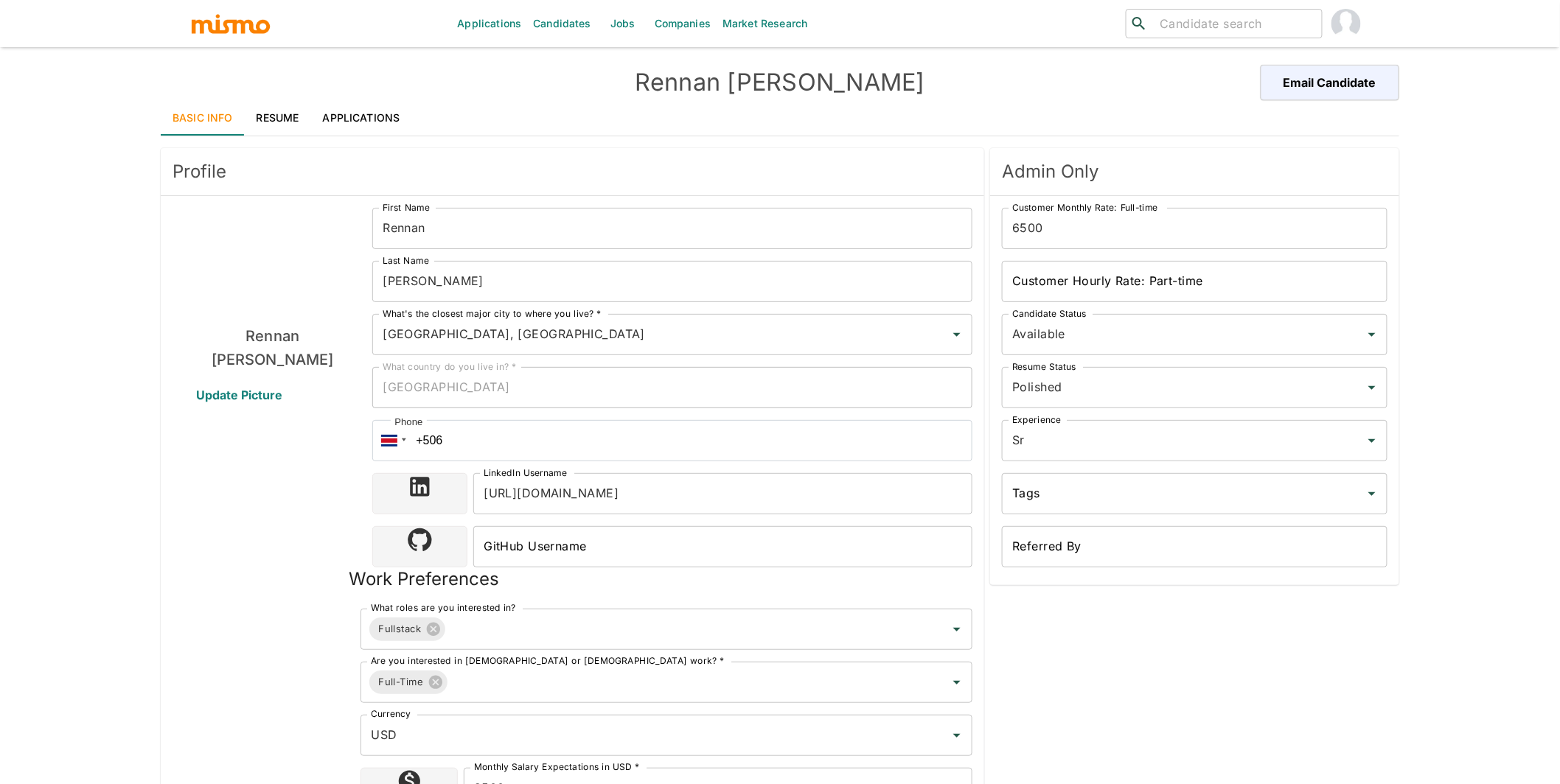
click at [265, 116] on link "Resume" at bounding box center [278, 118] width 66 height 35
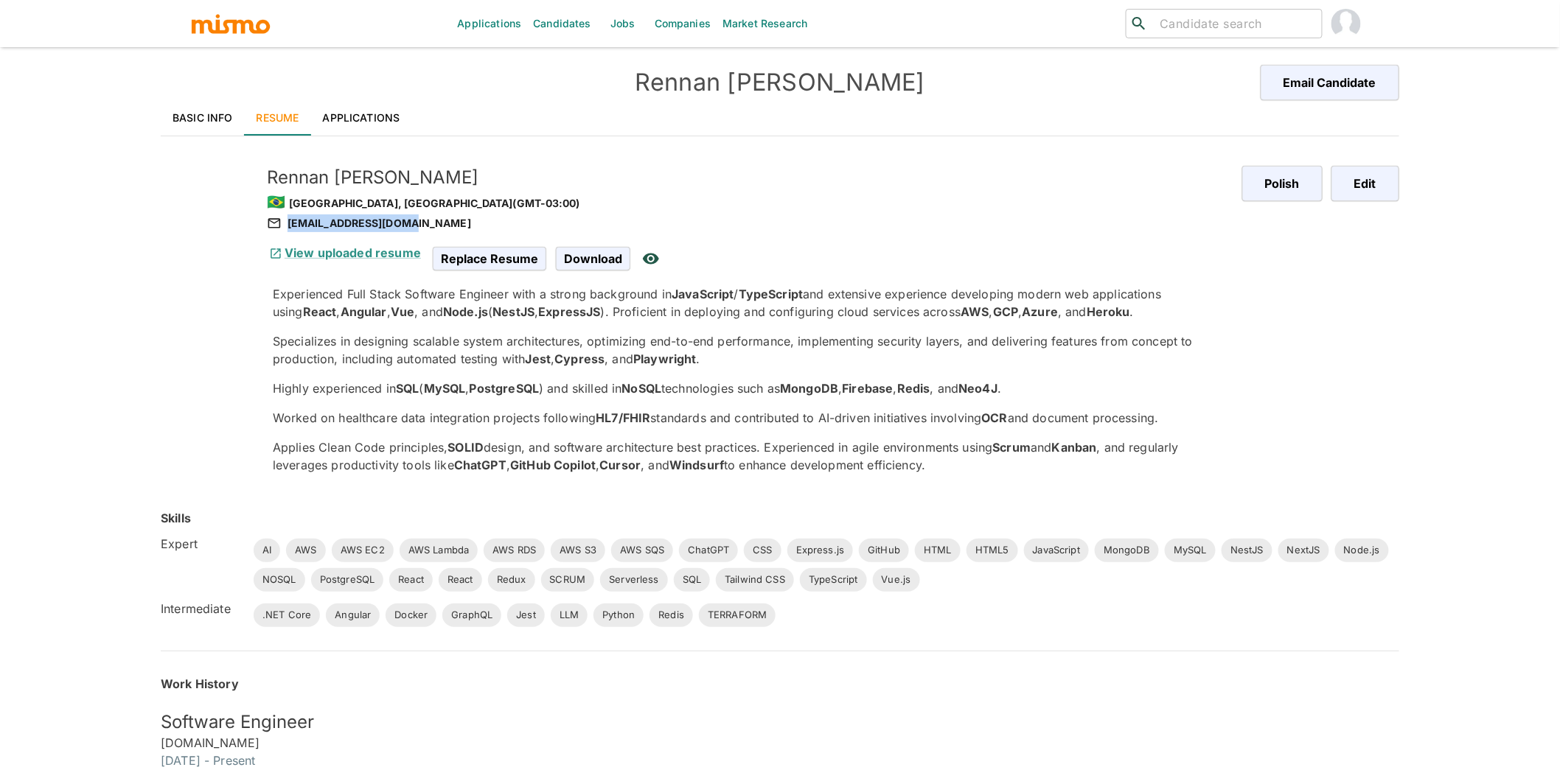
drag, startPoint x: 421, startPoint y: 225, endPoint x: 412, endPoint y: 225, distance: 9.0
click at [412, 225] on div "[EMAIL_ADDRESS][DOMAIN_NAME]" at bounding box center [748, 223] width 964 height 18
copy div "[EMAIL_ADDRESS][DOMAIN_NAME]"
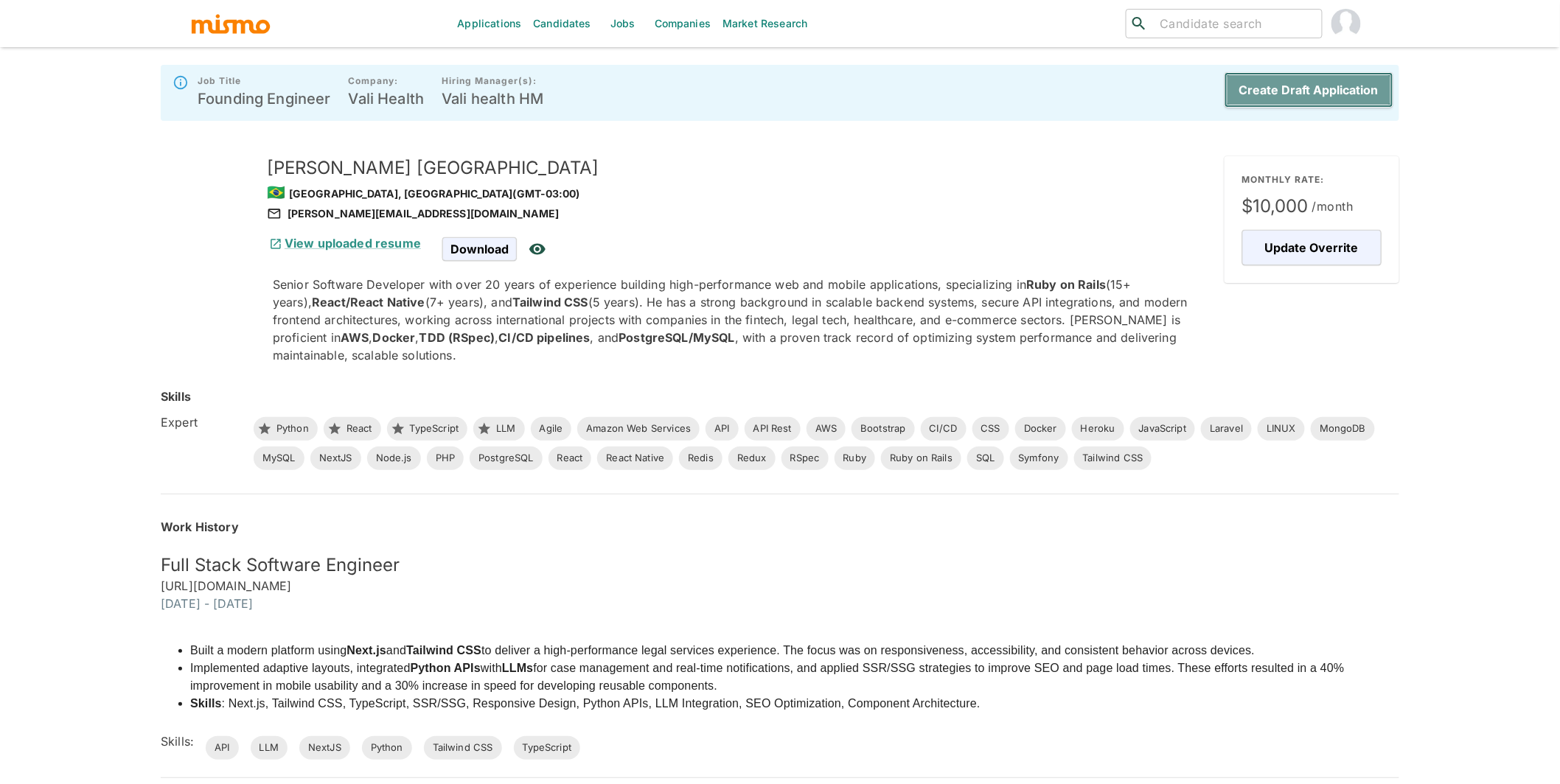
click at [1372, 82] on button "Create Draft Application" at bounding box center [1309, 90] width 169 height 35
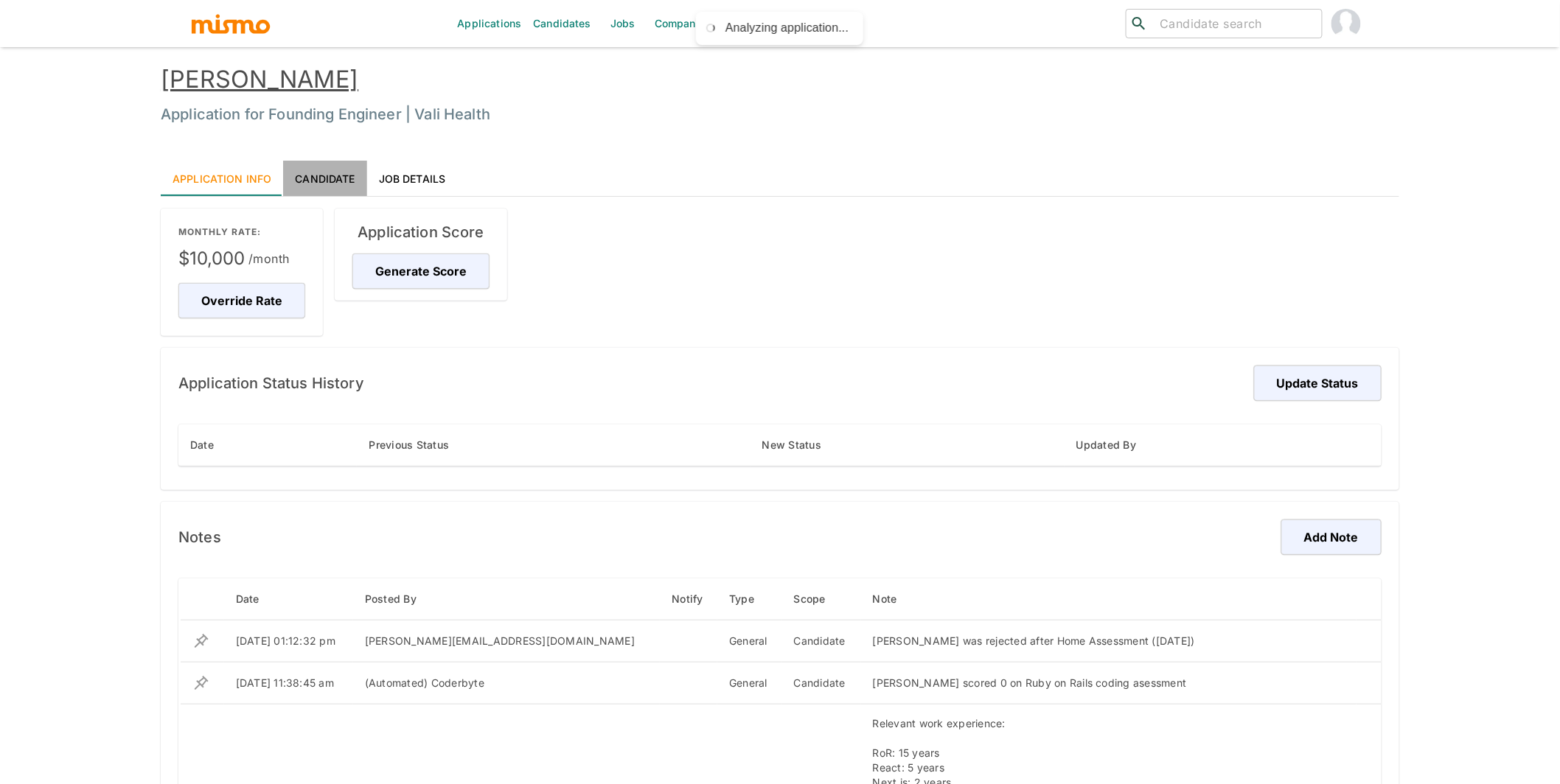
click at [322, 172] on link "Candidate" at bounding box center [325, 178] width 83 height 35
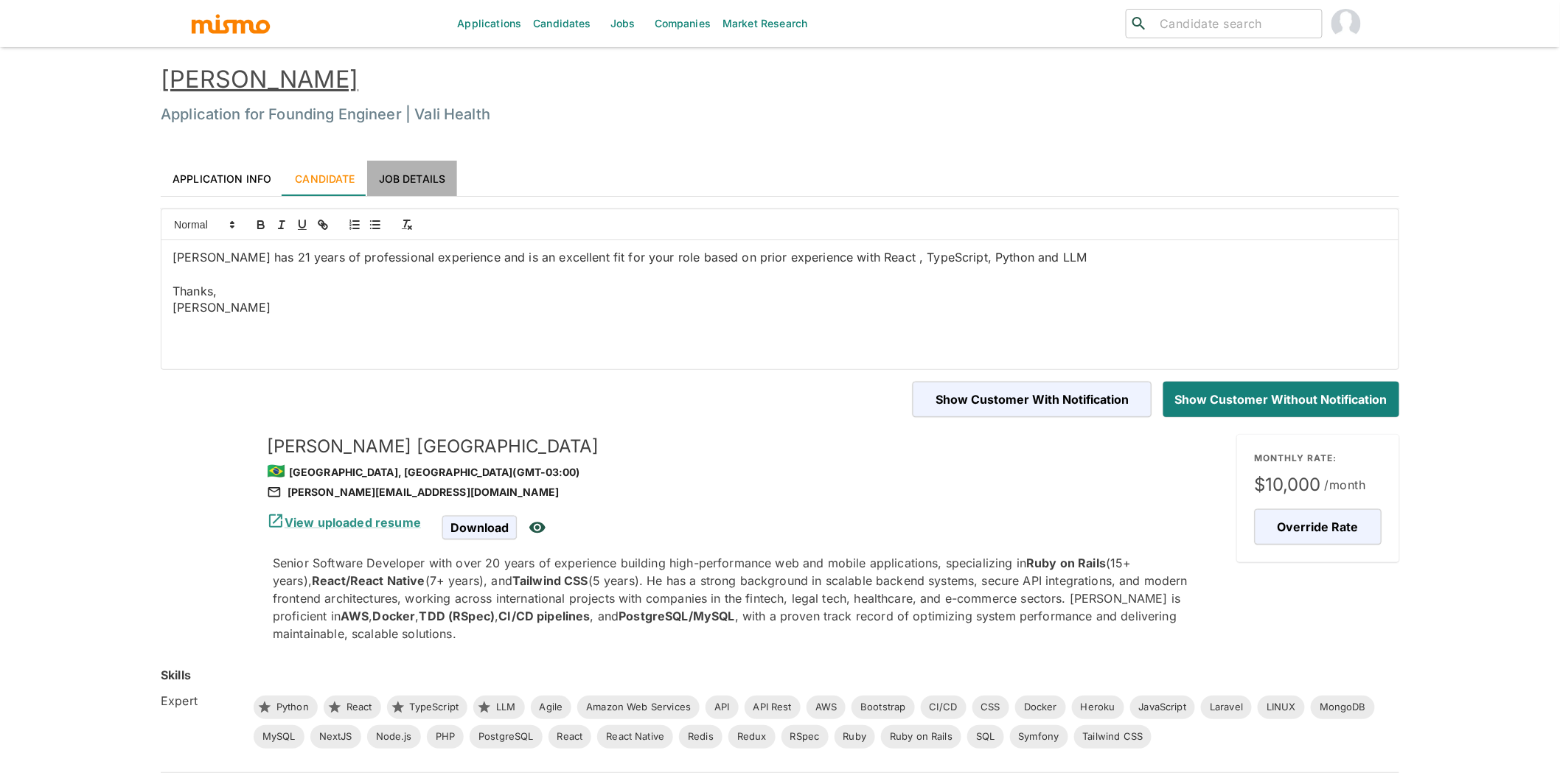
click at [413, 174] on link "Job Details" at bounding box center [413, 178] width 91 height 35
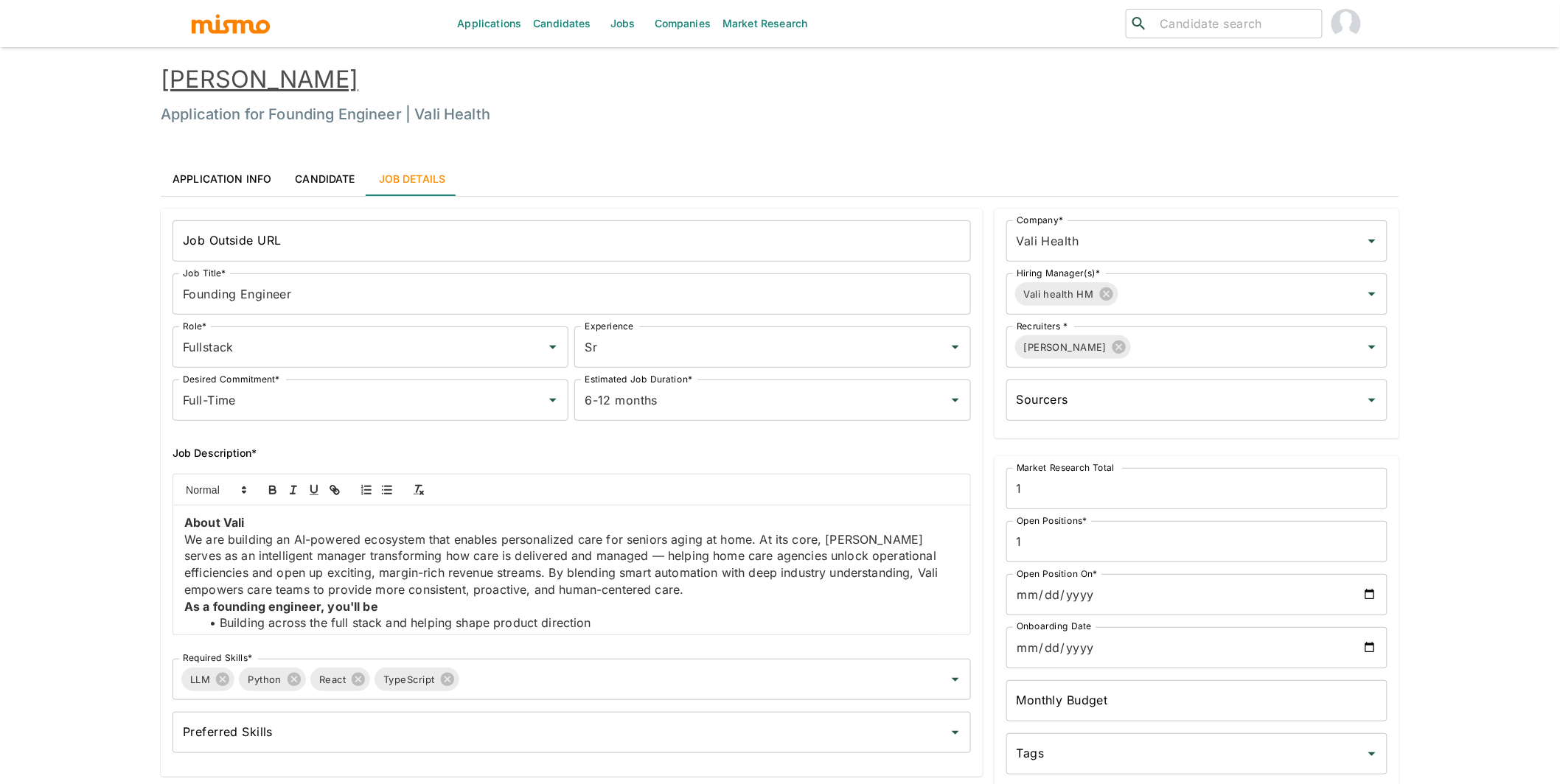
click at [332, 179] on link "Candidate" at bounding box center [325, 178] width 83 height 35
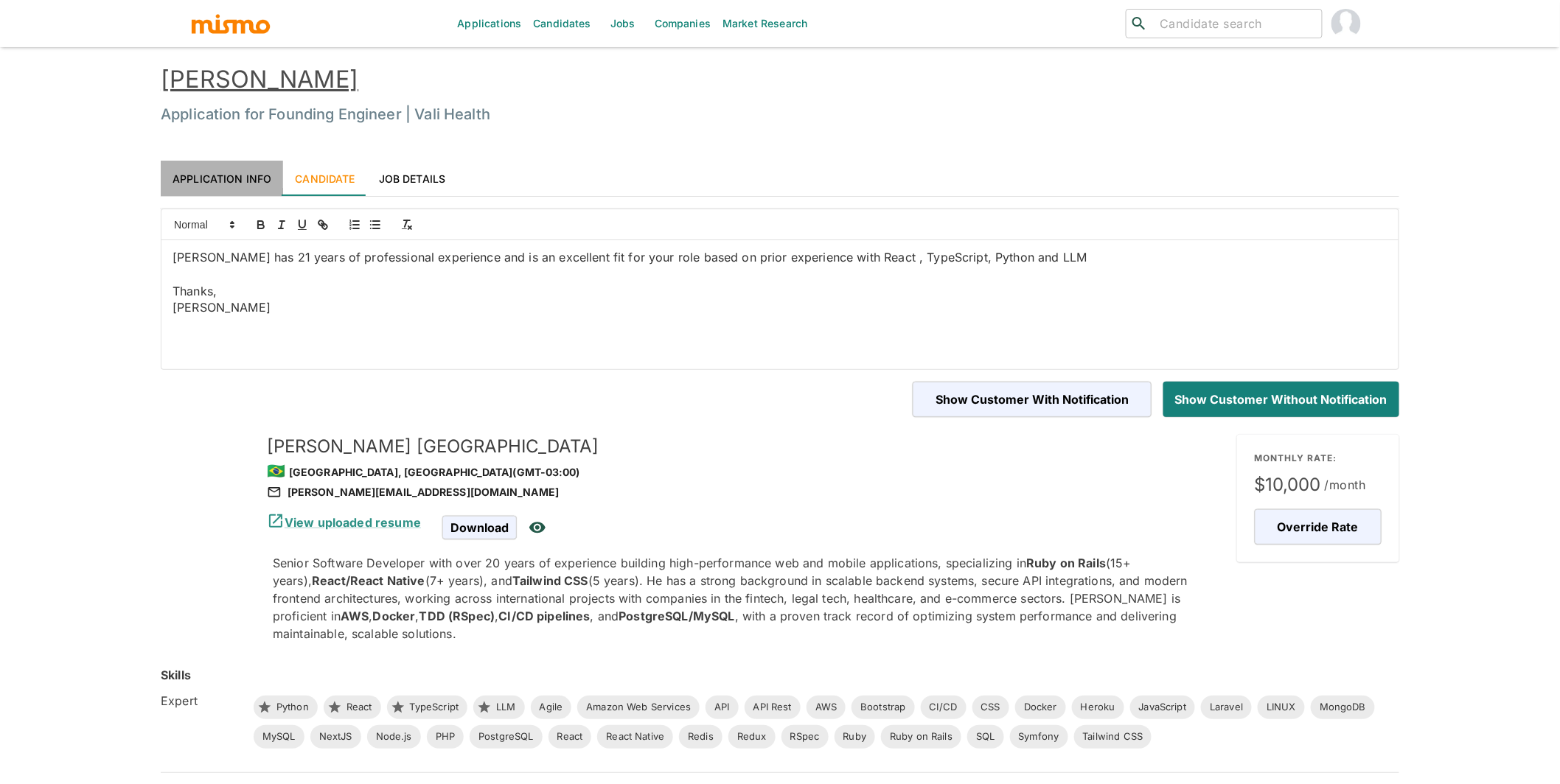
click at [208, 171] on link "Application Info" at bounding box center [221, 178] width 122 height 35
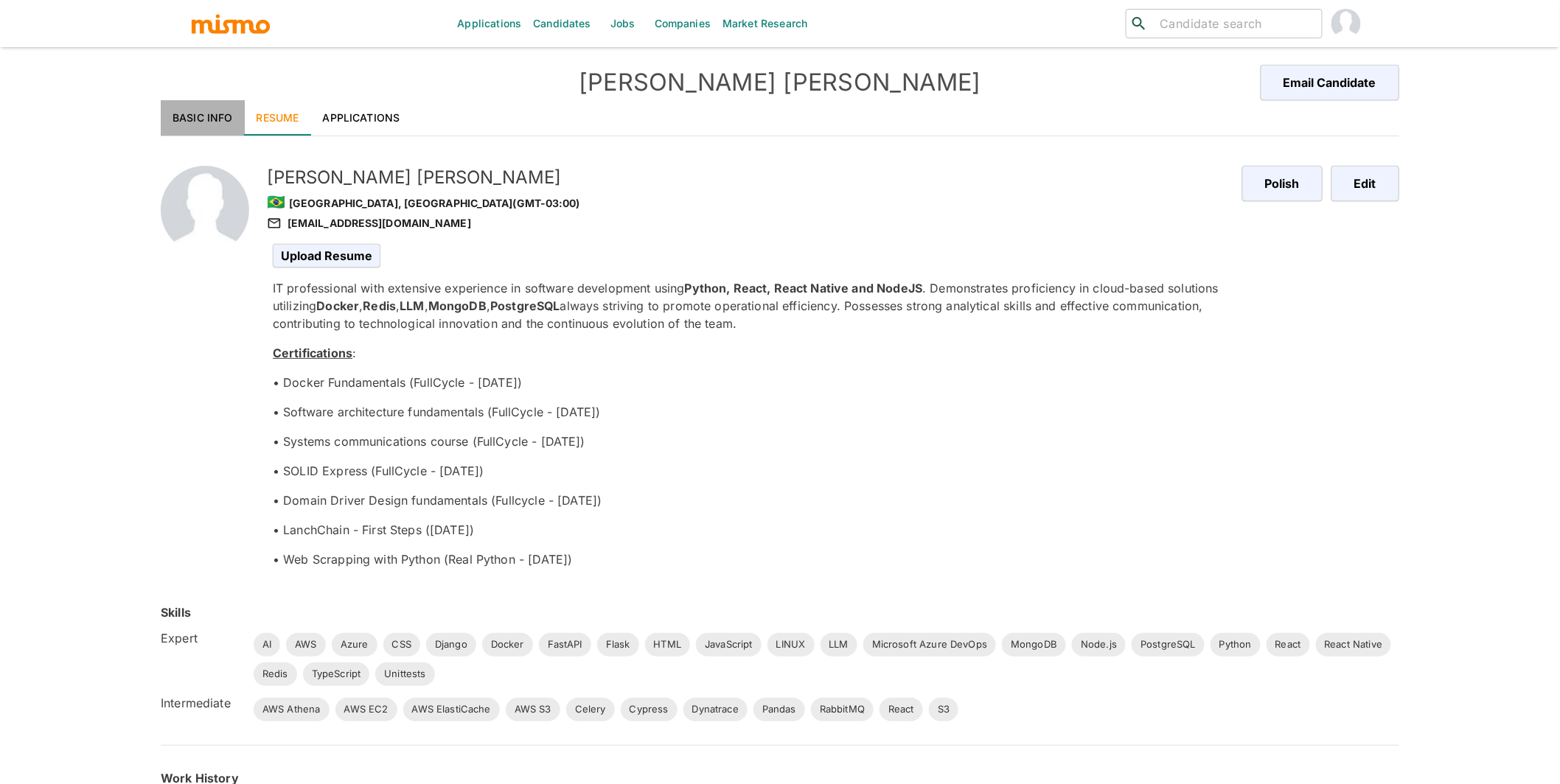
click at [214, 121] on link "Basic Info" at bounding box center [202, 118] width 84 height 35
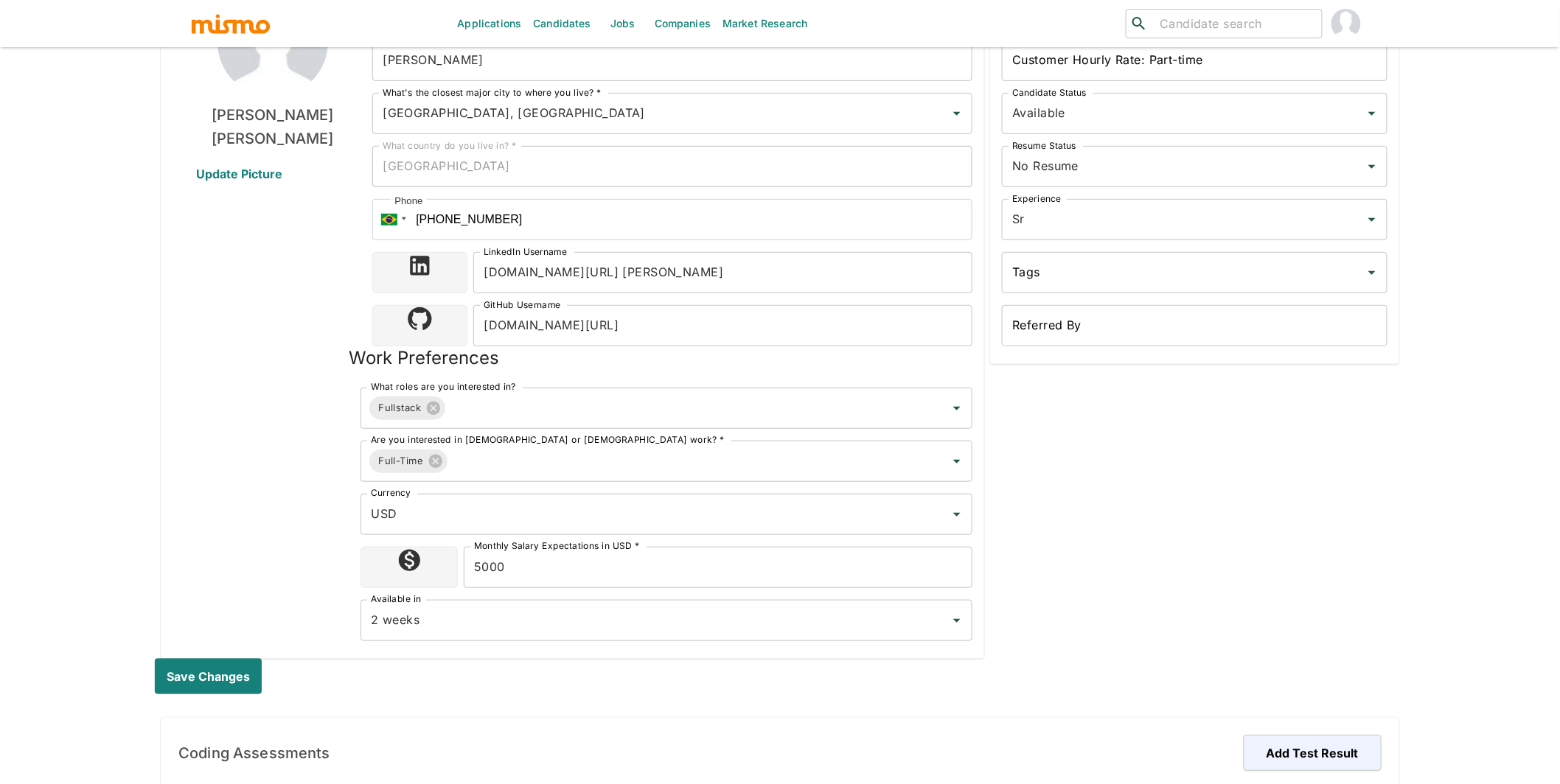
scroll to position [230, 0]
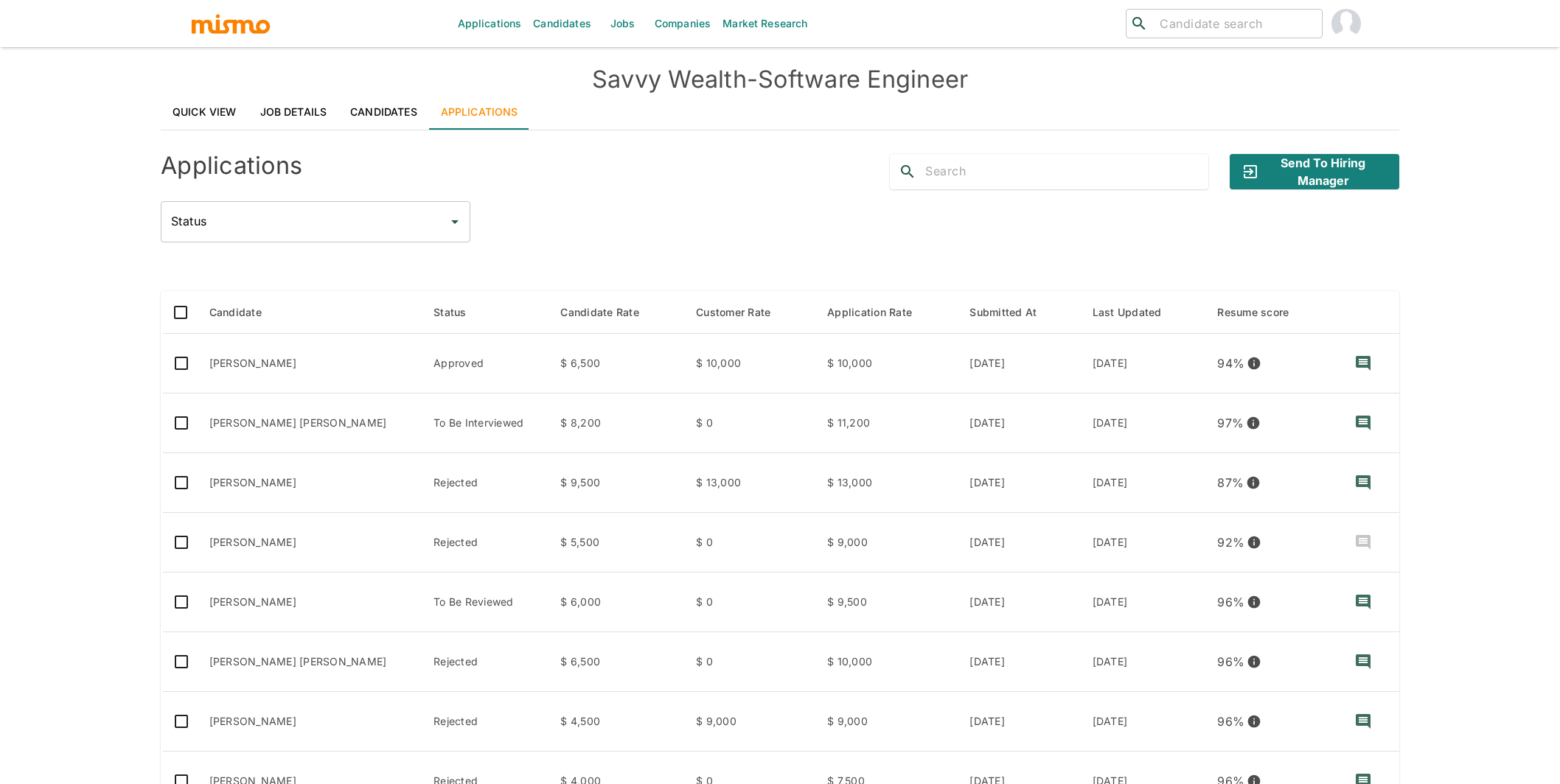
scroll to position [208, 0]
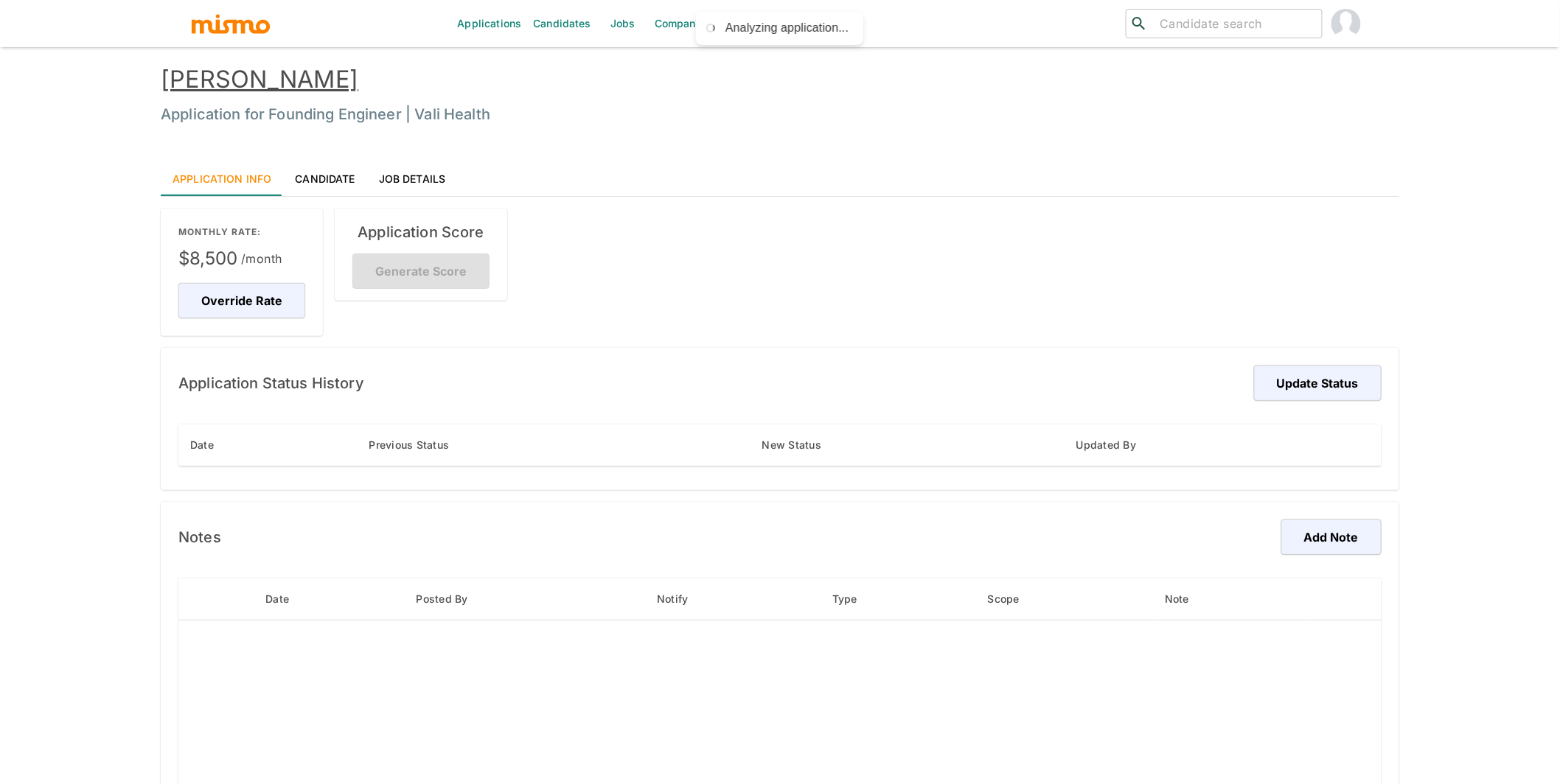
click at [440, 262] on div "Application Score Generate Score" at bounding box center [421, 254] width 172 height 92
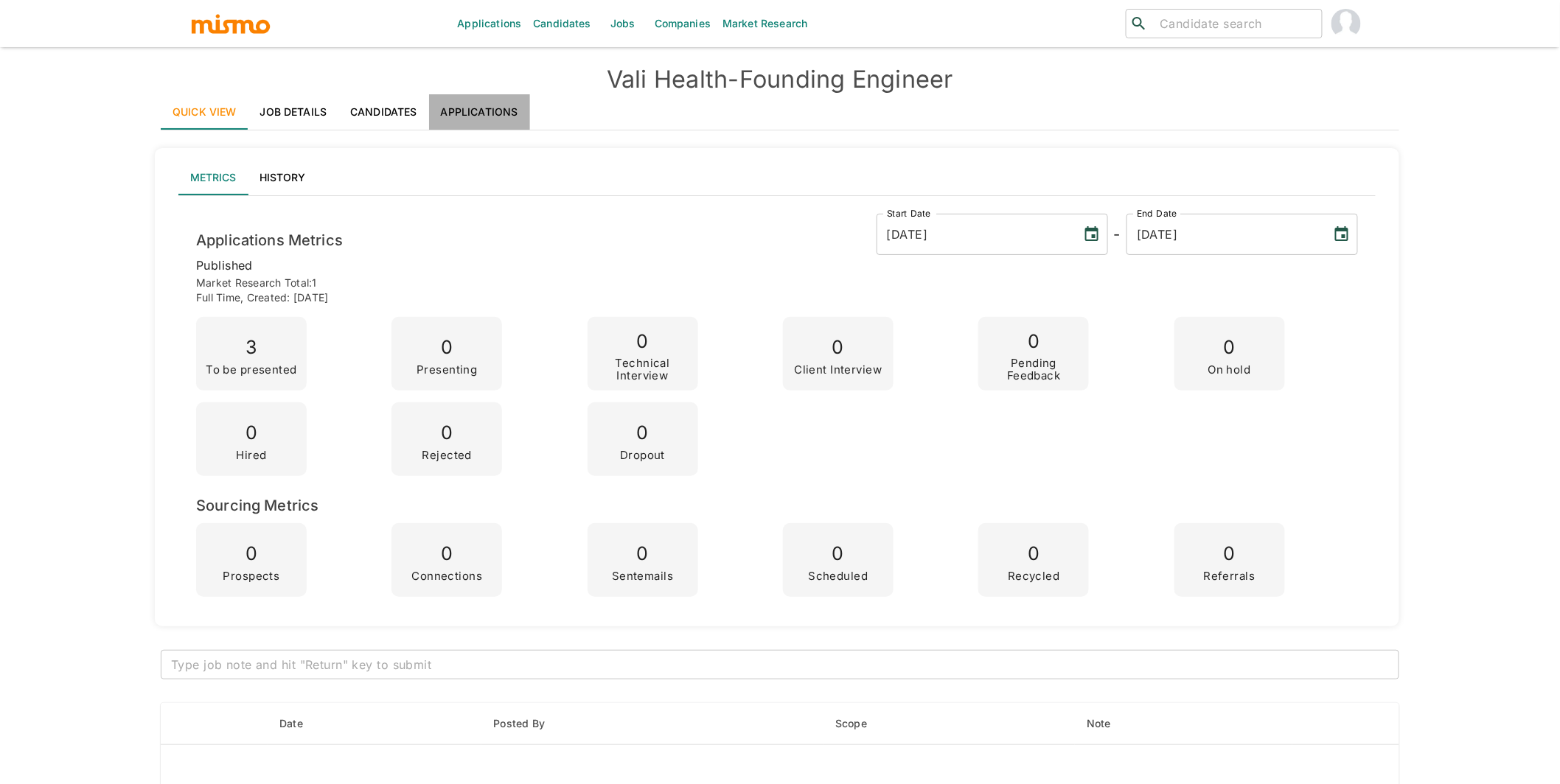
click at [488, 109] on link "Applications" at bounding box center [480, 112] width 101 height 35
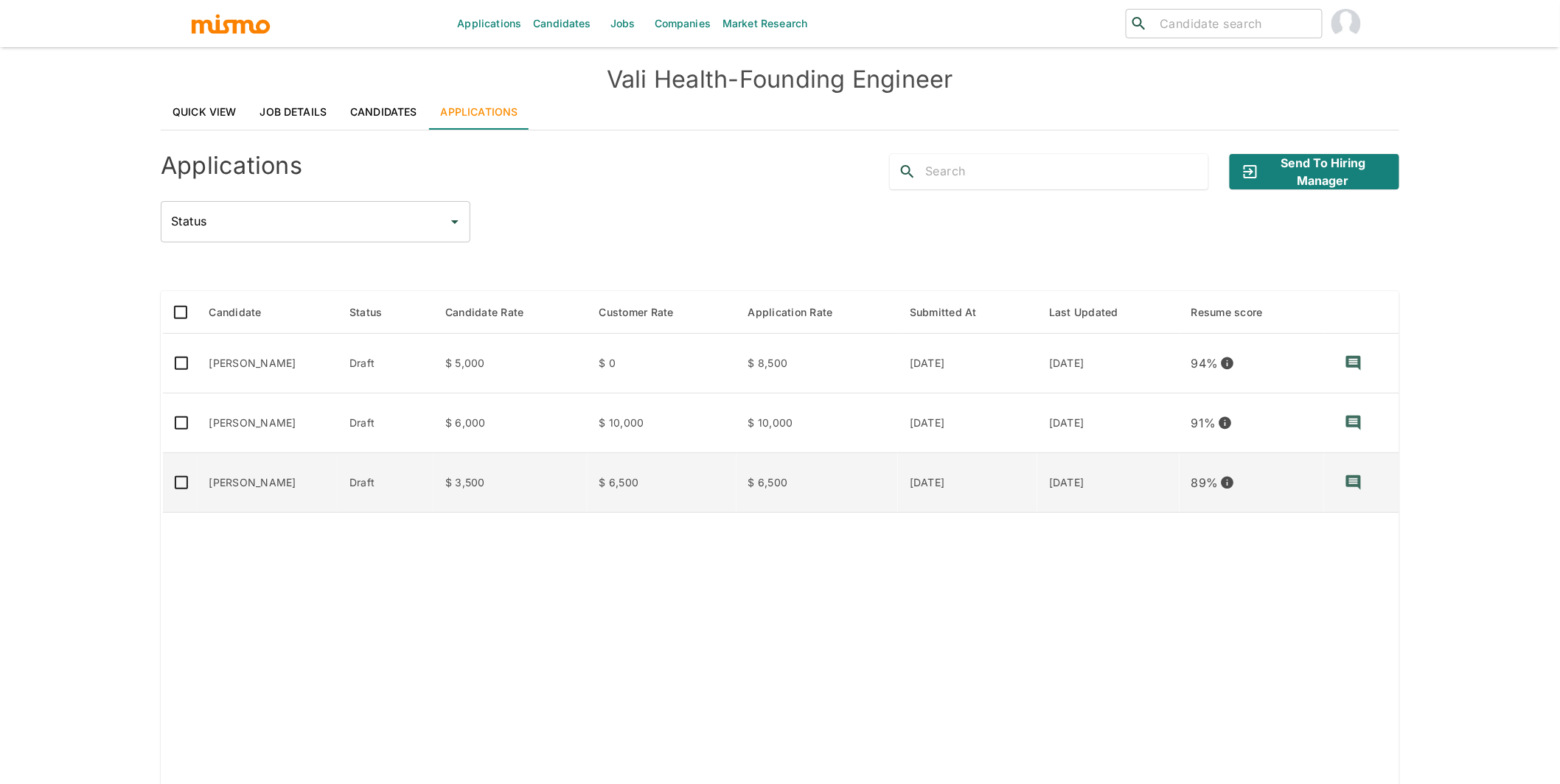
click at [648, 487] on td "$ 6,500" at bounding box center [662, 483] width 149 height 60
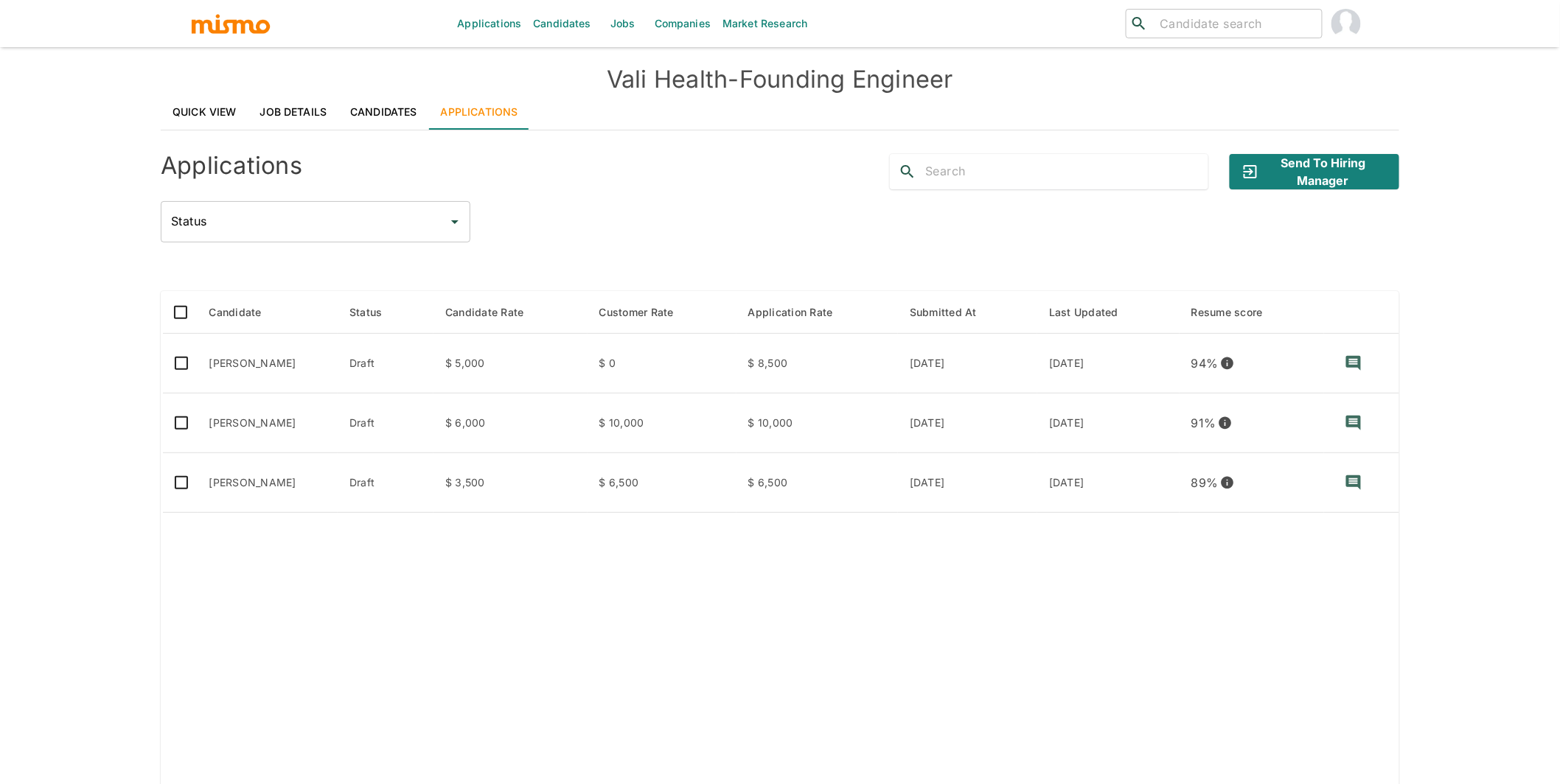
click at [367, 99] on link "Candidates" at bounding box center [384, 112] width 91 height 35
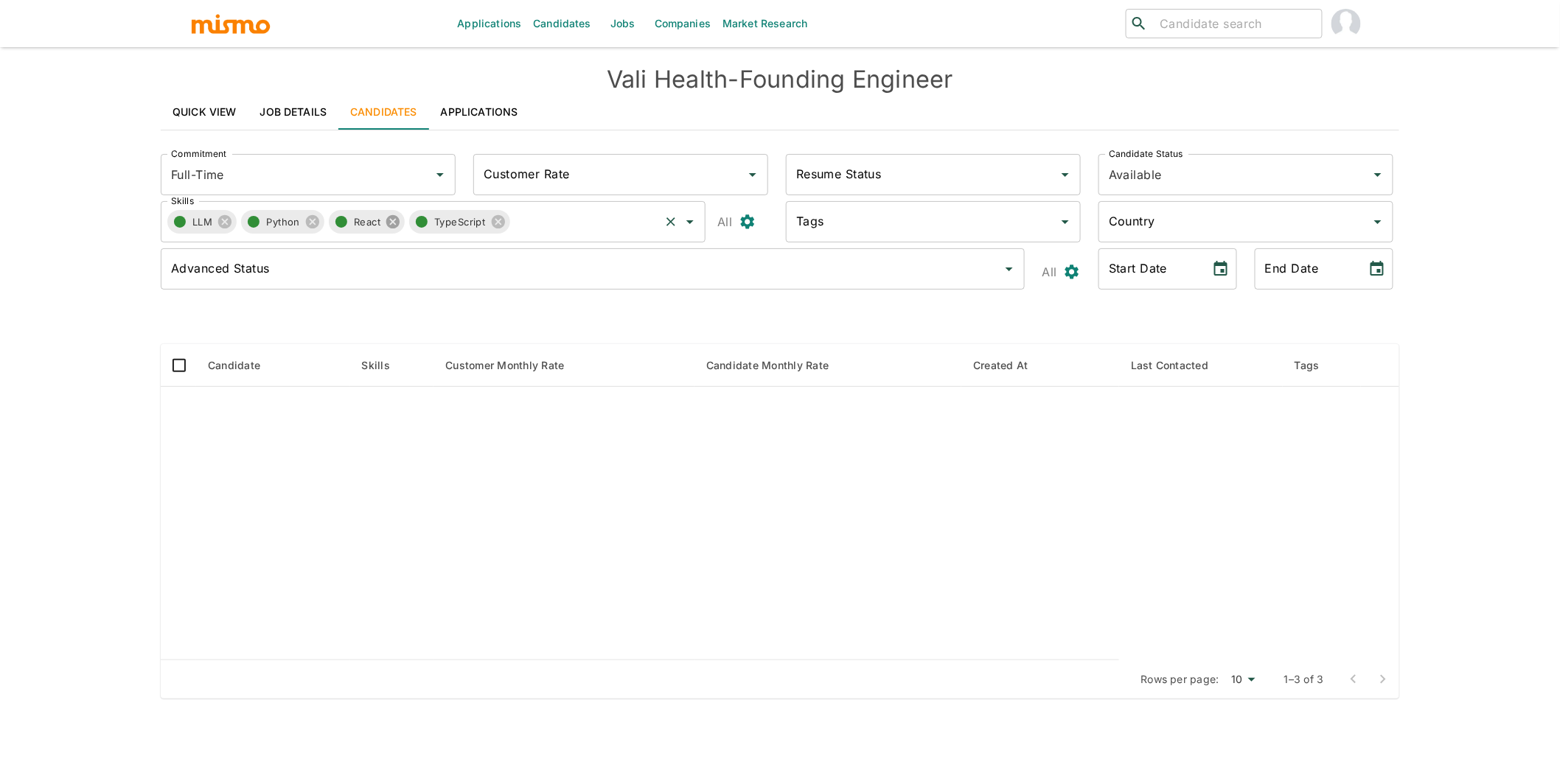
click at [397, 222] on icon at bounding box center [393, 222] width 14 height 14
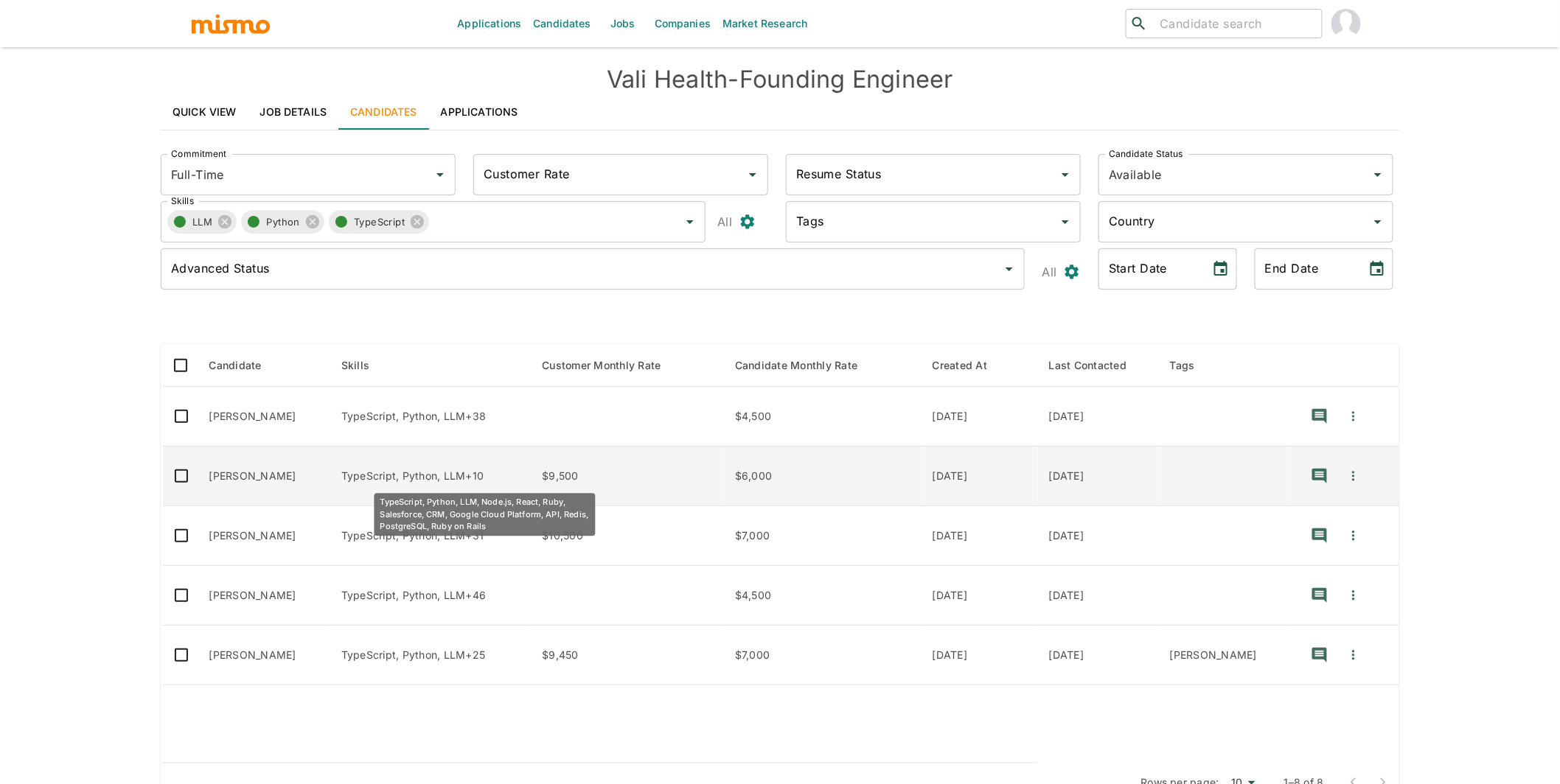
click at [452, 471] on p "TypeScript, Python, LLM+10" at bounding box center [430, 476] width 178 height 14
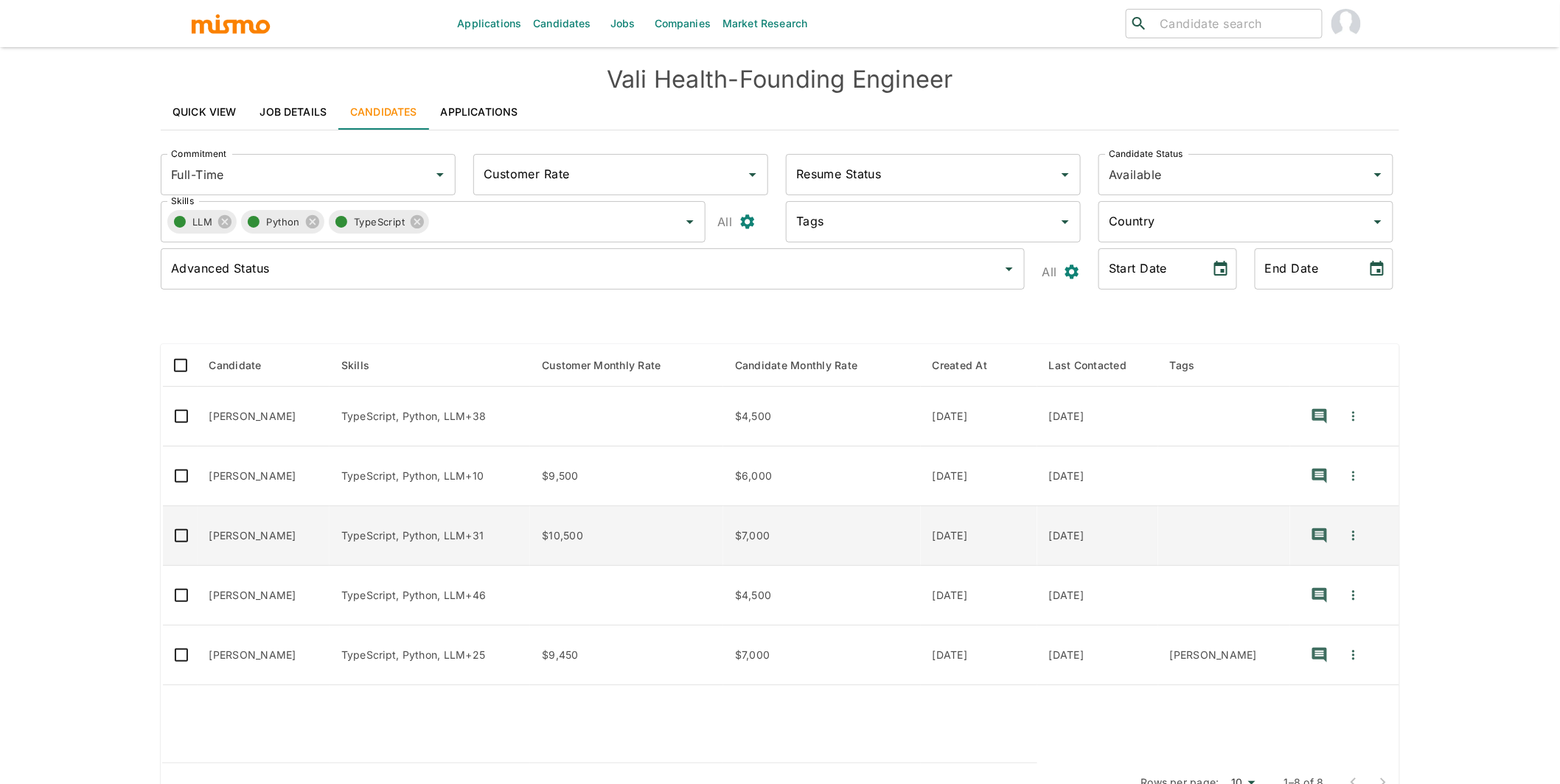
click at [294, 545] on td "[PERSON_NAME]" at bounding box center [263, 536] width 132 height 60
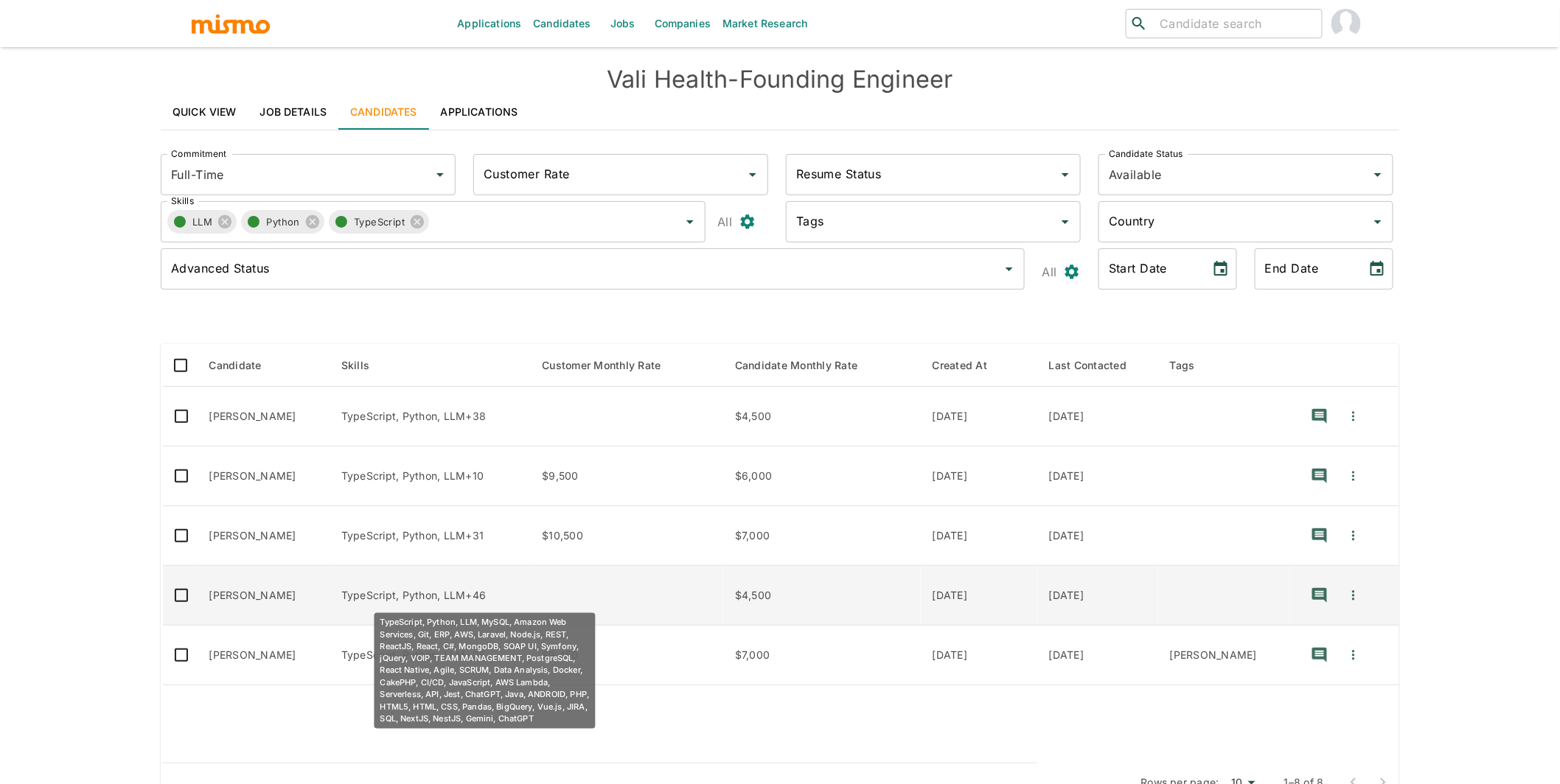
click at [519, 599] on p "TypeScript, Python, LLM+46" at bounding box center [430, 595] width 178 height 14
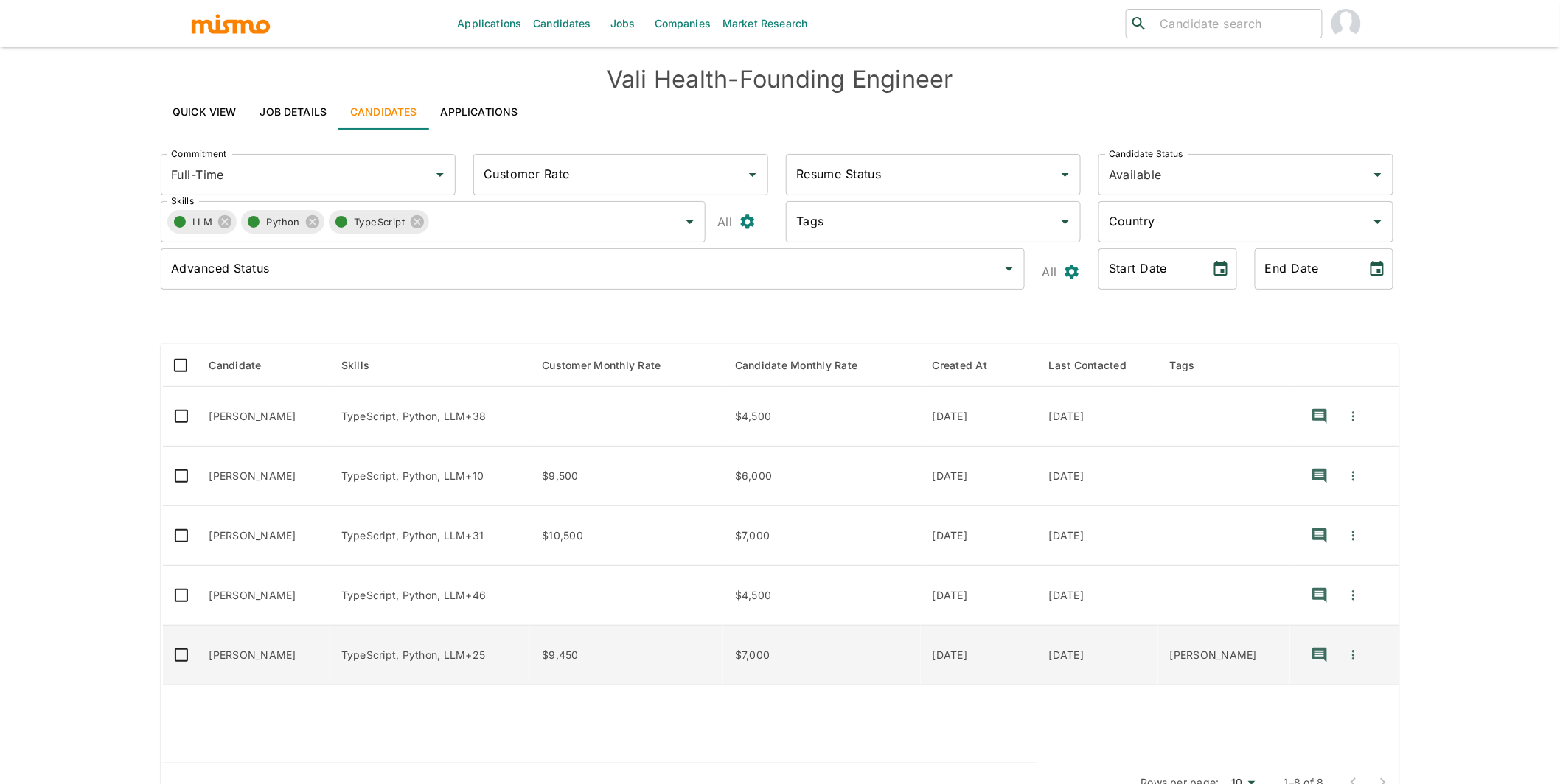
click at [263, 669] on td "Lester Angulo Montenegro" at bounding box center [263, 655] width 132 height 60
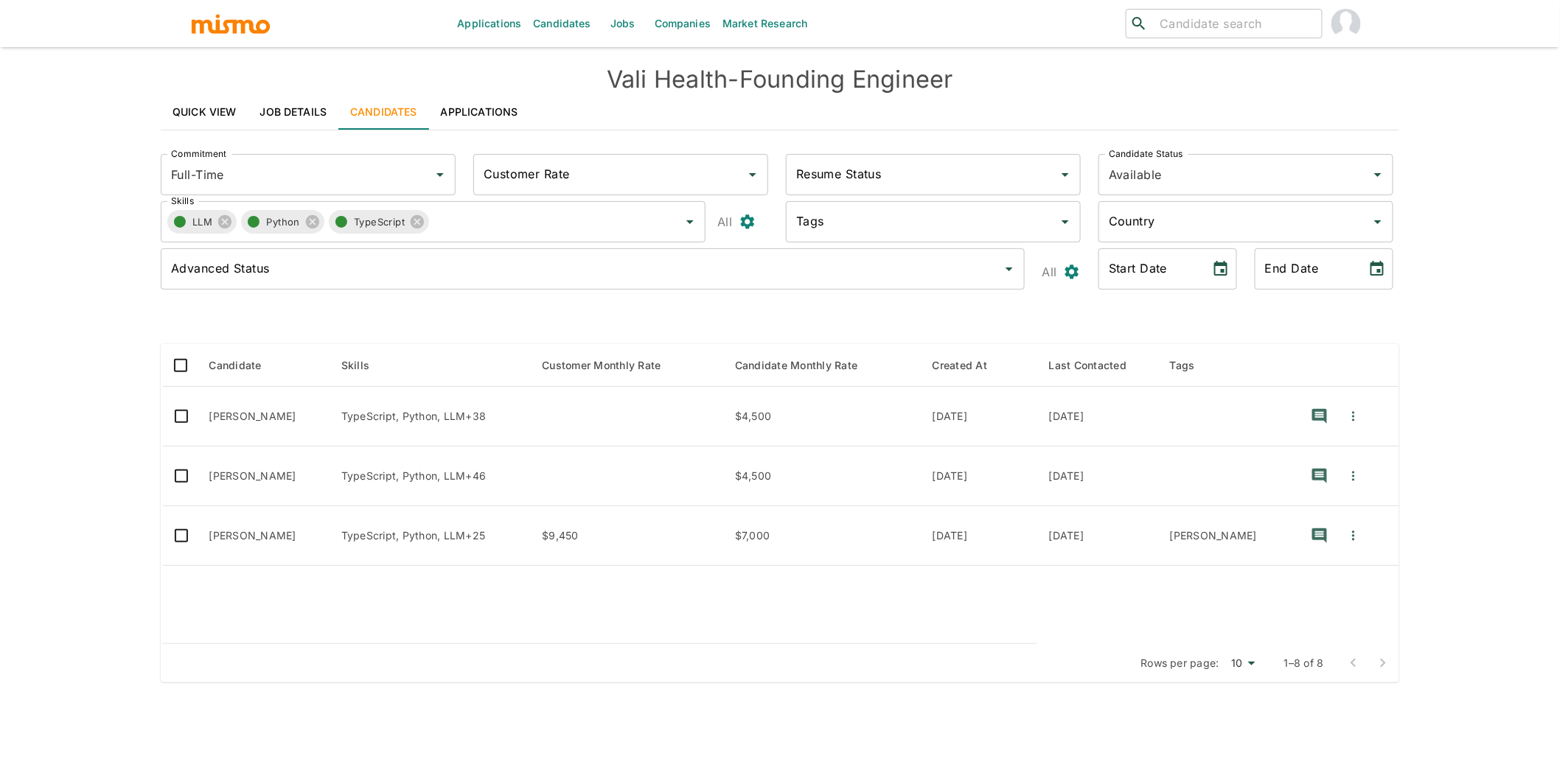
click at [481, 114] on link "Applications" at bounding box center [480, 112] width 101 height 35
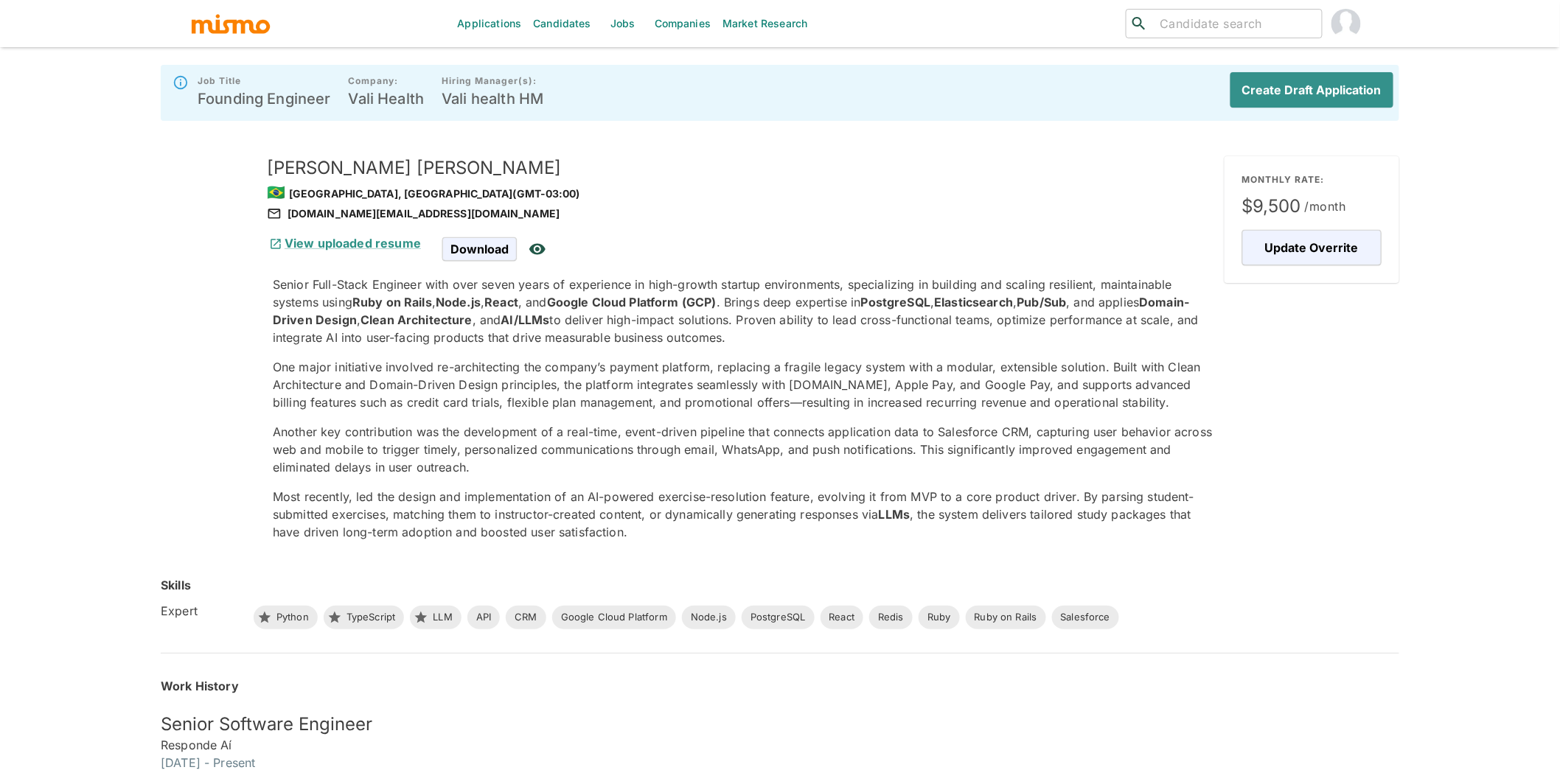
click at [615, 440] on p "Another key contribution was the development of a real-time, event-driven pipel…" at bounding box center [743, 449] width 940 height 53
click at [1320, 93] on button "Create Draft Application" at bounding box center [1309, 90] width 169 height 35
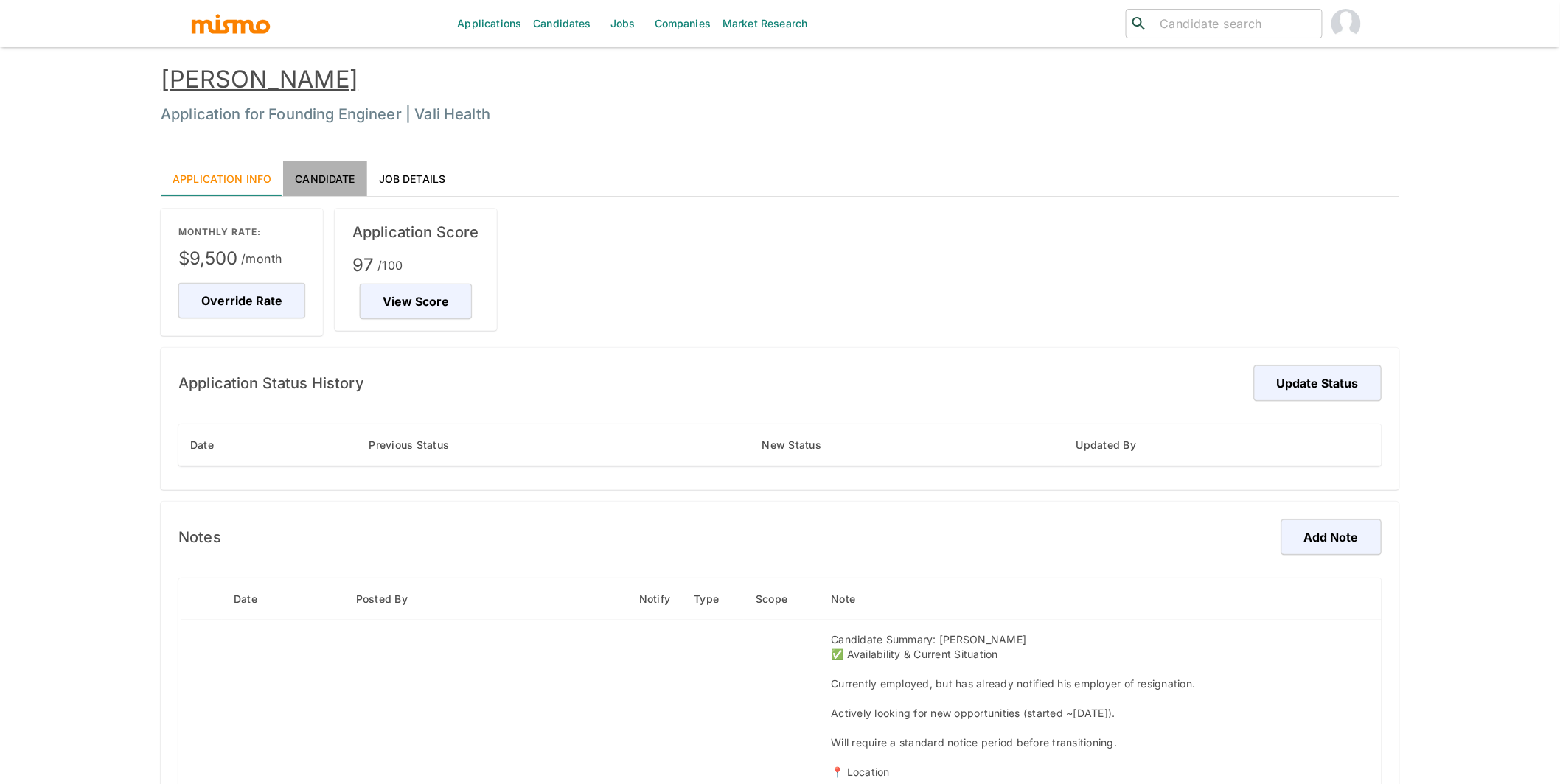
click at [322, 178] on link "Candidate" at bounding box center [325, 178] width 83 height 35
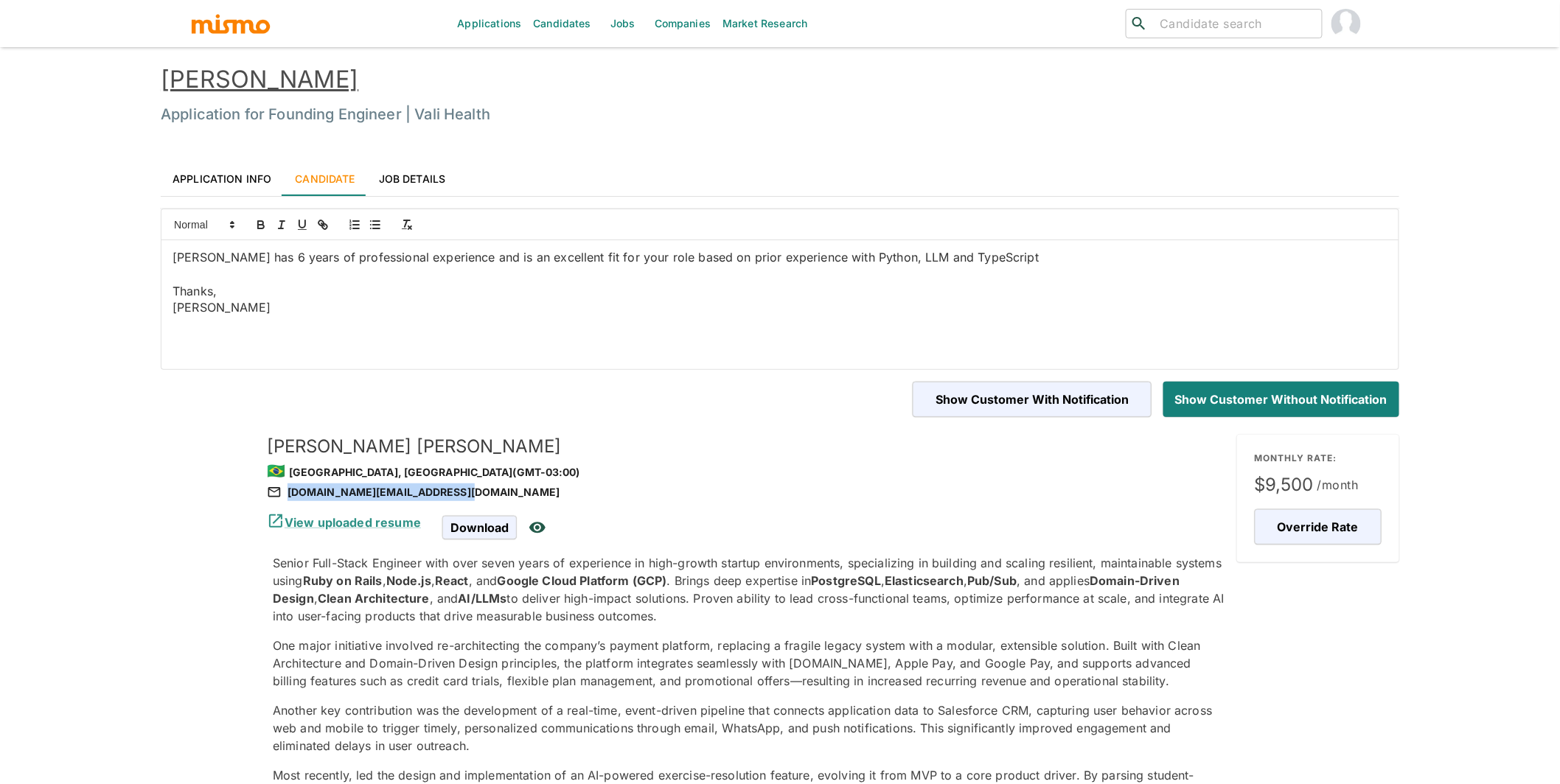
click at [452, 493] on div "lucasalexandre.s.cc@gmail.com" at bounding box center [745, 492] width 958 height 18
copy div "lucasalexandre.s.cc@gmail.com"
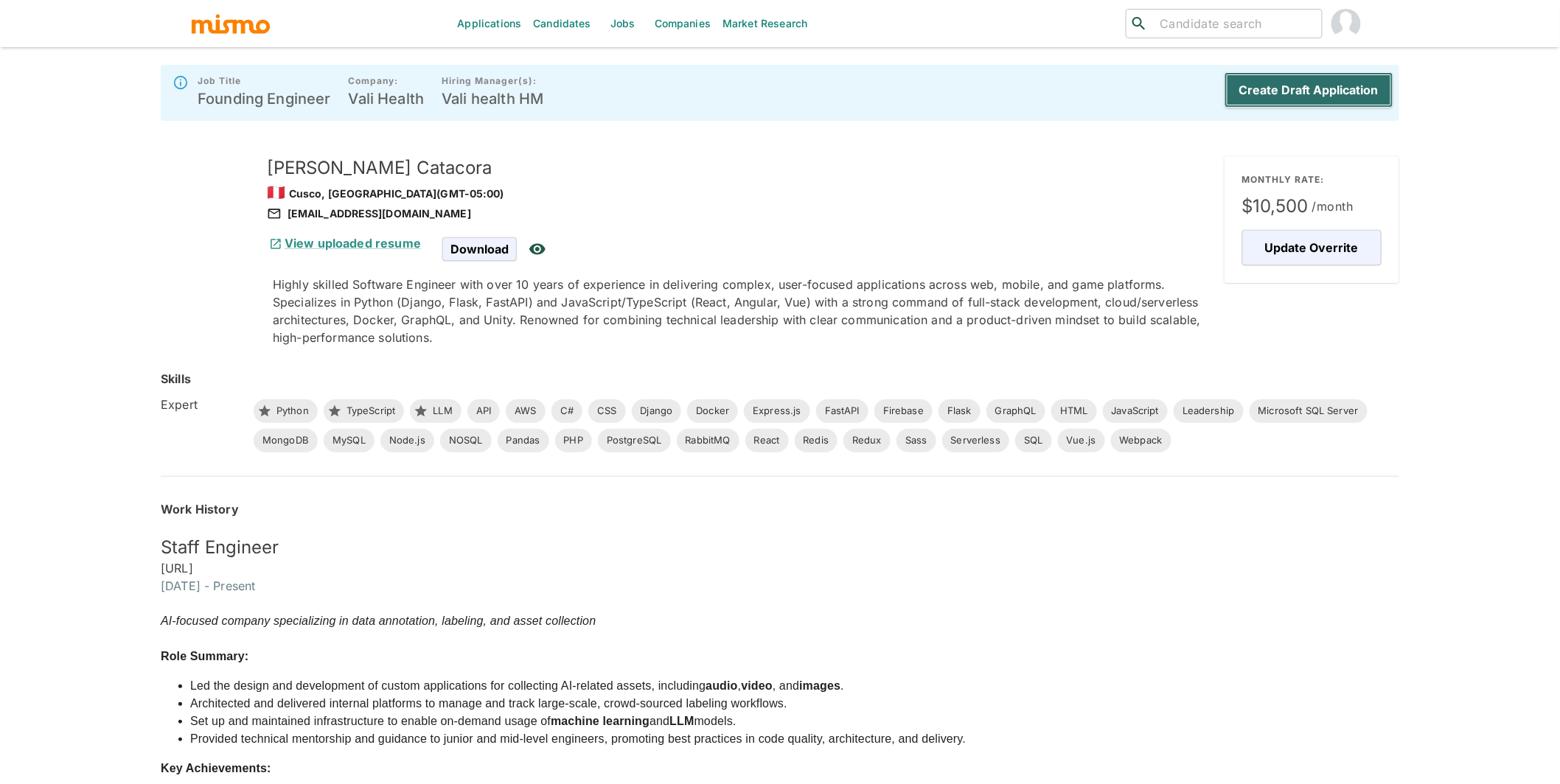
click at [1281, 87] on button "Create Draft Application" at bounding box center [1309, 90] width 169 height 35
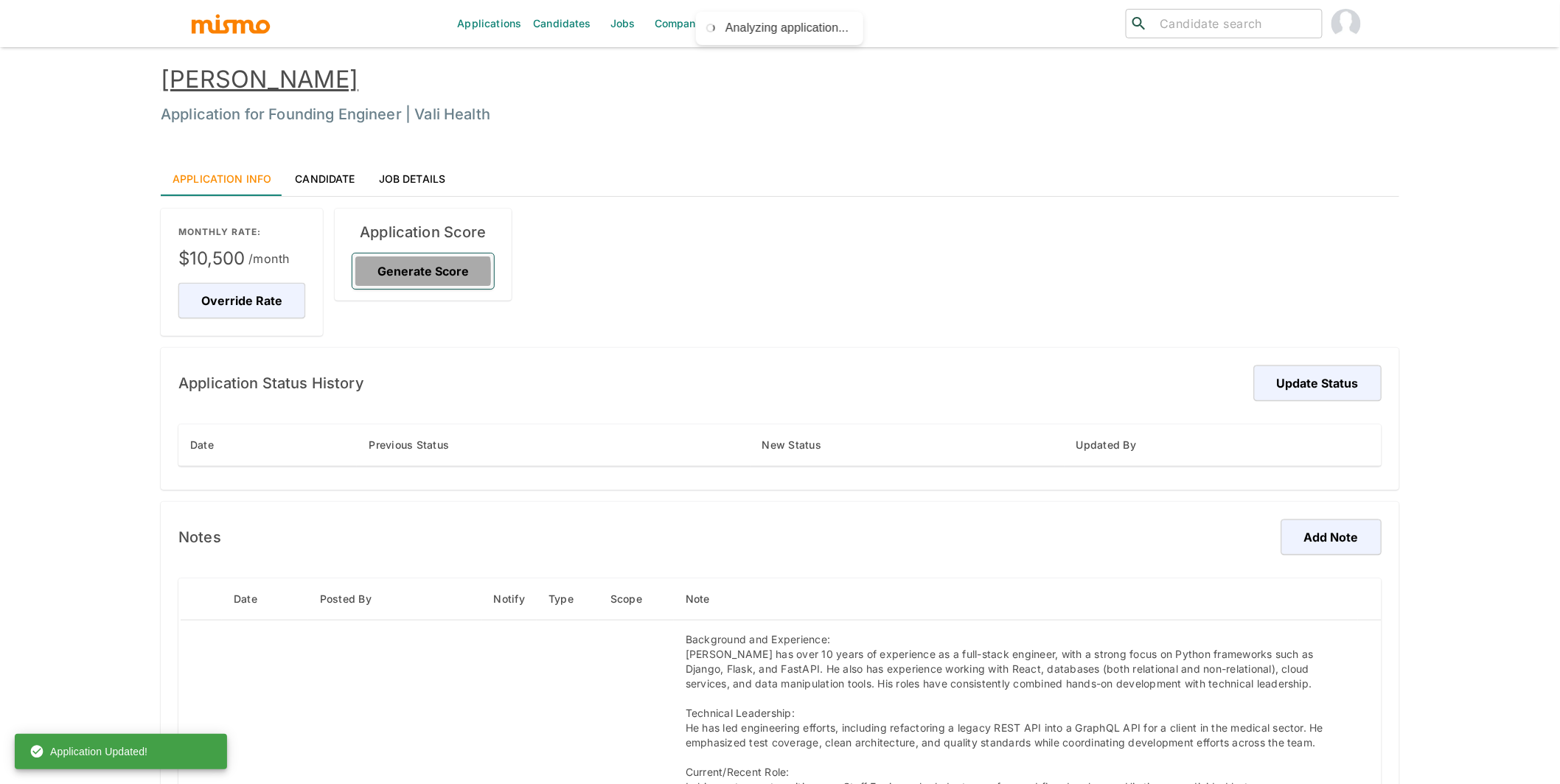
click at [416, 270] on button "Generate Score" at bounding box center [423, 271] width 141 height 35
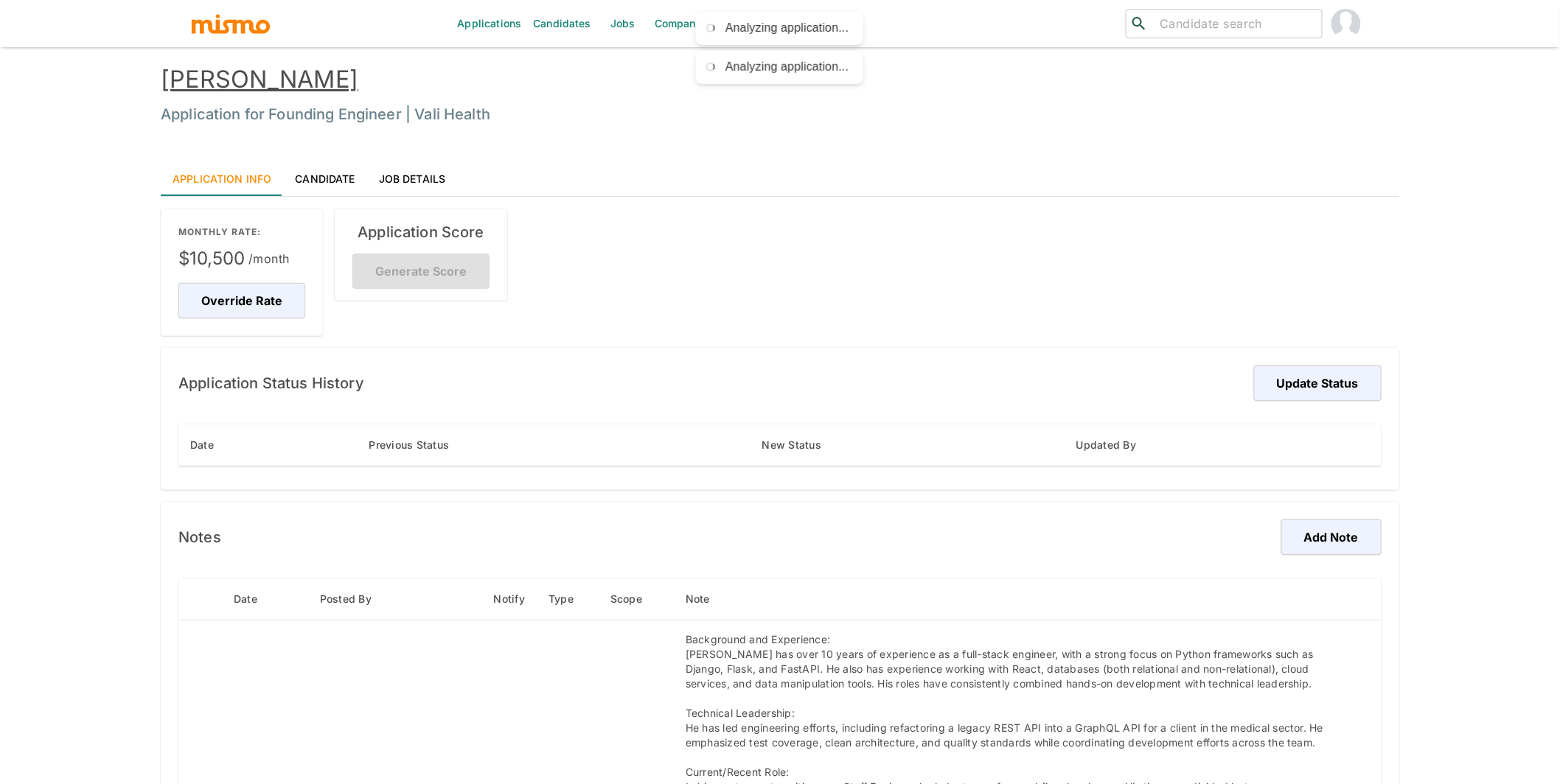
click at [335, 179] on link "Candidate" at bounding box center [325, 178] width 83 height 35
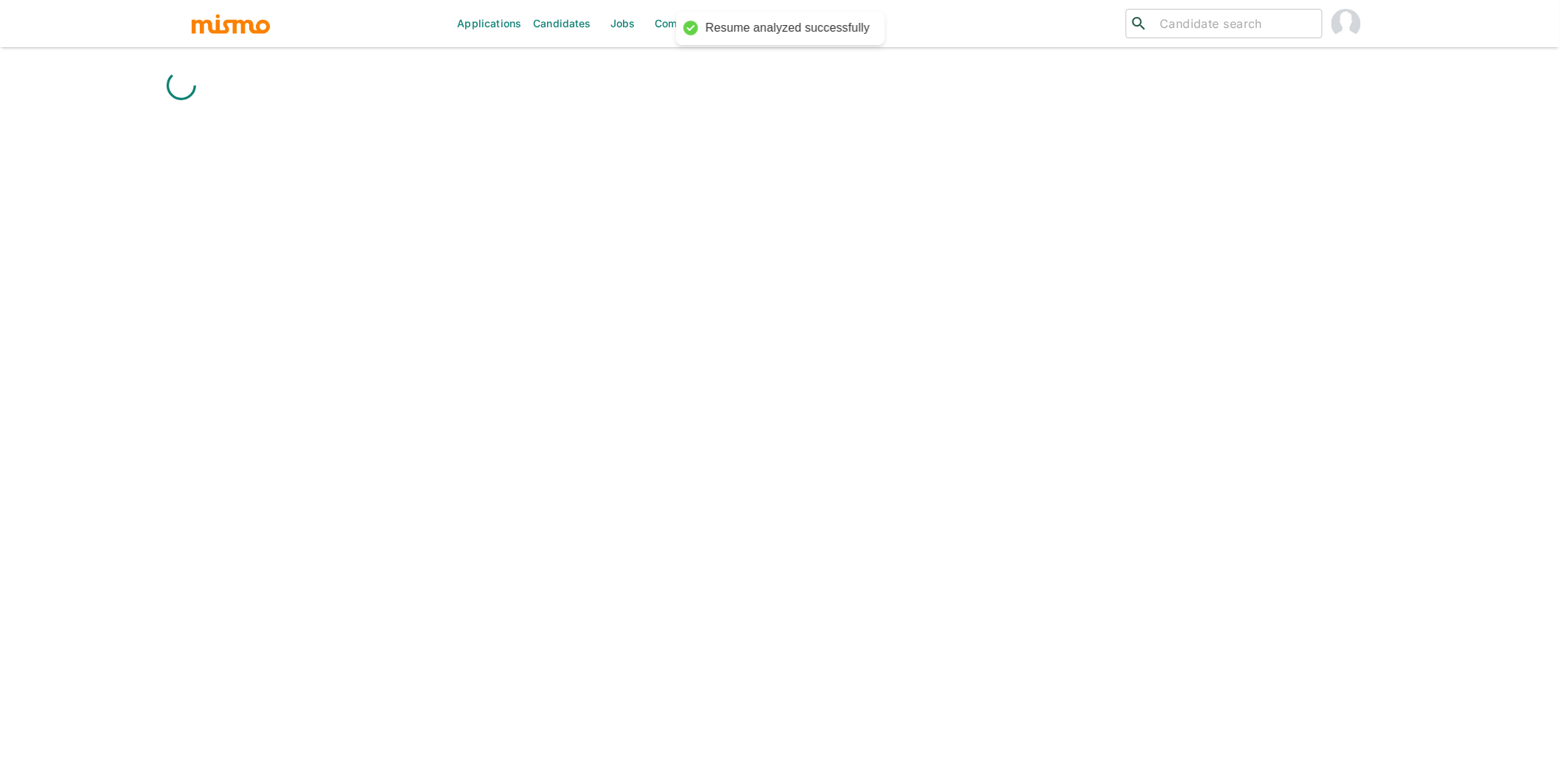
click at [305, 81] on div at bounding box center [780, 88] width 1238 height 46
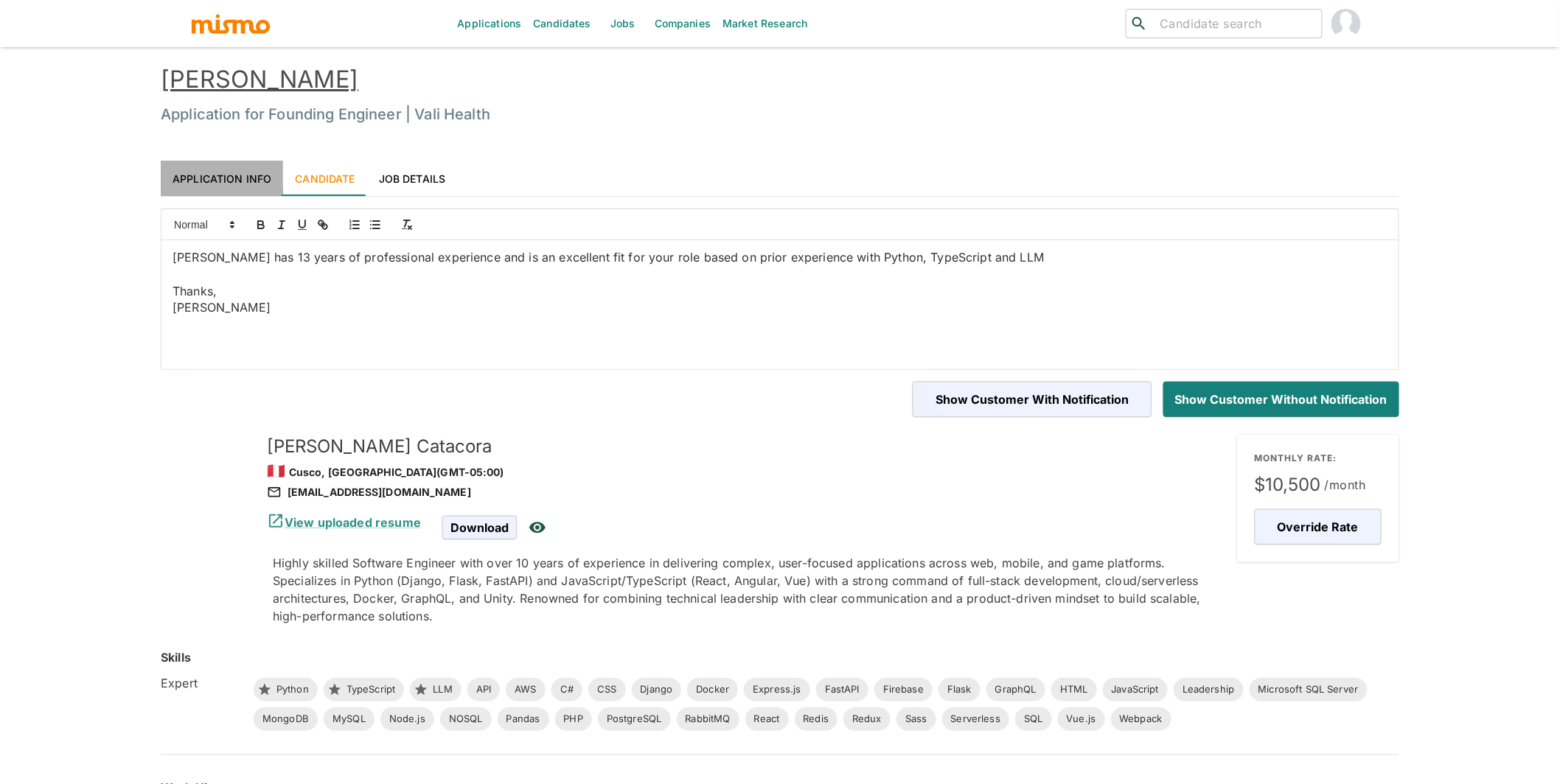
click at [251, 173] on link "Application Info" at bounding box center [221, 178] width 122 height 35
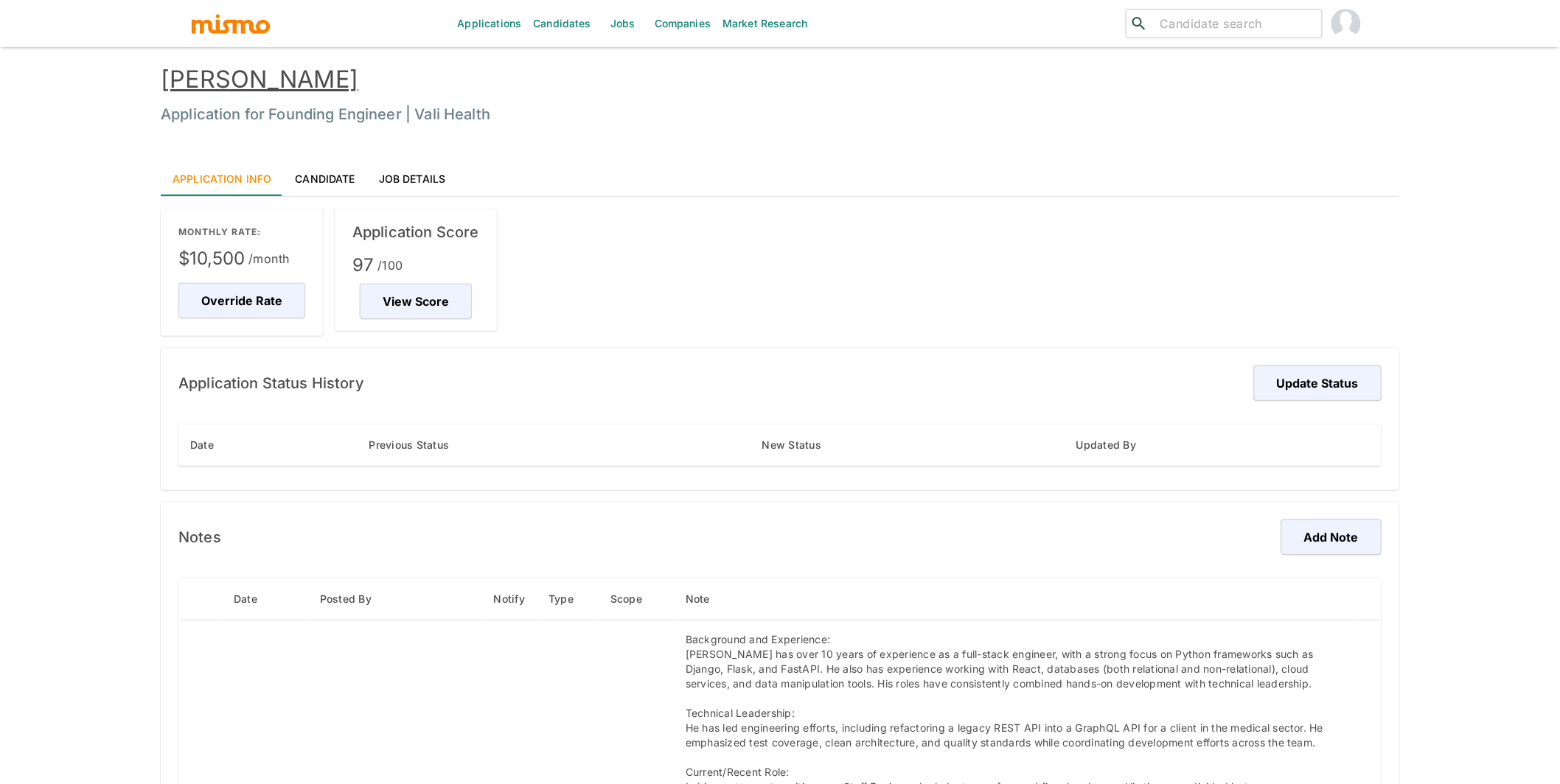
click at [283, 85] on link "[PERSON_NAME]" at bounding box center [259, 79] width 198 height 29
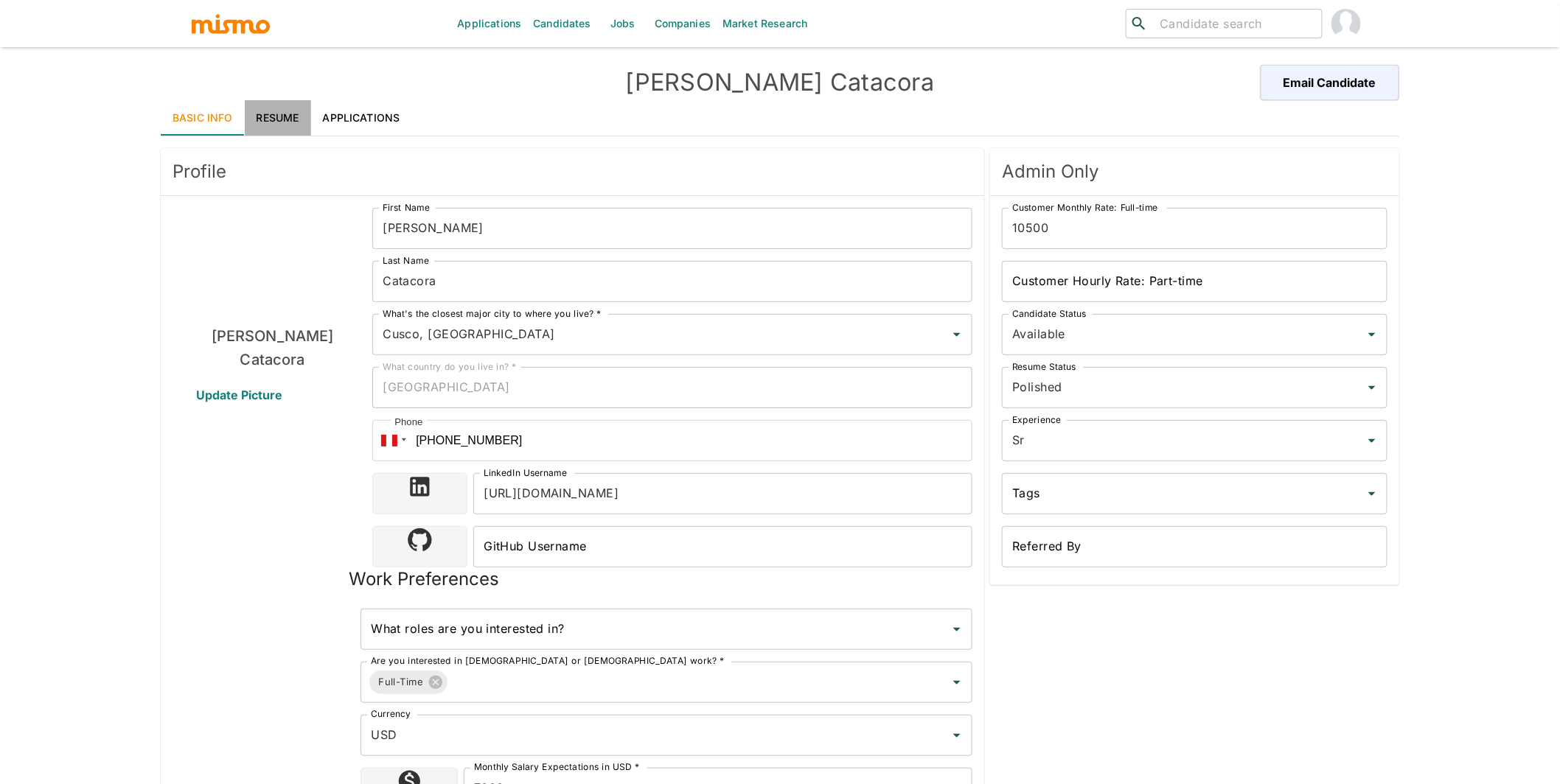
click at [274, 120] on link "Resume" at bounding box center [278, 118] width 66 height 35
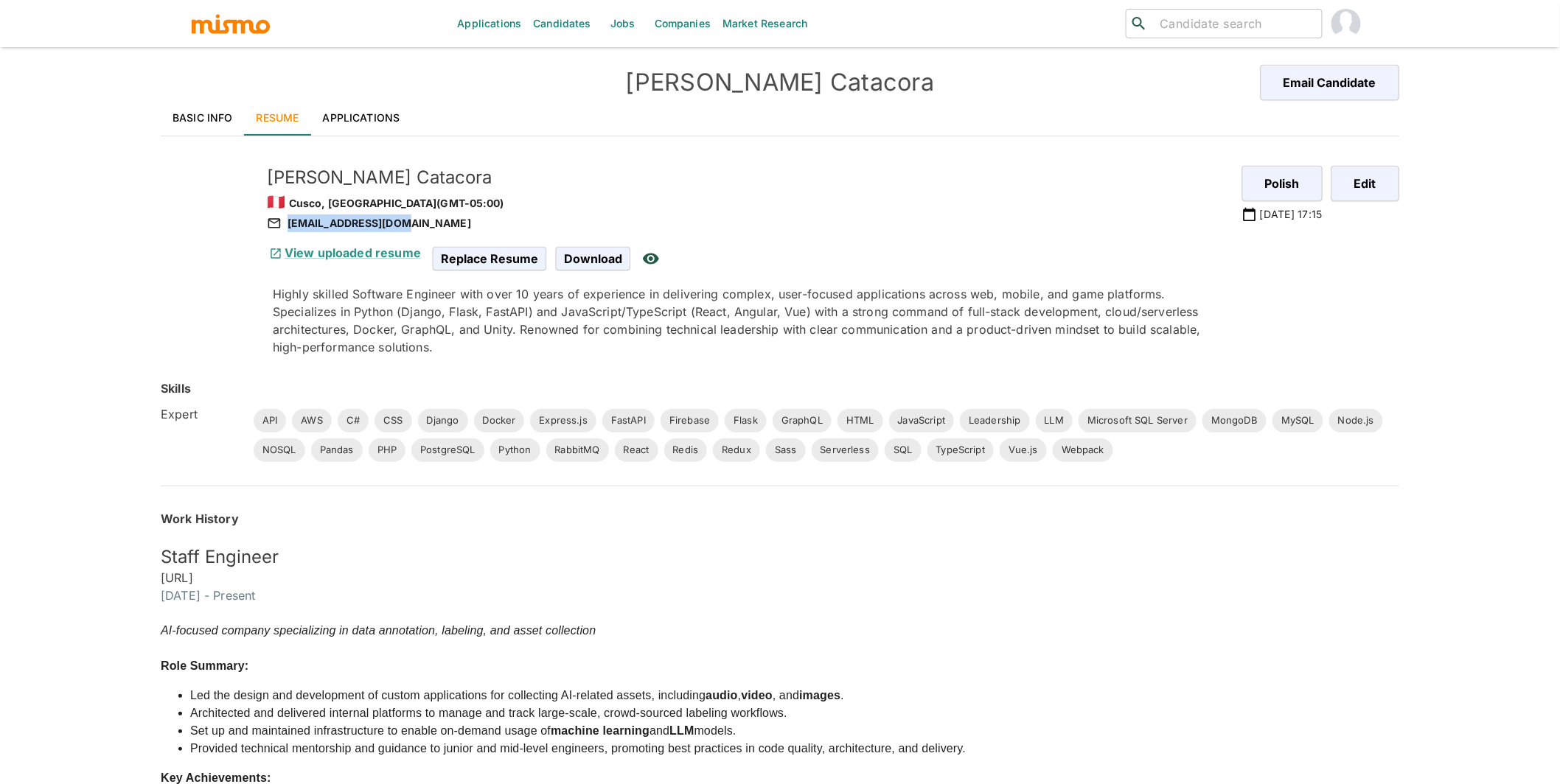
drag, startPoint x: 415, startPoint y: 221, endPoint x: 406, endPoint y: 224, distance: 9.5
click at [406, 224] on div "[EMAIL_ADDRESS][DOMAIN_NAME]" at bounding box center [748, 223] width 964 height 18
copy div "[EMAIL_ADDRESS][DOMAIN_NAME]"
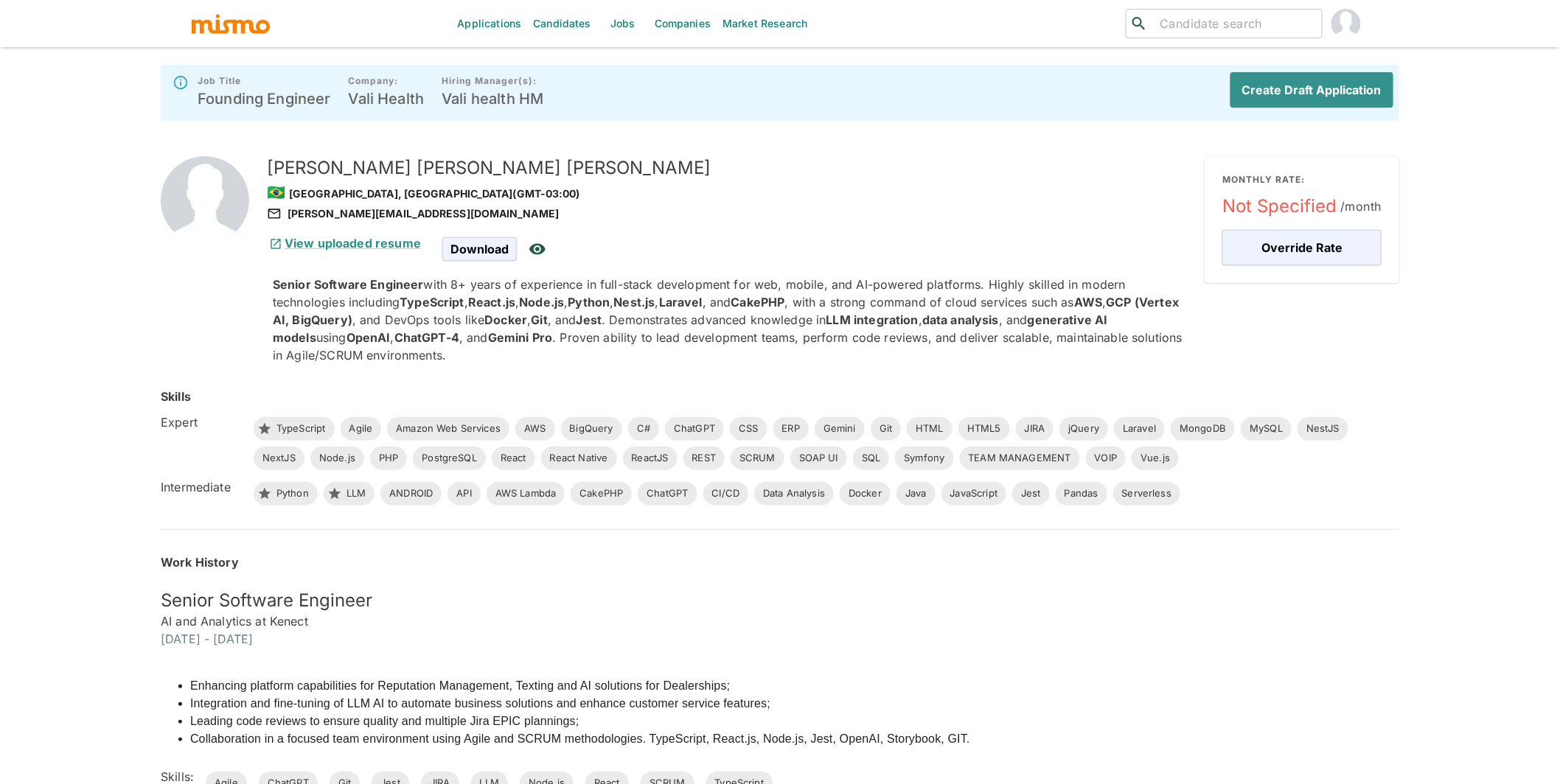
click at [817, 339] on p "Senior Software Engineer with 8+ years of experience in full-stack development …" at bounding box center [733, 320] width 920 height 89
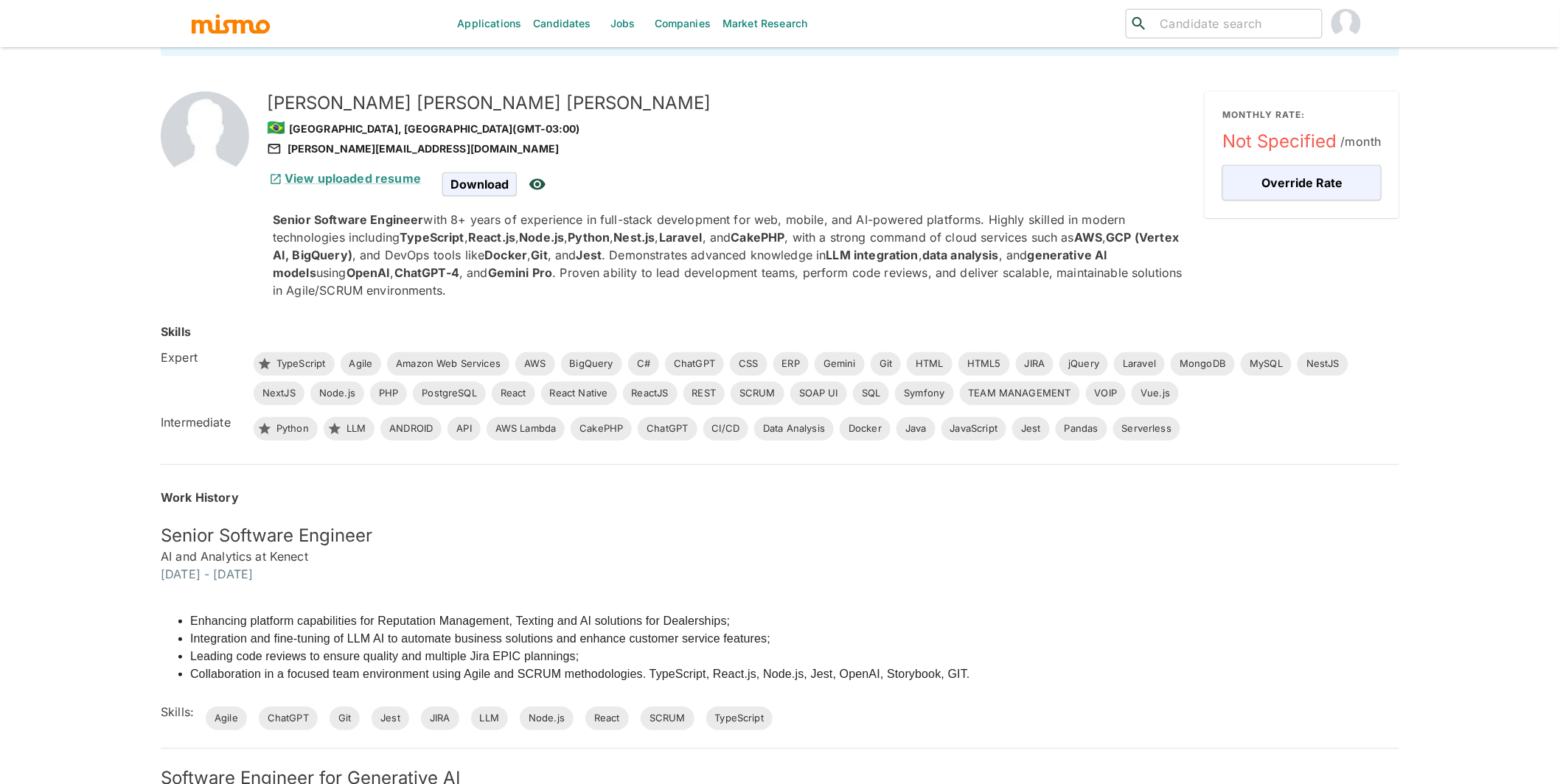
scroll to position [98, 0]
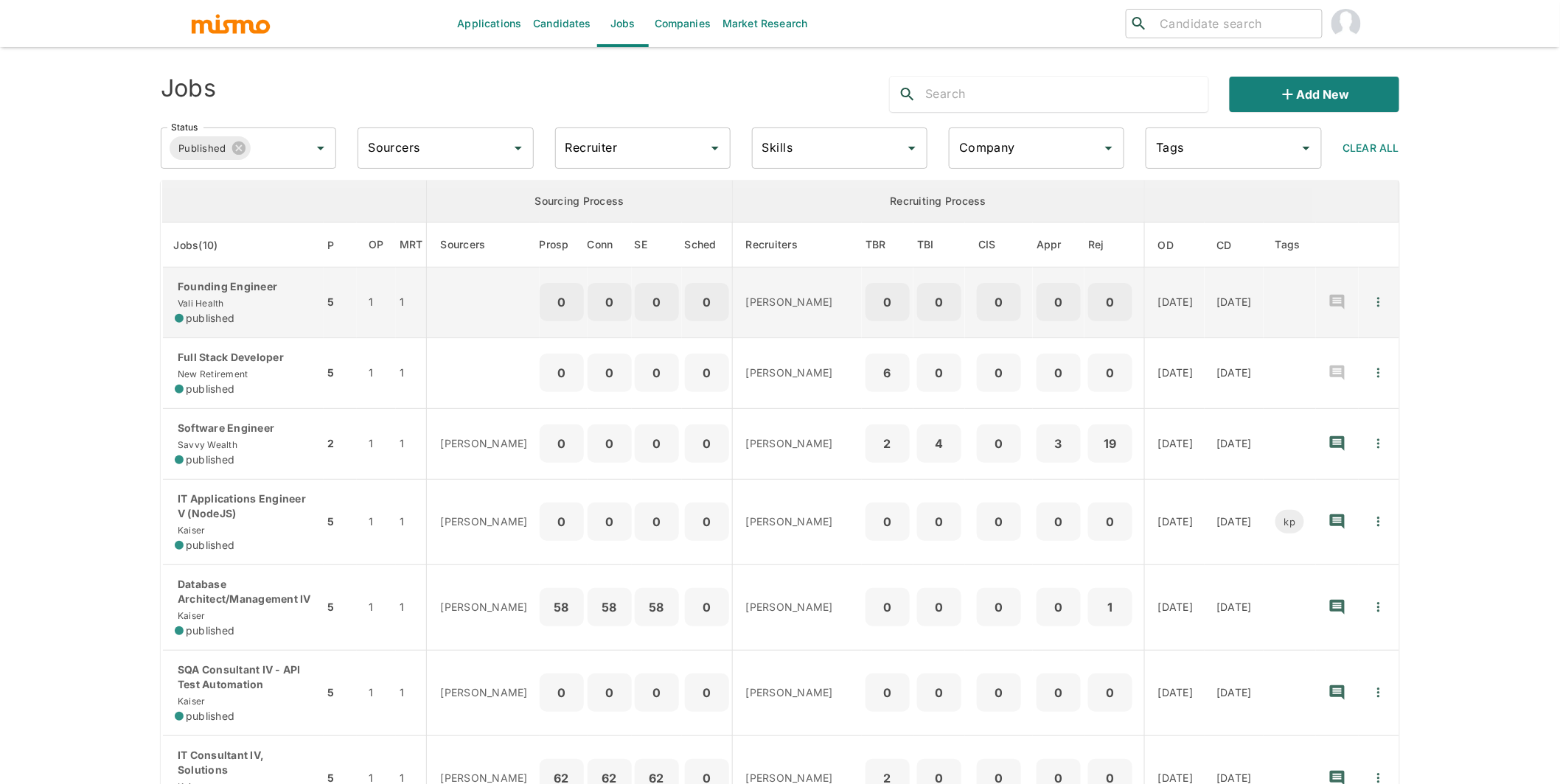
click at [213, 314] on span "published" at bounding box center [210, 318] width 49 height 14
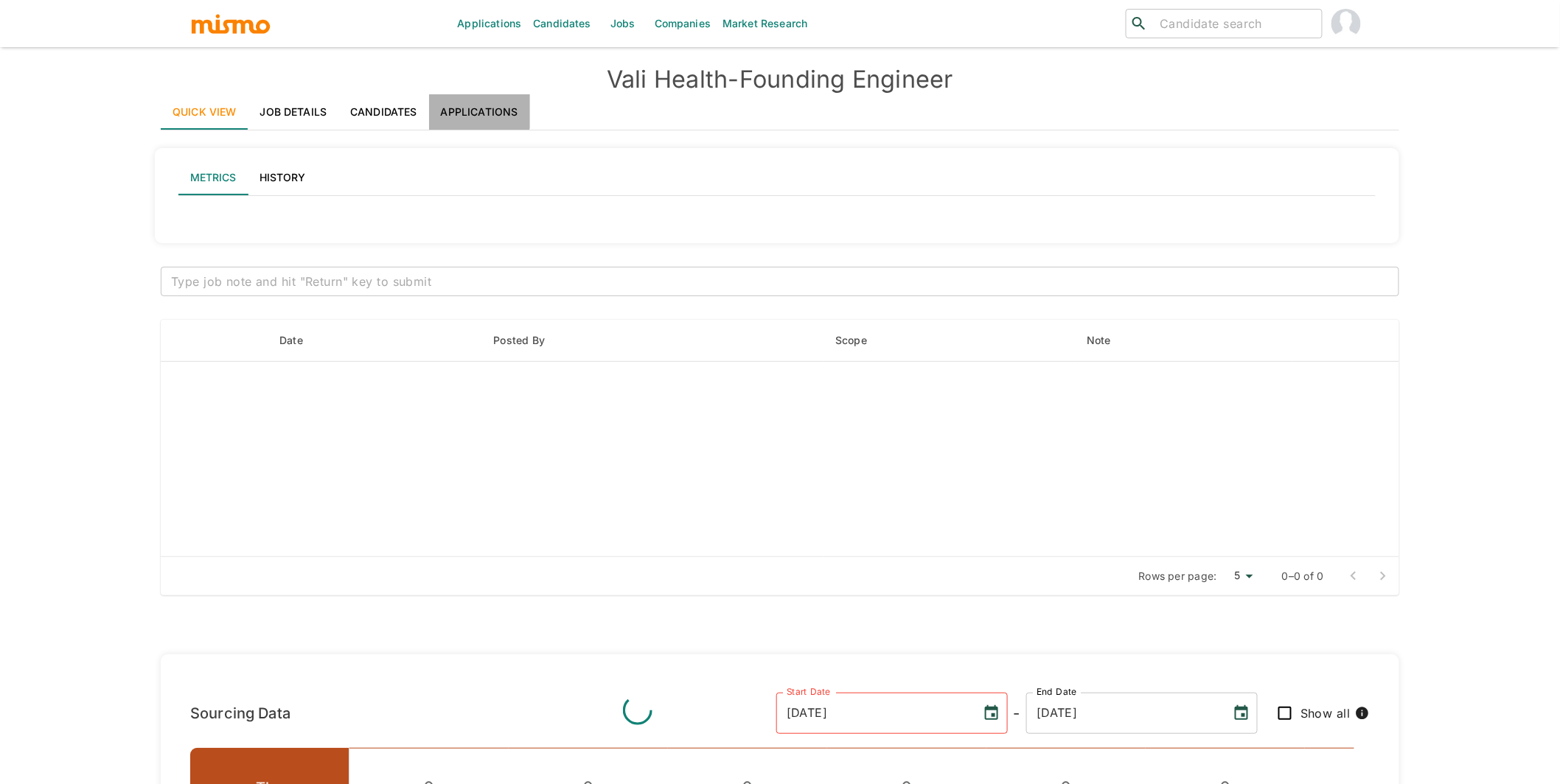
click at [475, 100] on link "Applications" at bounding box center [480, 112] width 101 height 35
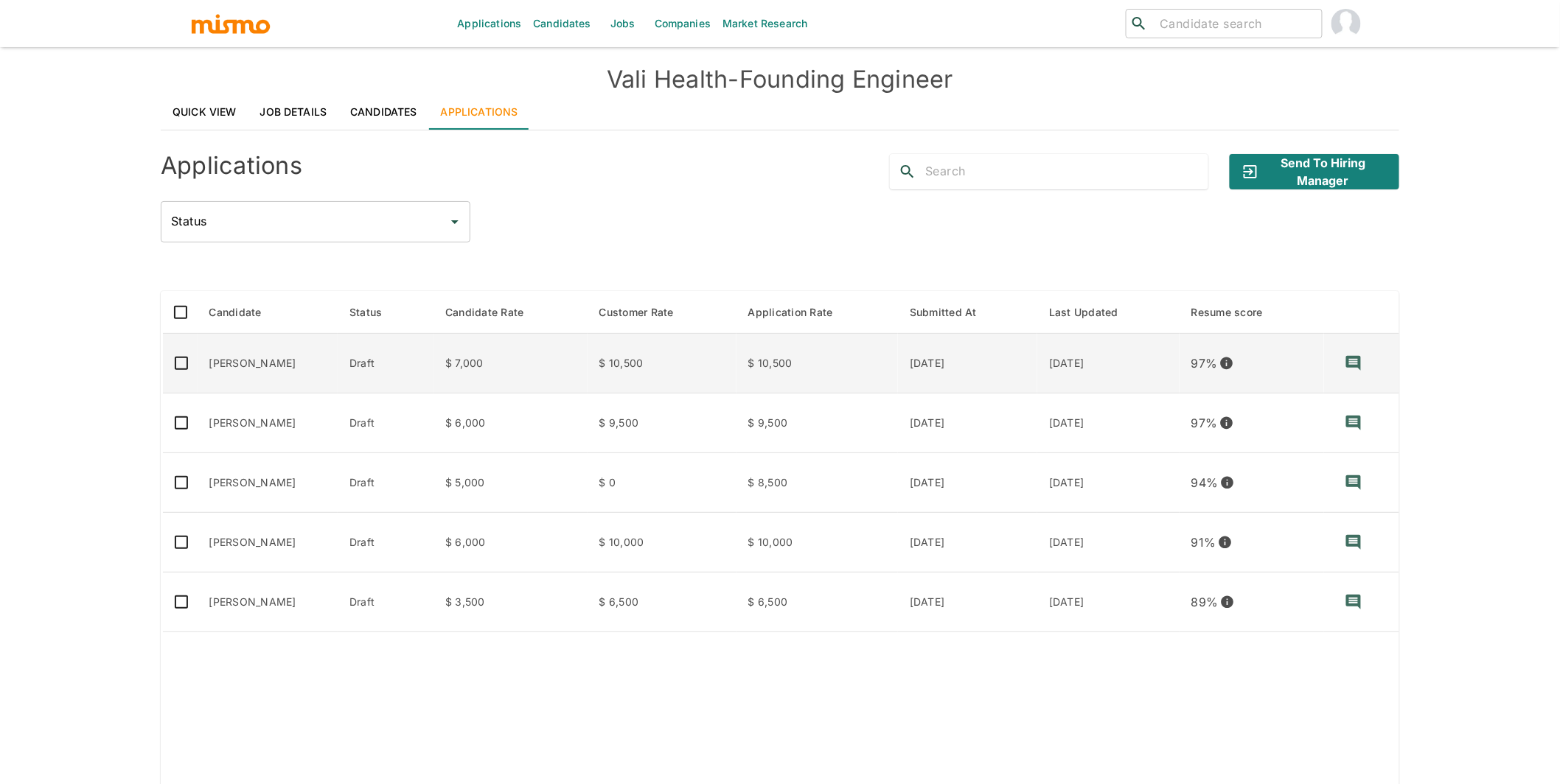
click at [247, 372] on td "[PERSON_NAME]" at bounding box center [268, 364] width 140 height 60
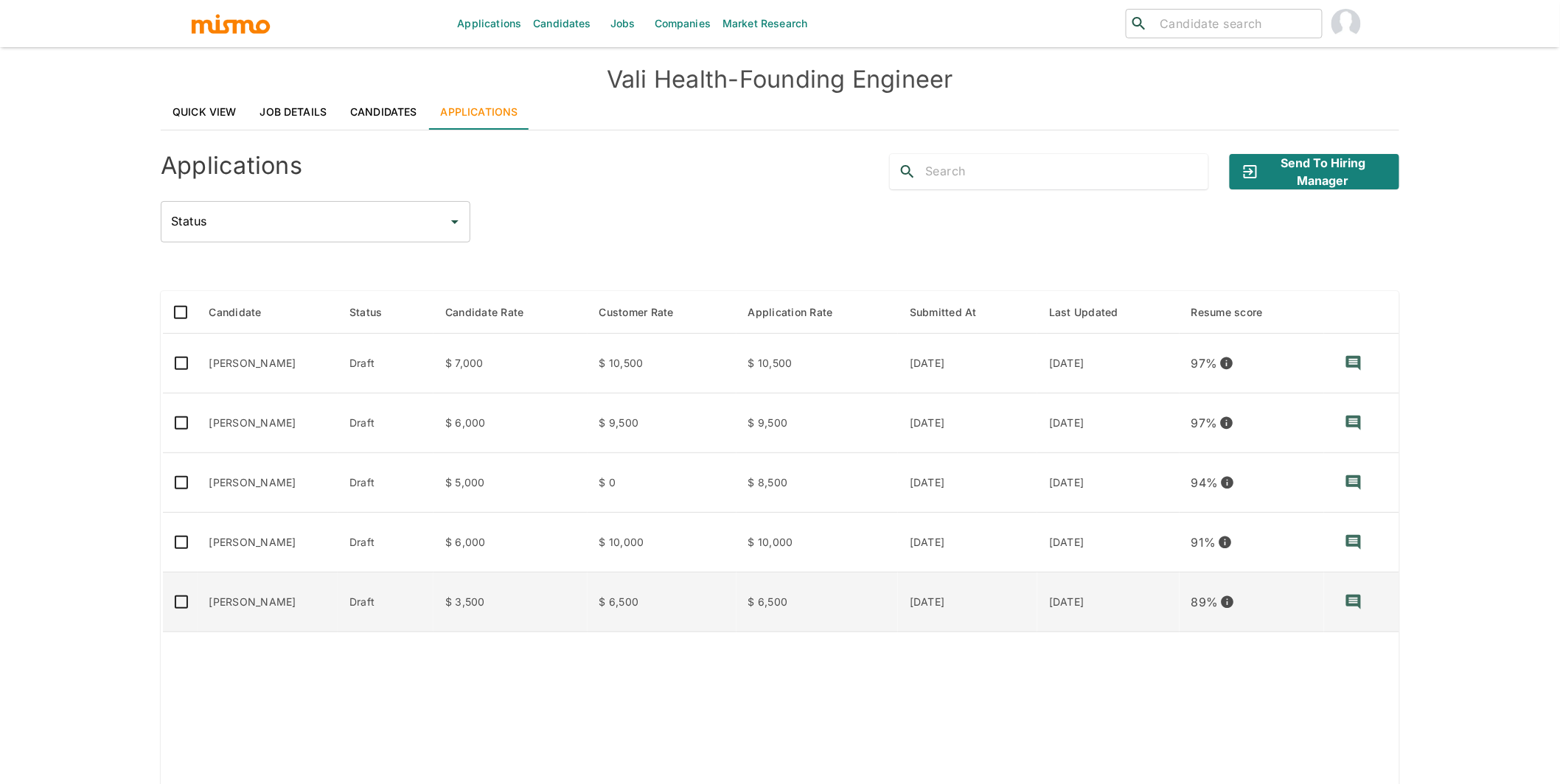
click at [243, 594] on td "[PERSON_NAME]" at bounding box center [268, 602] width 140 height 60
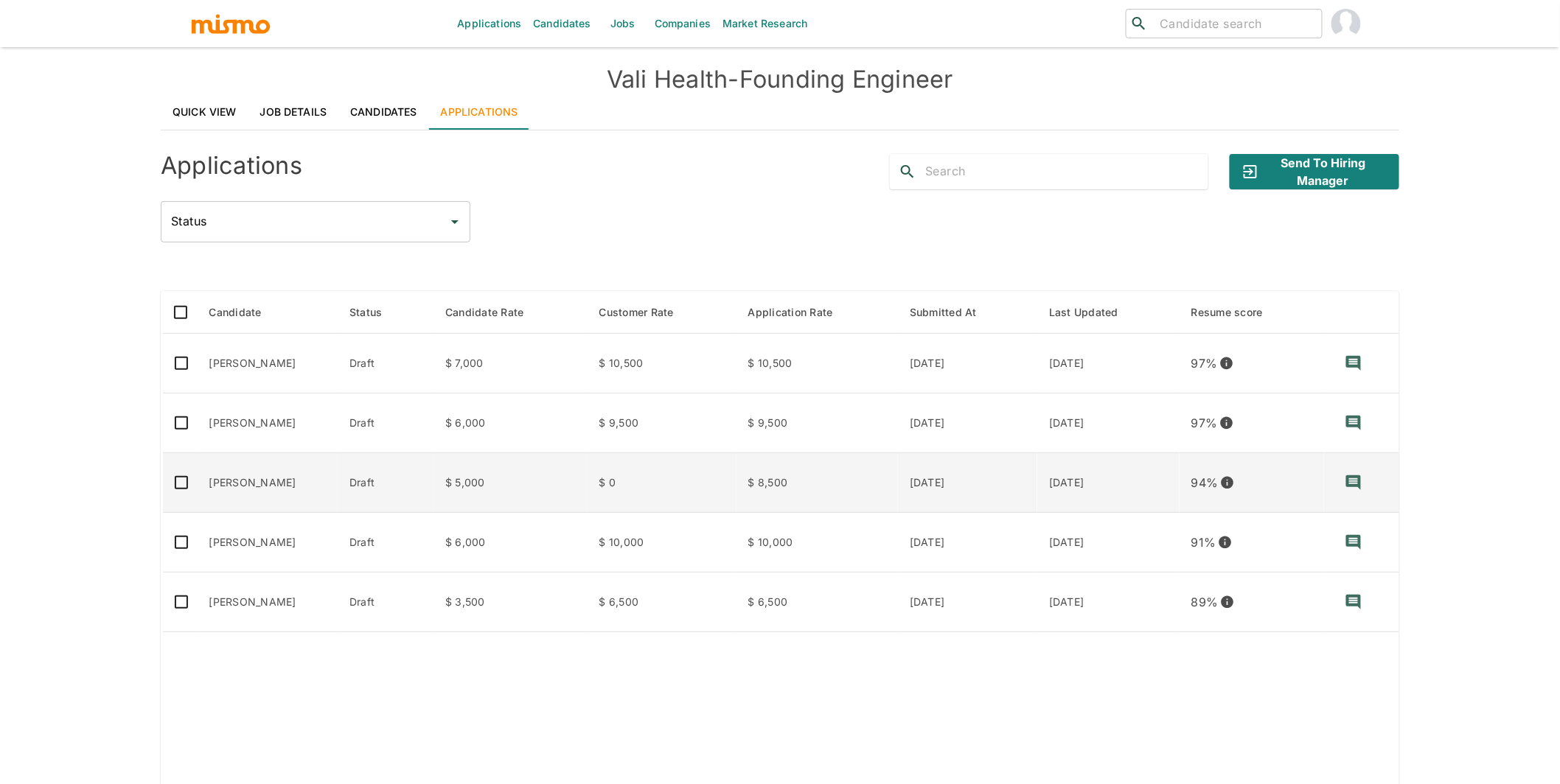
click at [270, 492] on td "Elton Persike" at bounding box center [268, 483] width 140 height 60
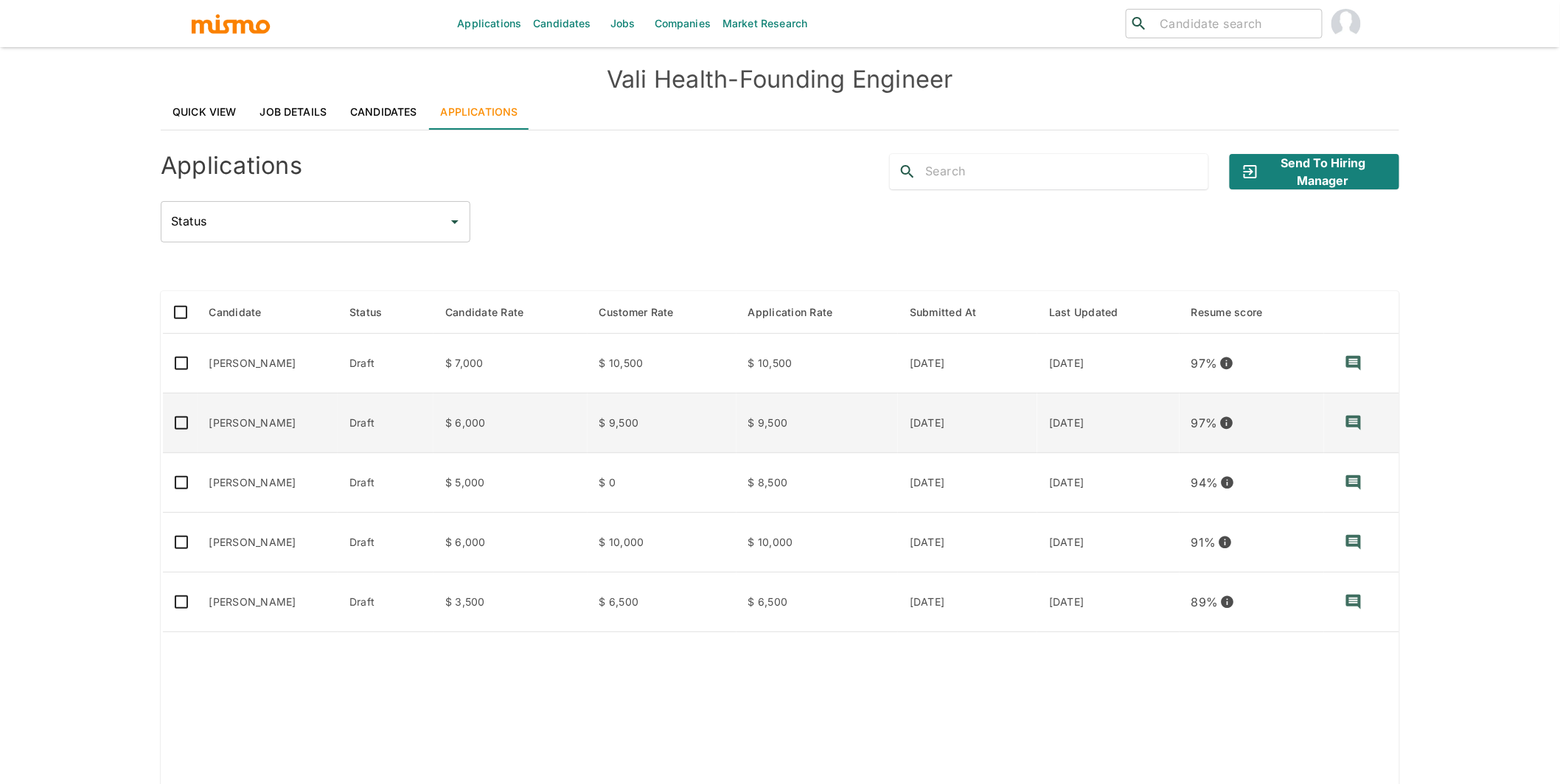
click at [419, 420] on td "Draft" at bounding box center [385, 423] width 96 height 60
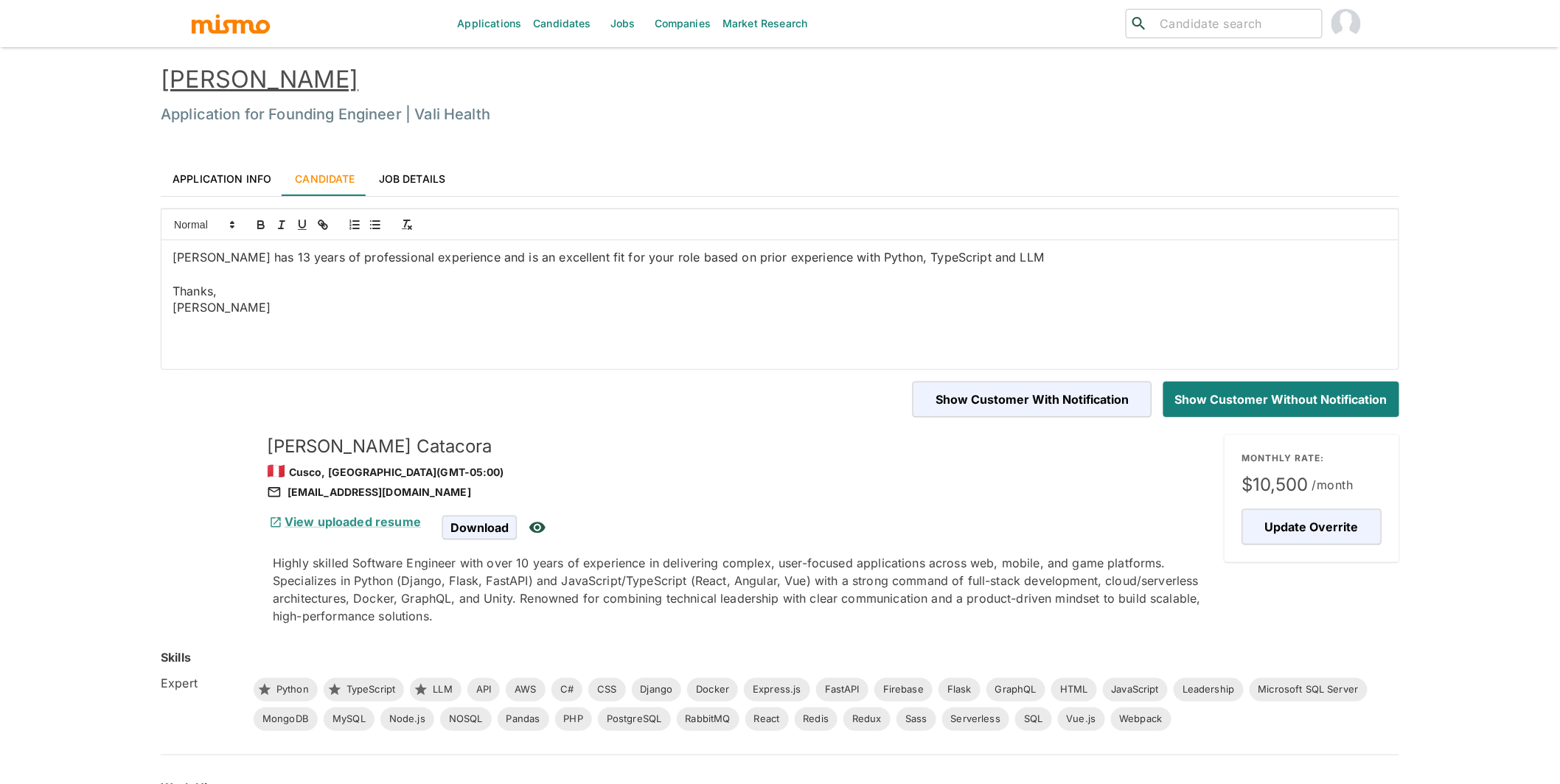
click at [237, 170] on link "Application Info" at bounding box center [221, 178] width 122 height 35
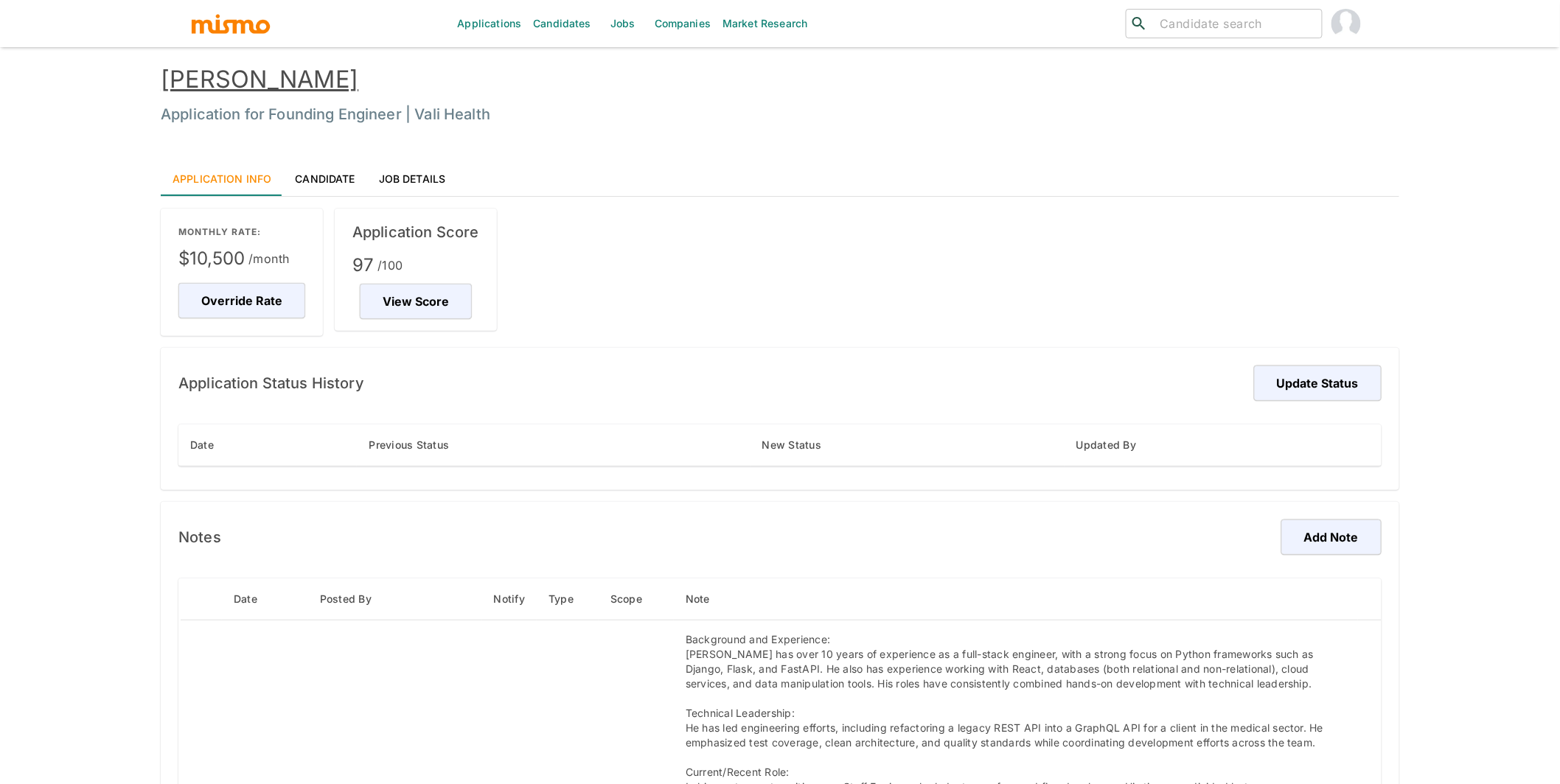
click at [275, 77] on link "[PERSON_NAME]" at bounding box center [259, 79] width 198 height 29
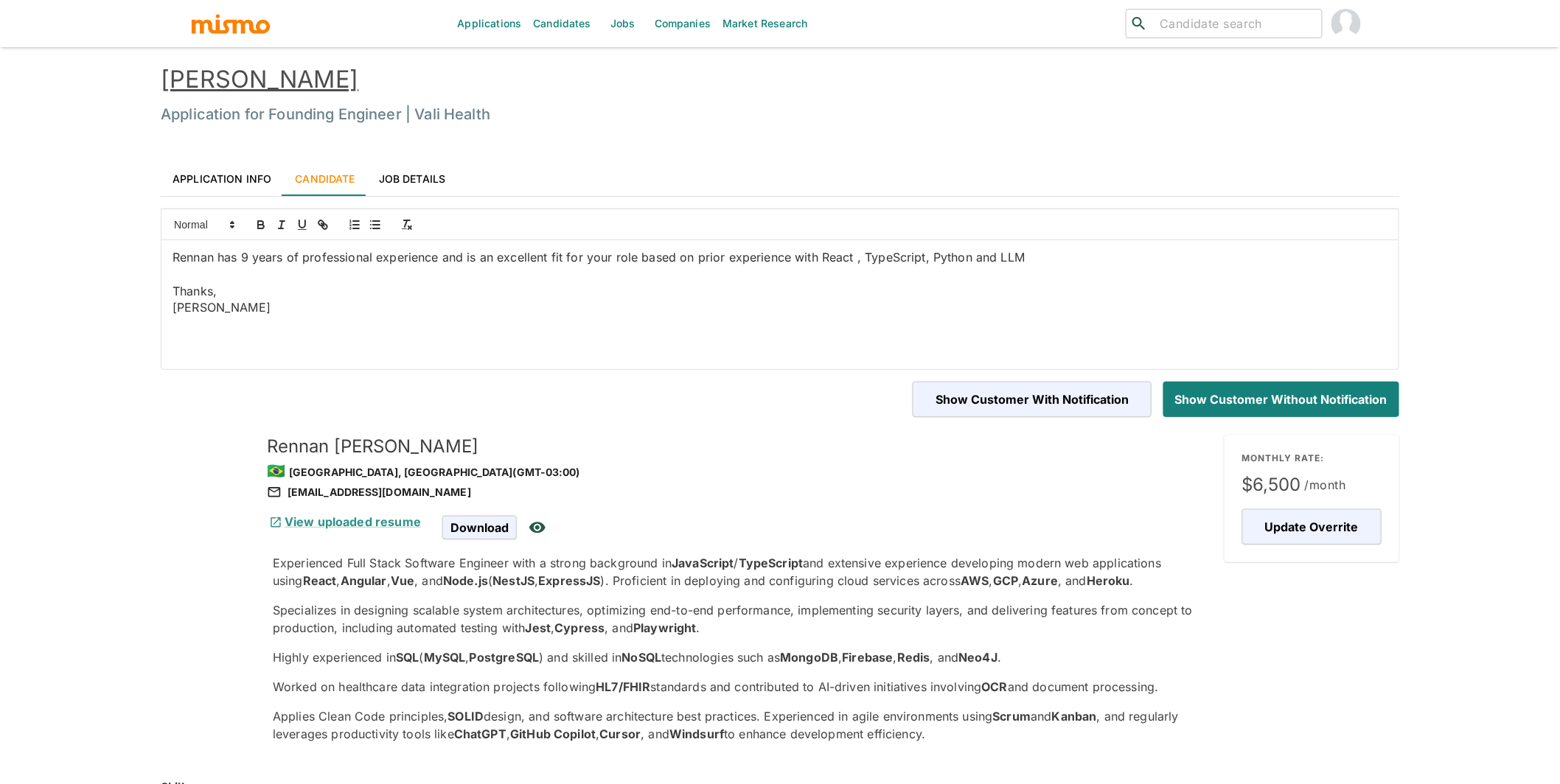
click at [268, 72] on link "[PERSON_NAME]" at bounding box center [259, 79] width 198 height 29
click at [251, 170] on link "Application Info" at bounding box center [221, 178] width 122 height 35
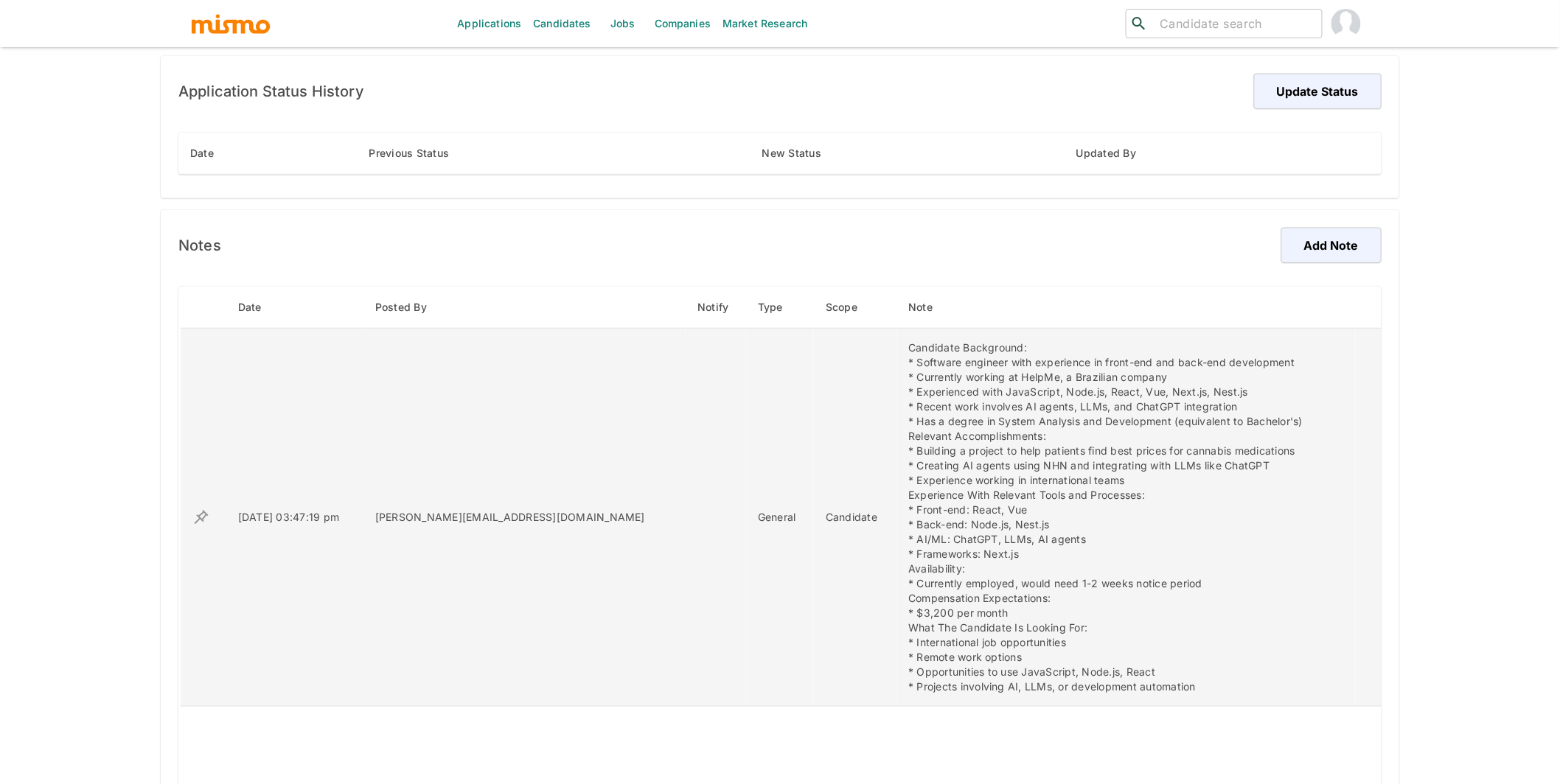
scroll to position [295, 0]
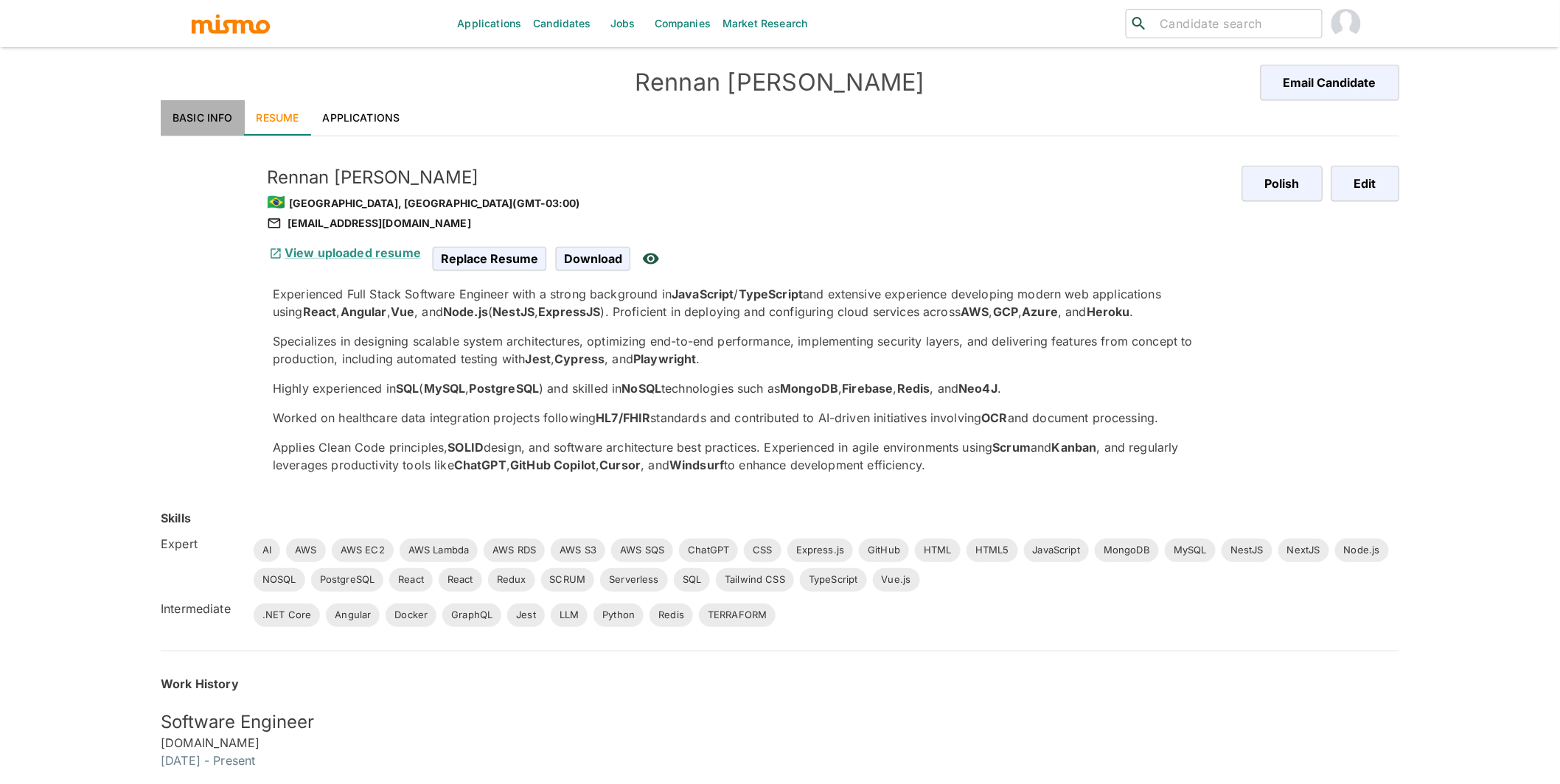
click at [205, 120] on link "Basic Info" at bounding box center [202, 118] width 84 height 35
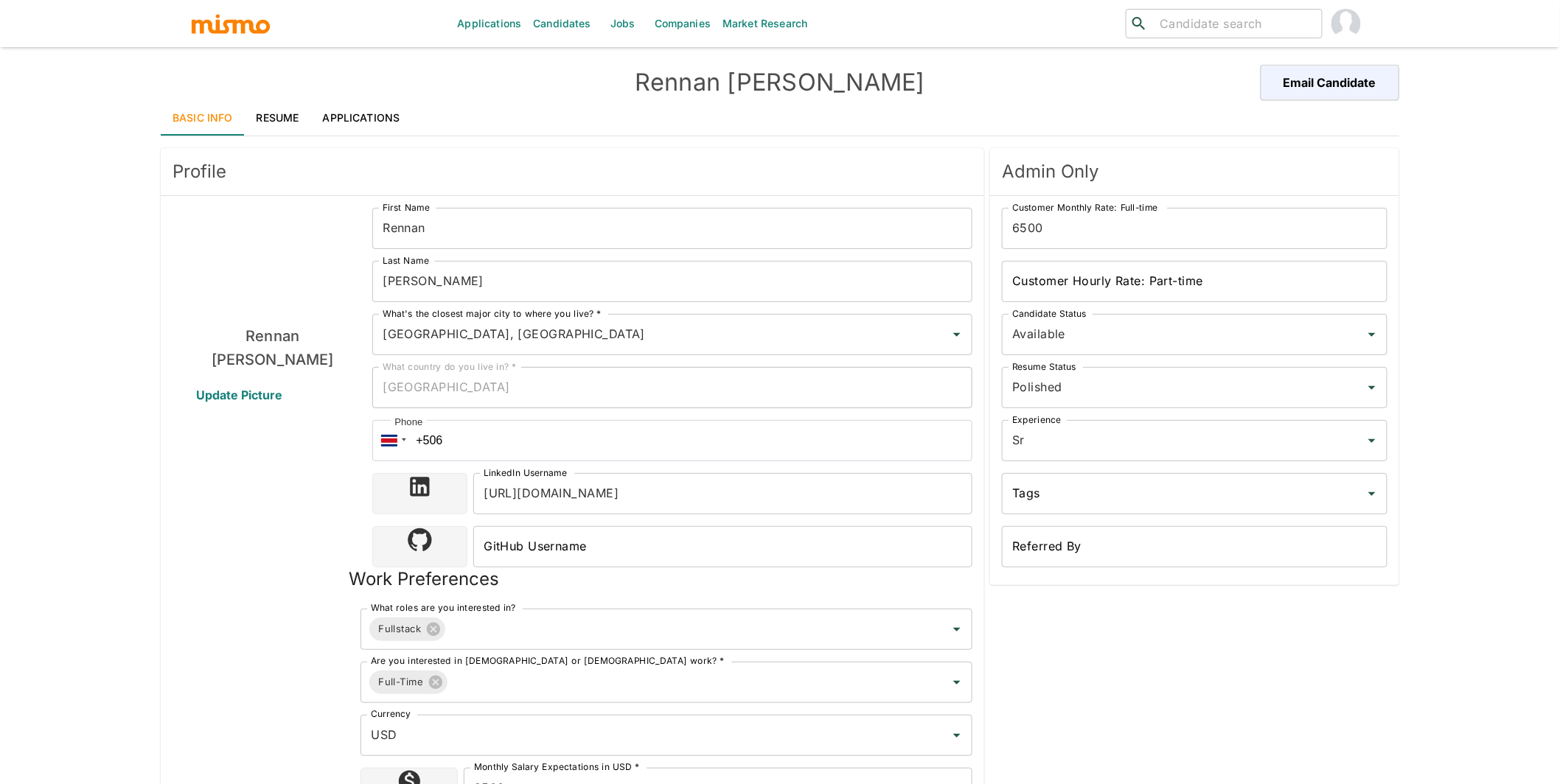
click at [94, 528] on div "Applications Candidates Jobs Companies Market Research ​ ​ [PERSON_NAME] Email …" at bounding box center [780, 409] width 1560 height 819
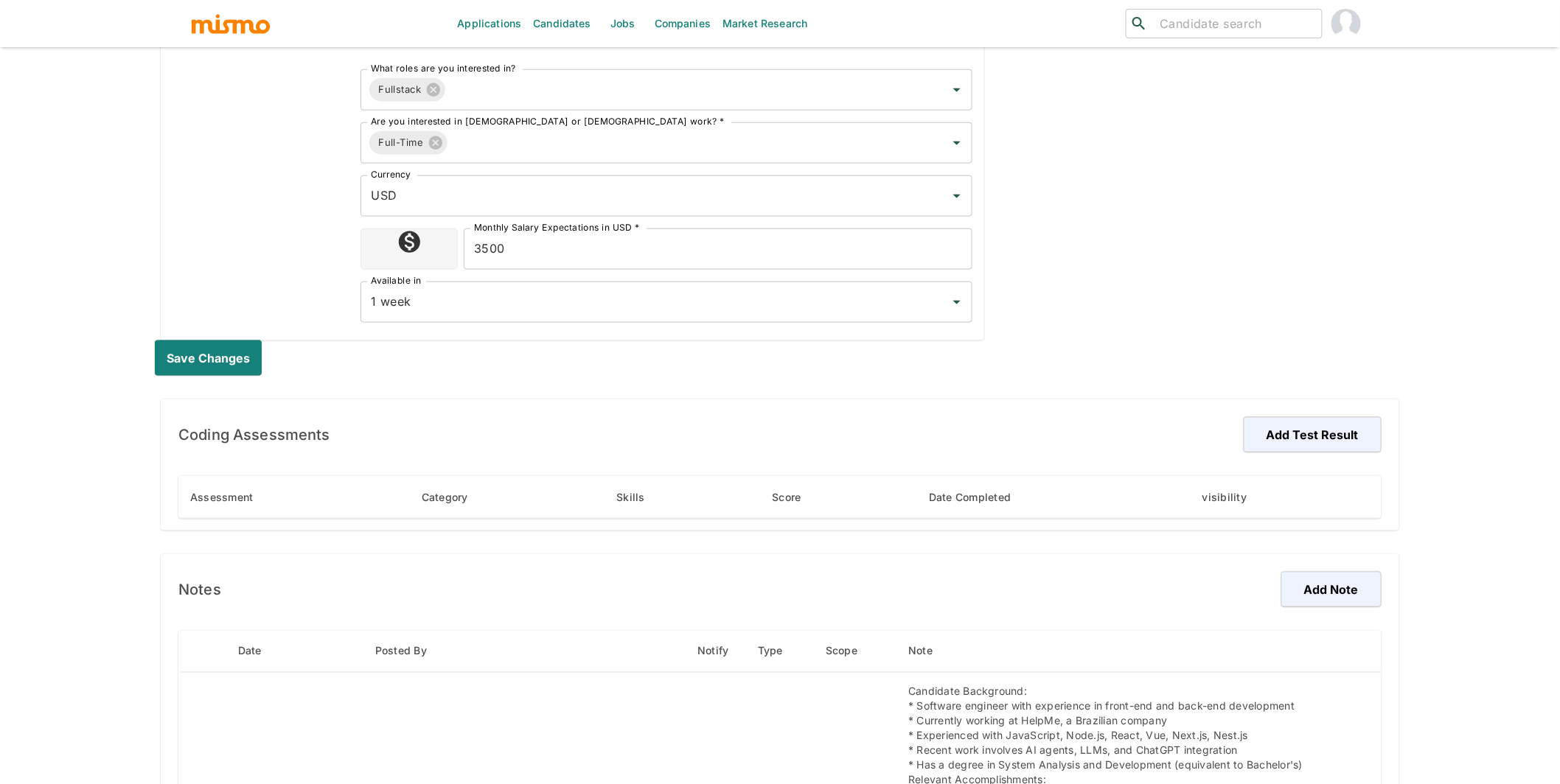
scroll to position [557, 0]
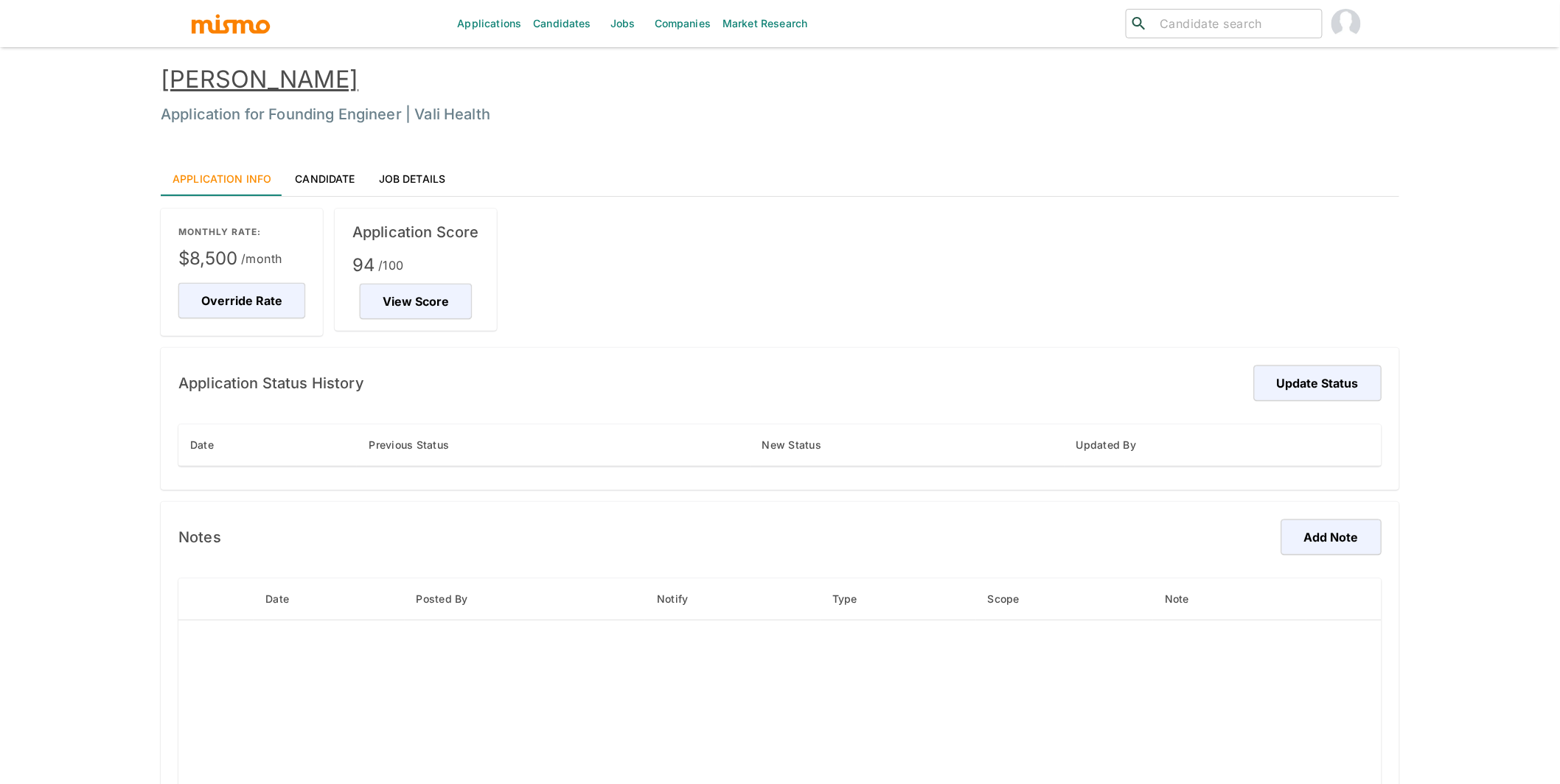
click at [324, 179] on link "Candidate" at bounding box center [325, 178] width 83 height 35
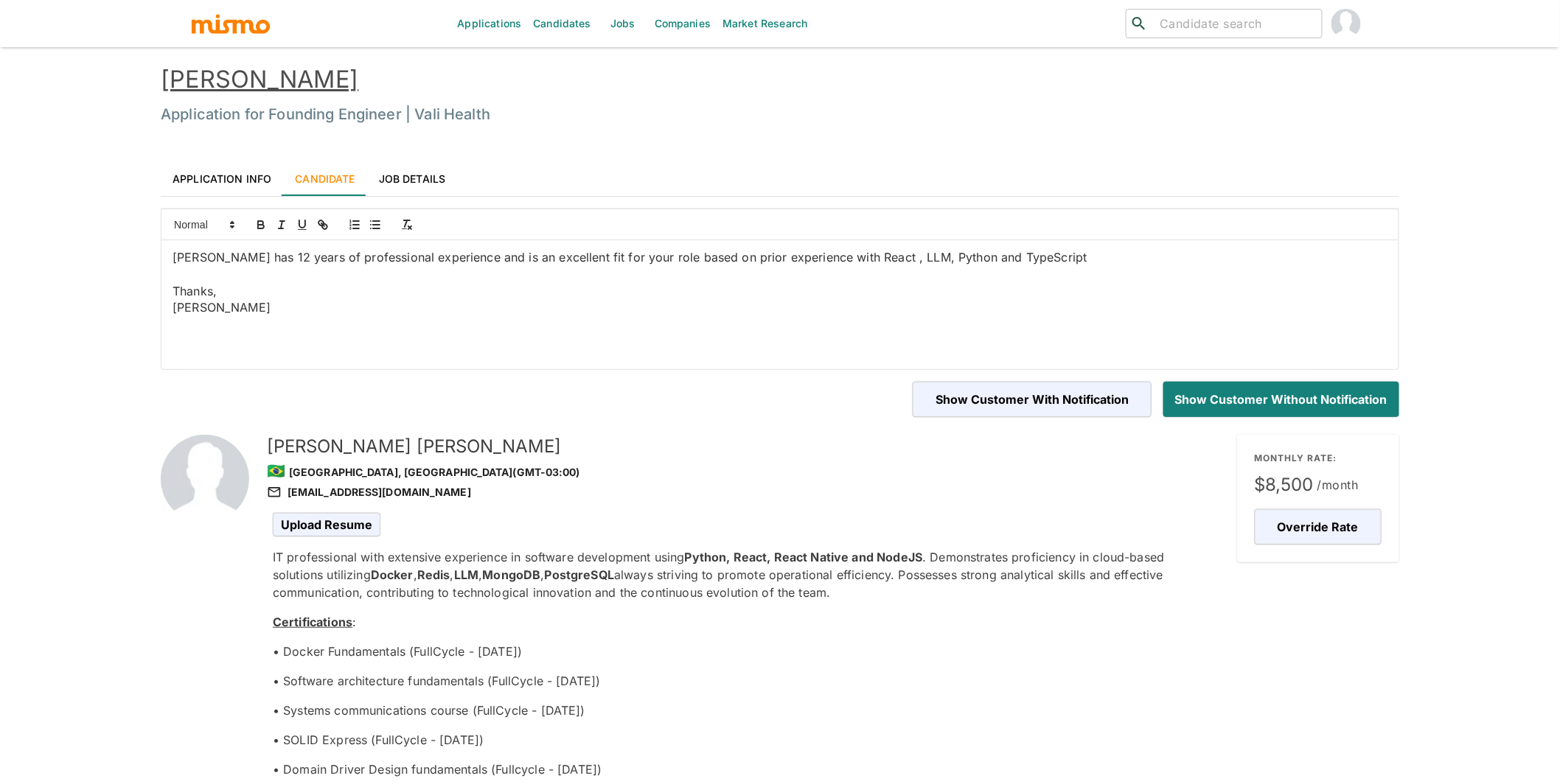
click at [235, 77] on link "Elton Persike" at bounding box center [259, 79] width 198 height 29
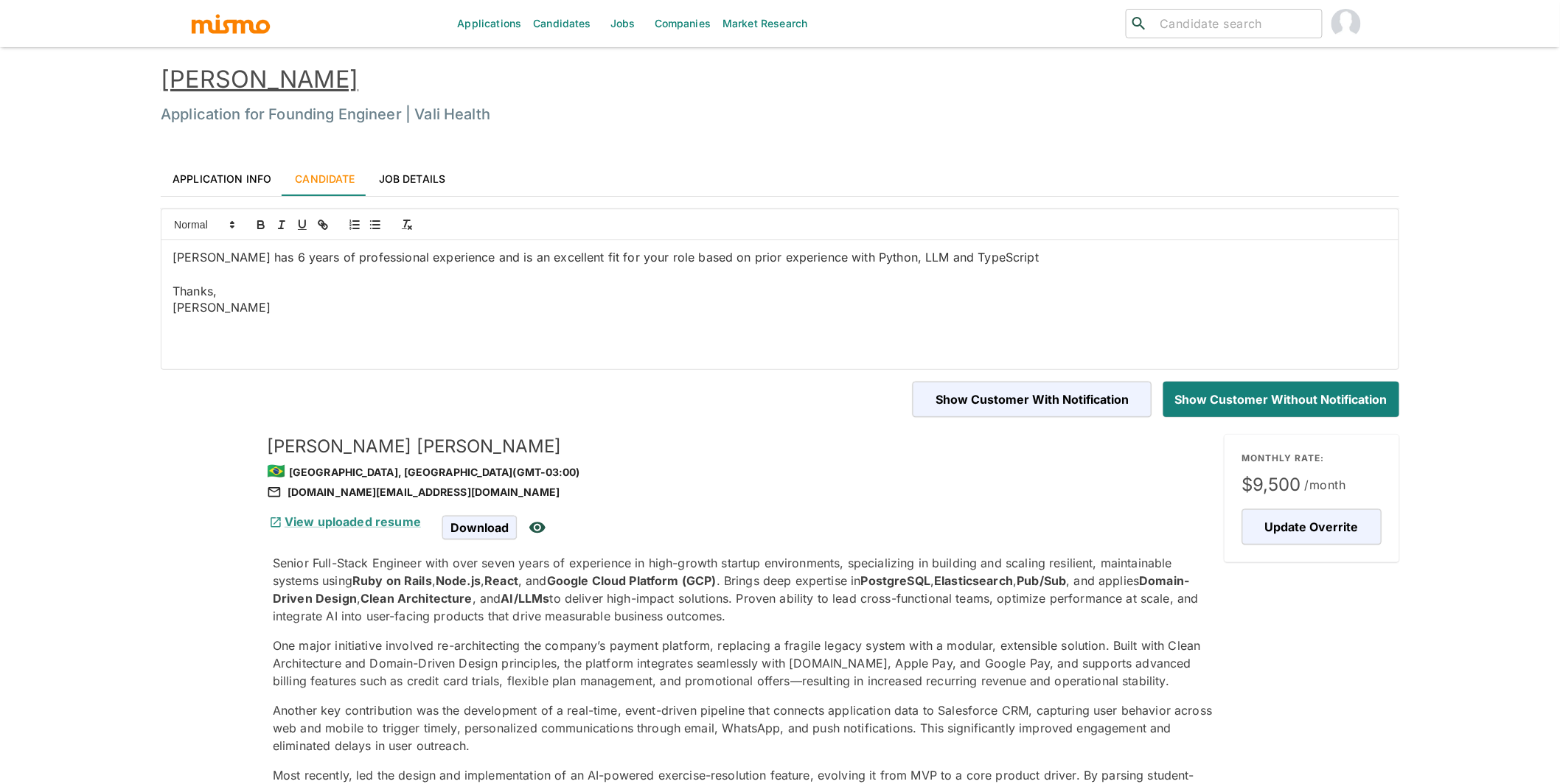
click at [888, 557] on p "Senior Full-Stack Engineer with over seven years of experience in high-growth s…" at bounding box center [743, 589] width 940 height 71
click at [237, 170] on link "Application Info" at bounding box center [221, 178] width 122 height 35
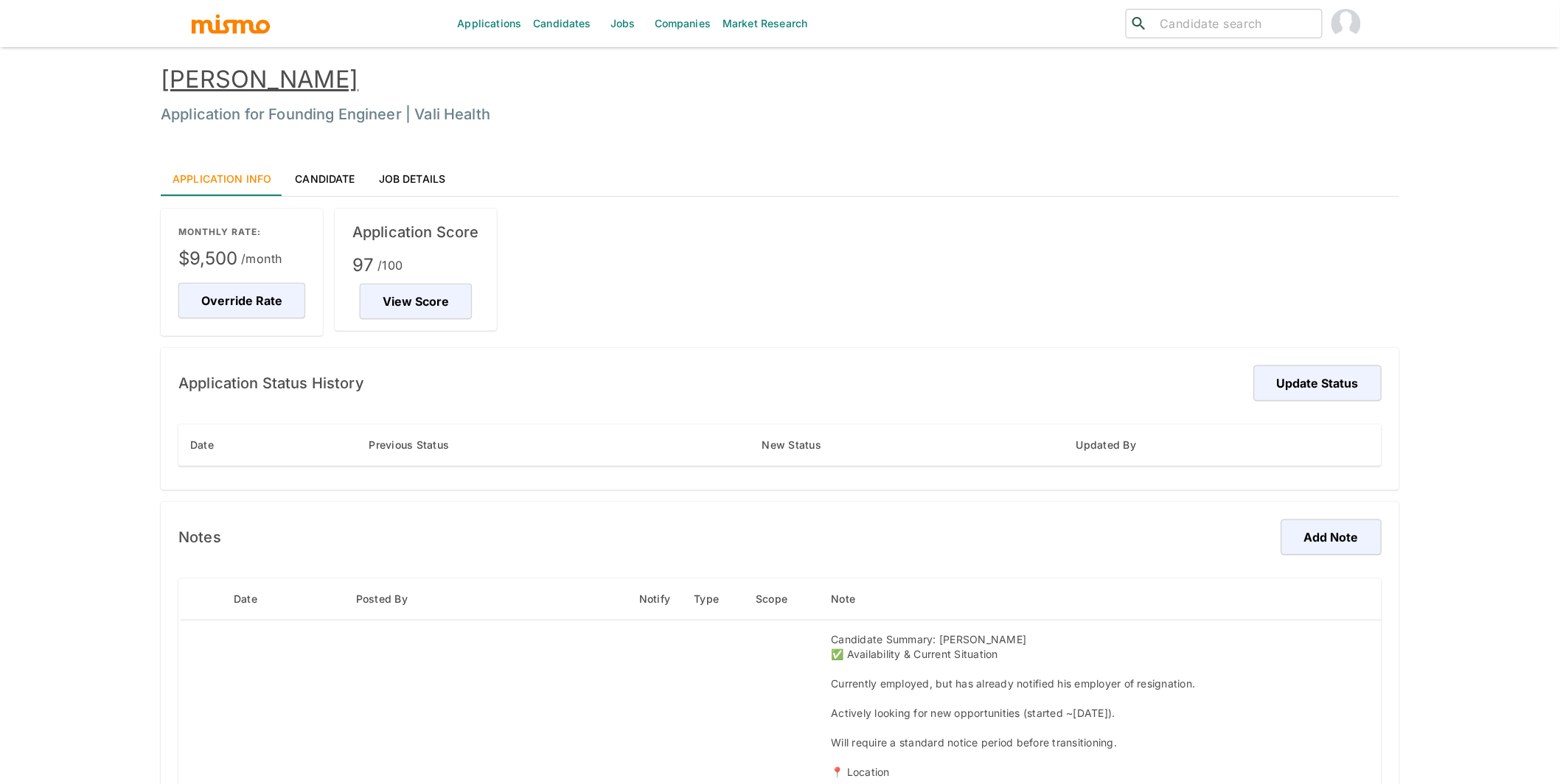
click at [276, 92] on link "Lucas Santos" at bounding box center [259, 79] width 198 height 29
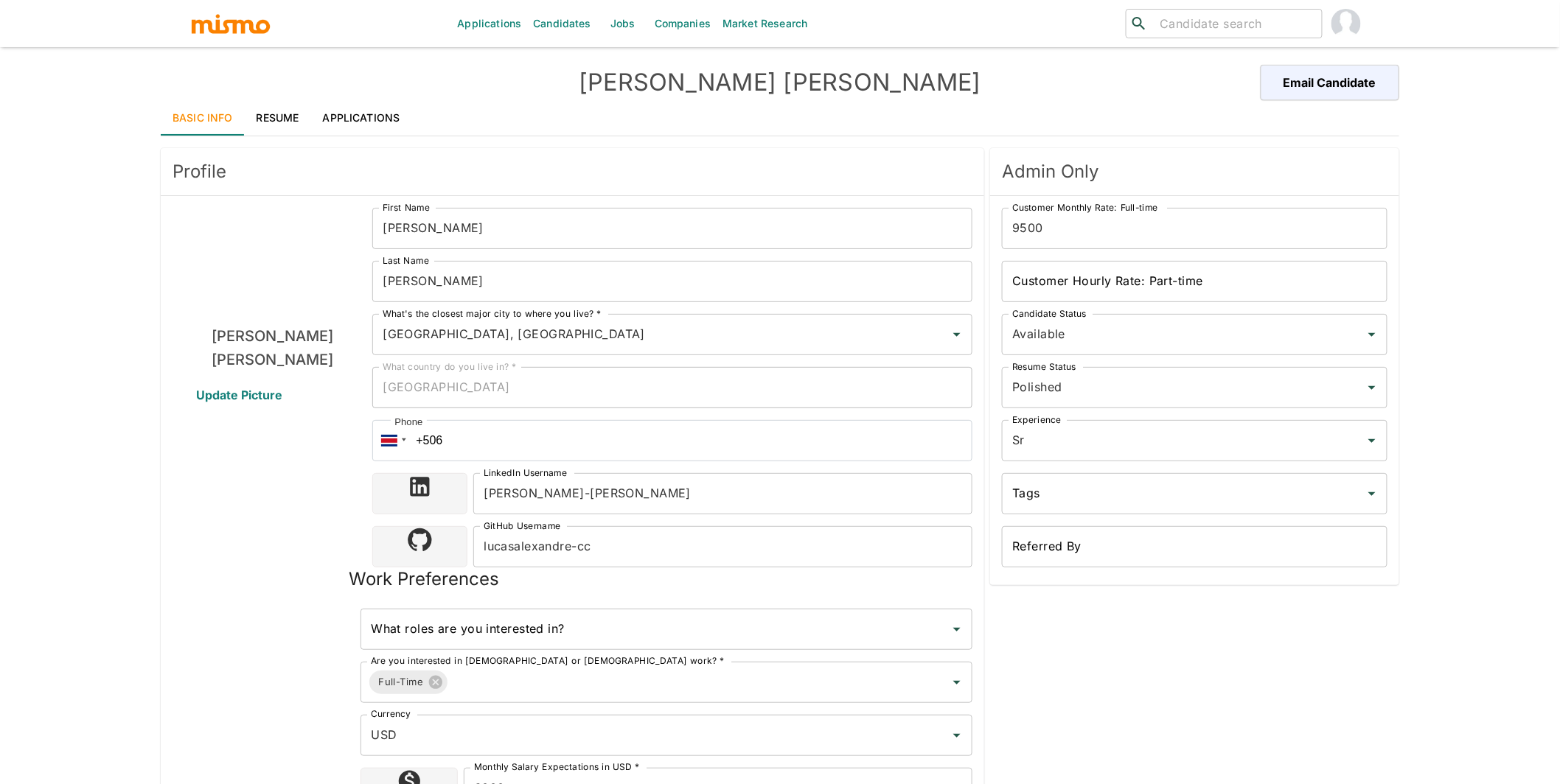
click at [1149, 660] on div "Admin Only Customer Monthly Rate: Full-time 9500 Customer Monthly Rate: Full-ti…" at bounding box center [1191, 510] width 415 height 738
click at [389, 102] on link "Applications" at bounding box center [361, 118] width 101 height 35
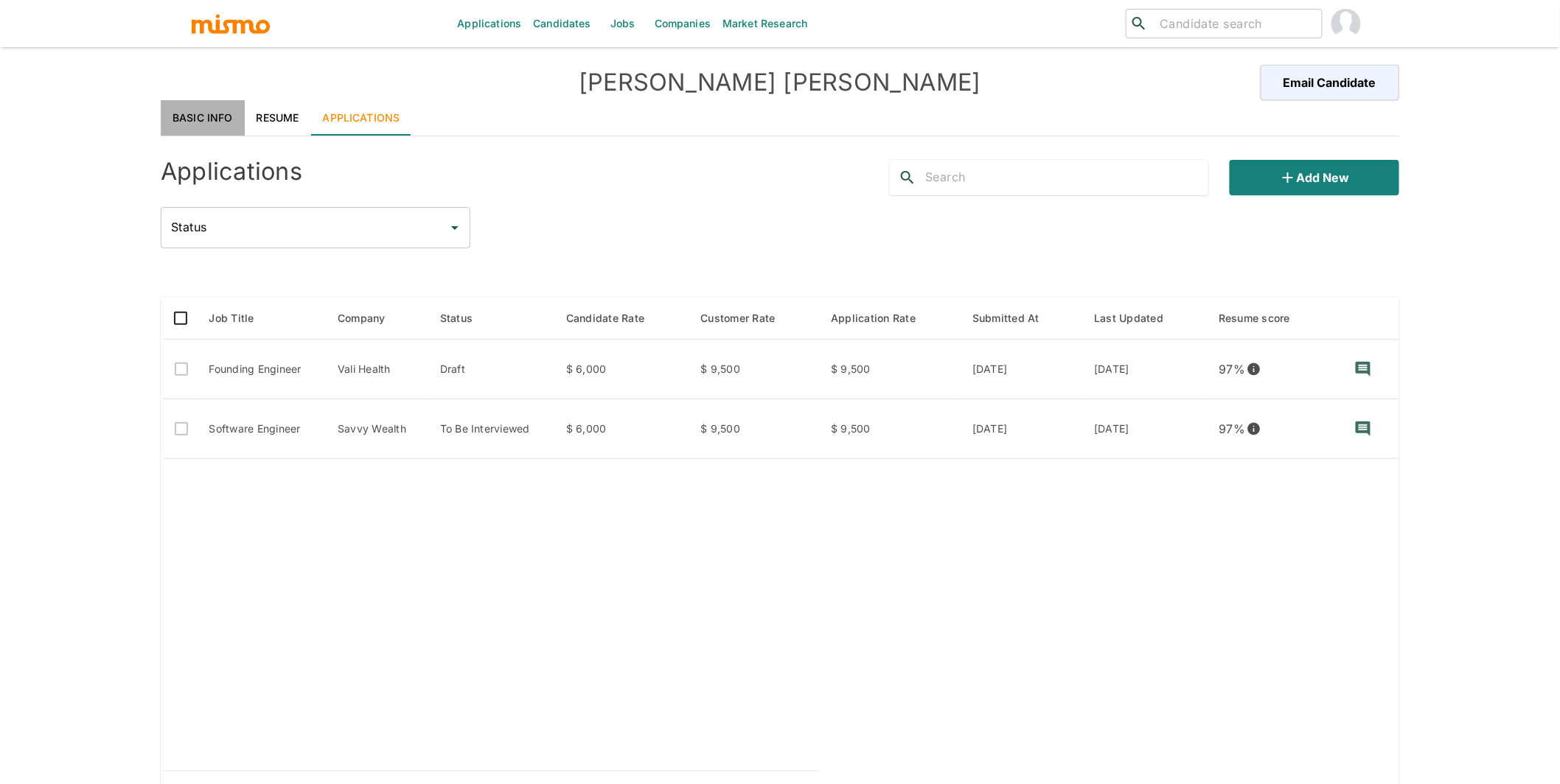
click at [198, 110] on link "Basic Info" at bounding box center [202, 118] width 84 height 35
